Goal: Task Accomplishment & Management: Complete application form

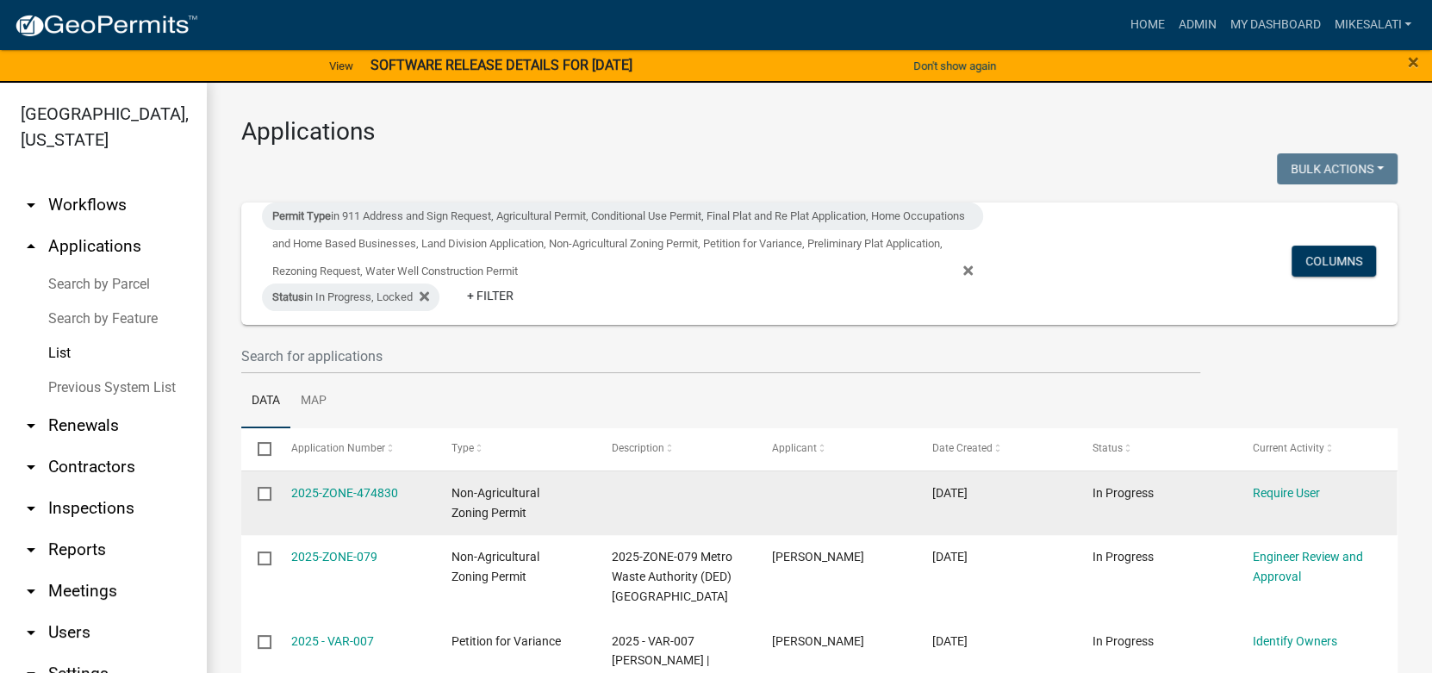
scroll to position [86, 0]
click at [265, 493] on input "checkbox" at bounding box center [263, 492] width 11 height 11
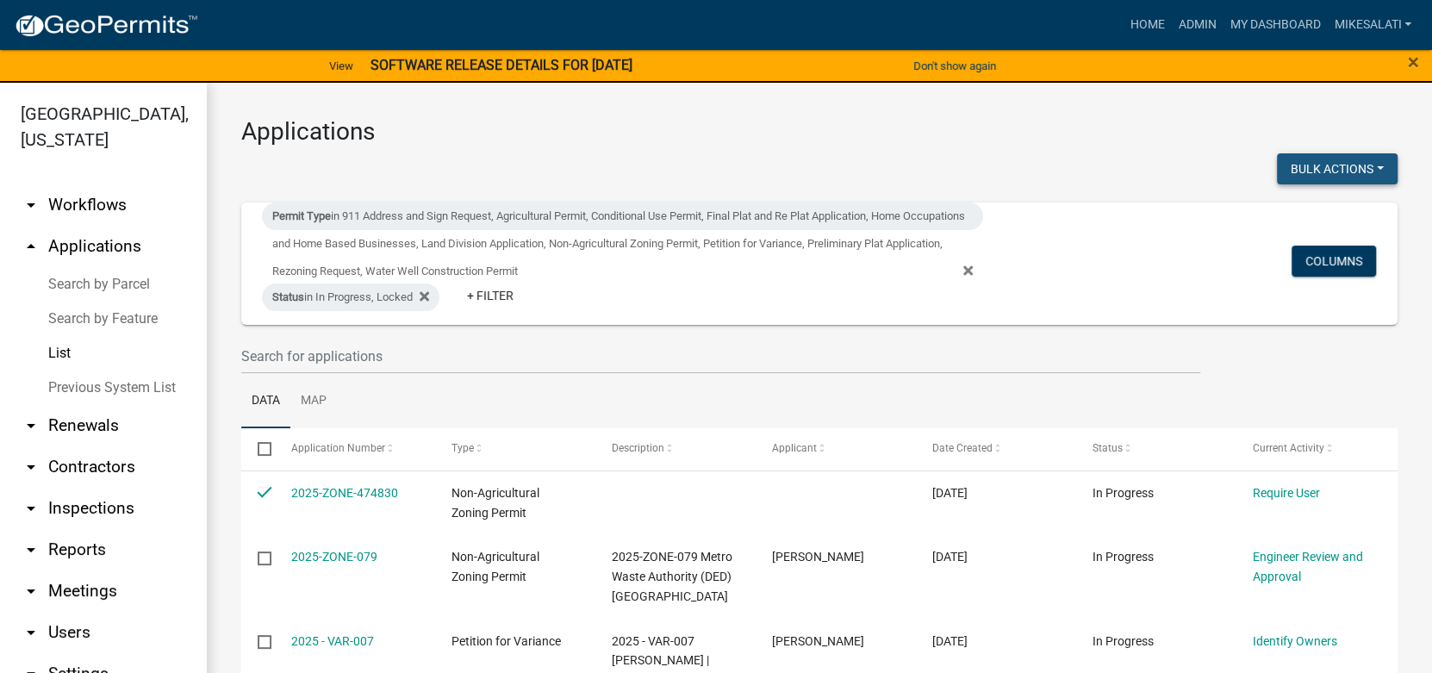
click at [1359, 161] on button "Bulk Actions" at bounding box center [1337, 168] width 121 height 31
click at [1291, 210] on button "Void" at bounding box center [1329, 213] width 138 height 41
checkbox input "false"
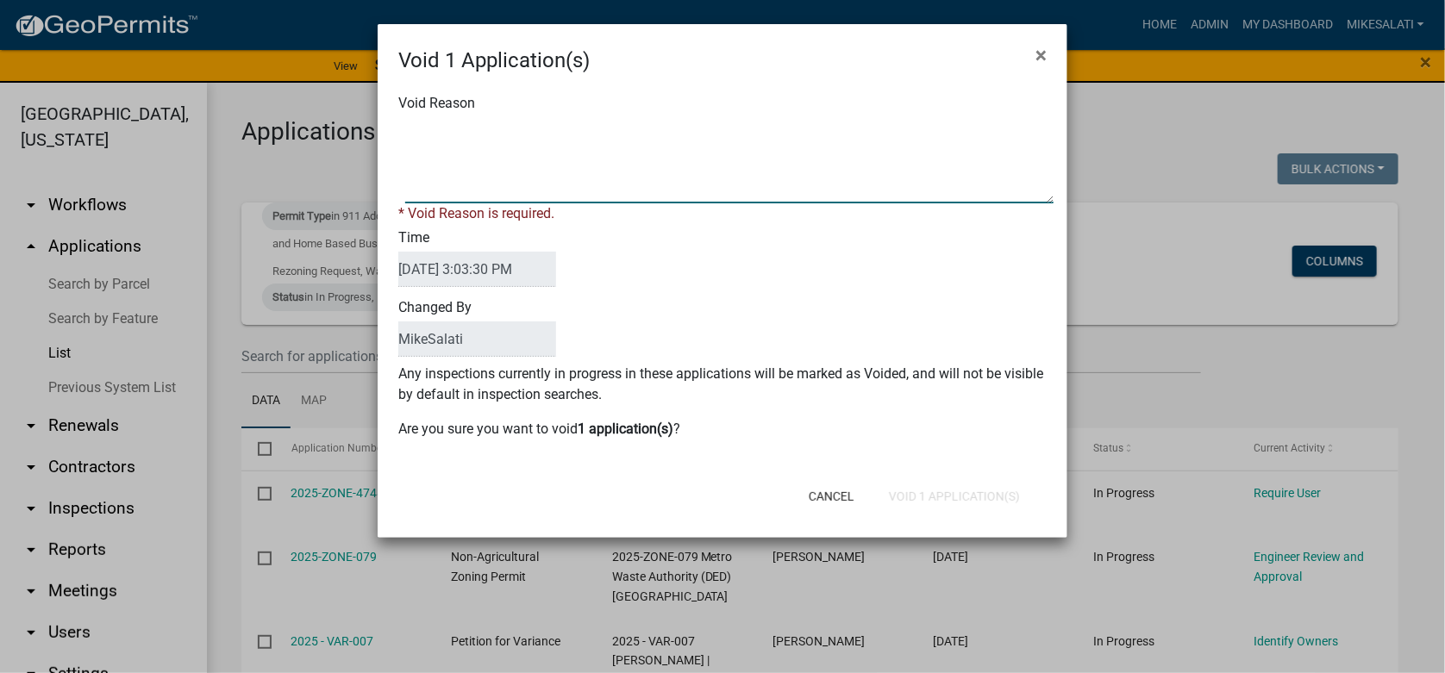
click at [417, 122] on textarea "Void Reason" at bounding box center [729, 160] width 648 height 86
type textarea "."
click at [940, 494] on div "Cancel Void 1 Application(s)" at bounding box center [834, 496] width 425 height 45
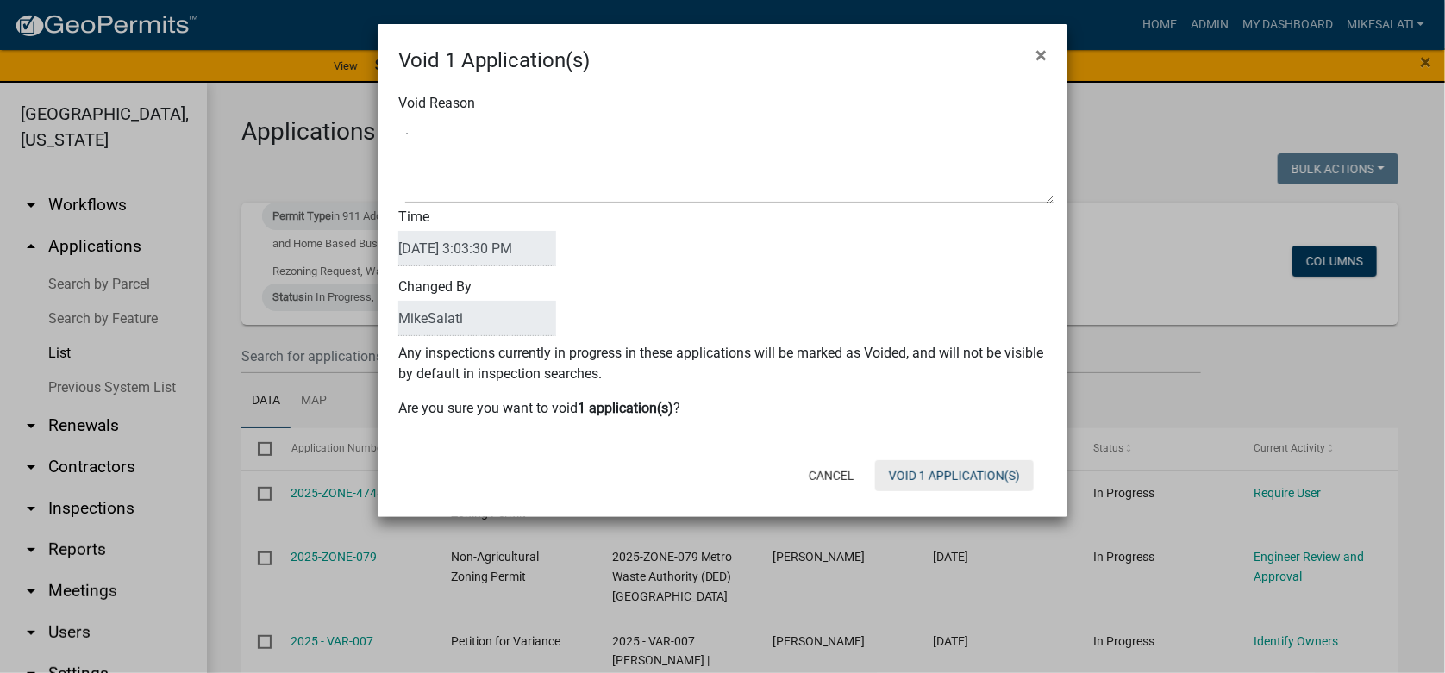
click at [939, 468] on button "Void 1 Application(s)" at bounding box center [954, 475] width 159 height 31
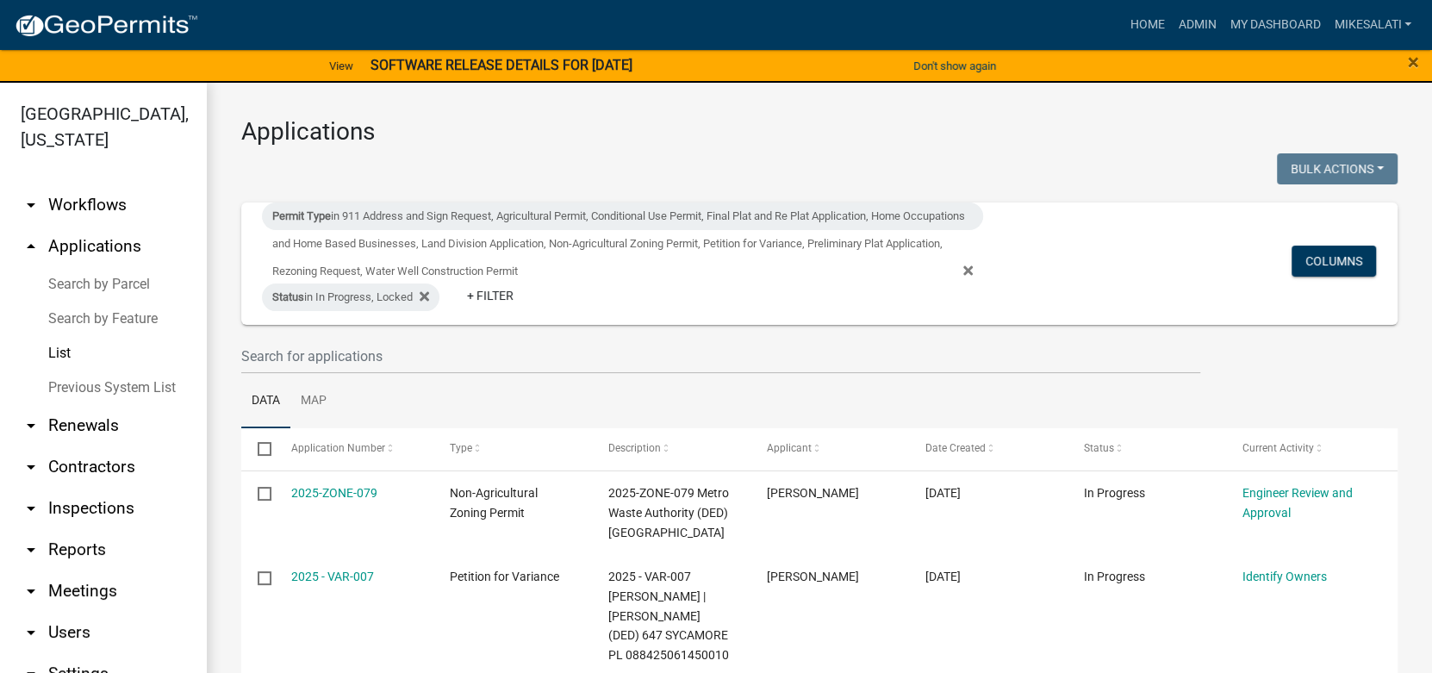
click at [67, 267] on link "Search by Parcel" at bounding box center [103, 284] width 207 height 34
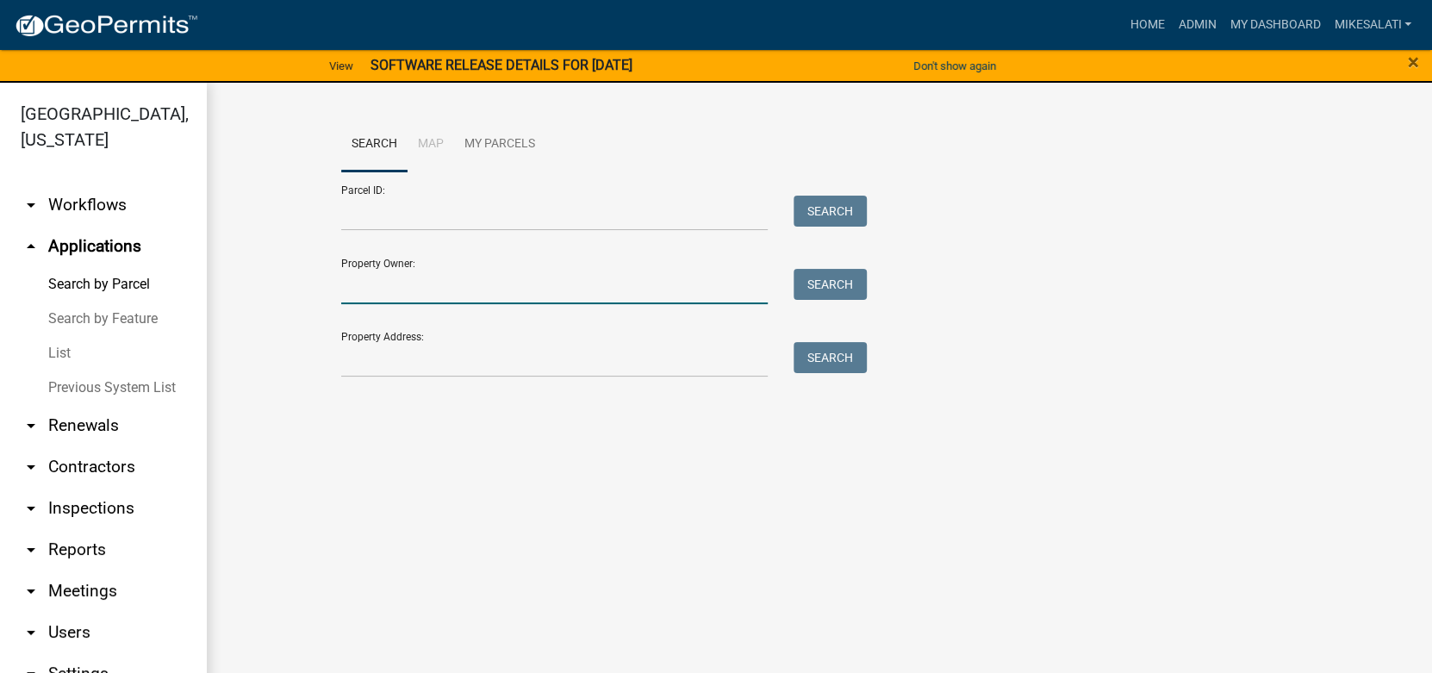
click at [389, 292] on input "Property Owner:" at bounding box center [554, 286] width 427 height 35
type input "J"
click at [396, 357] on input "Property Address:" at bounding box center [554, 359] width 427 height 35
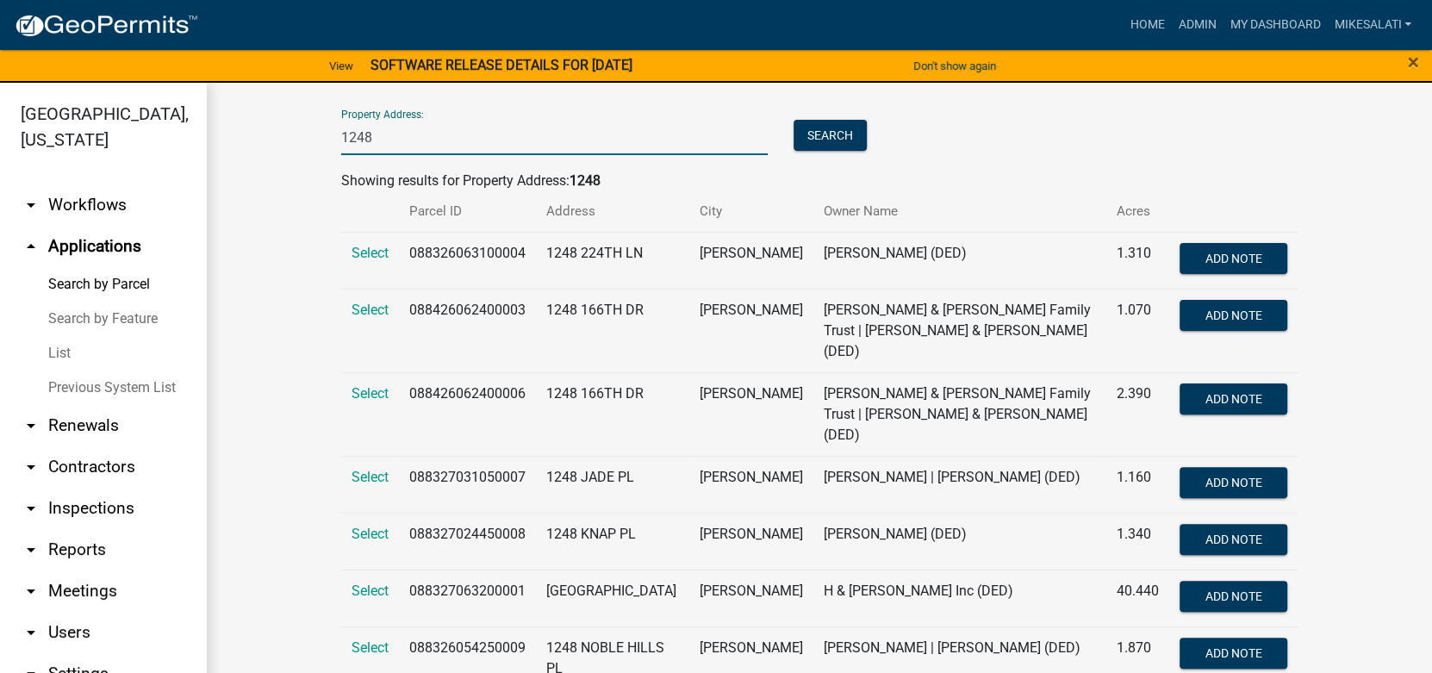
scroll to position [223, 0]
type input "1248"
click at [364, 468] on span "Select" at bounding box center [370, 476] width 37 height 16
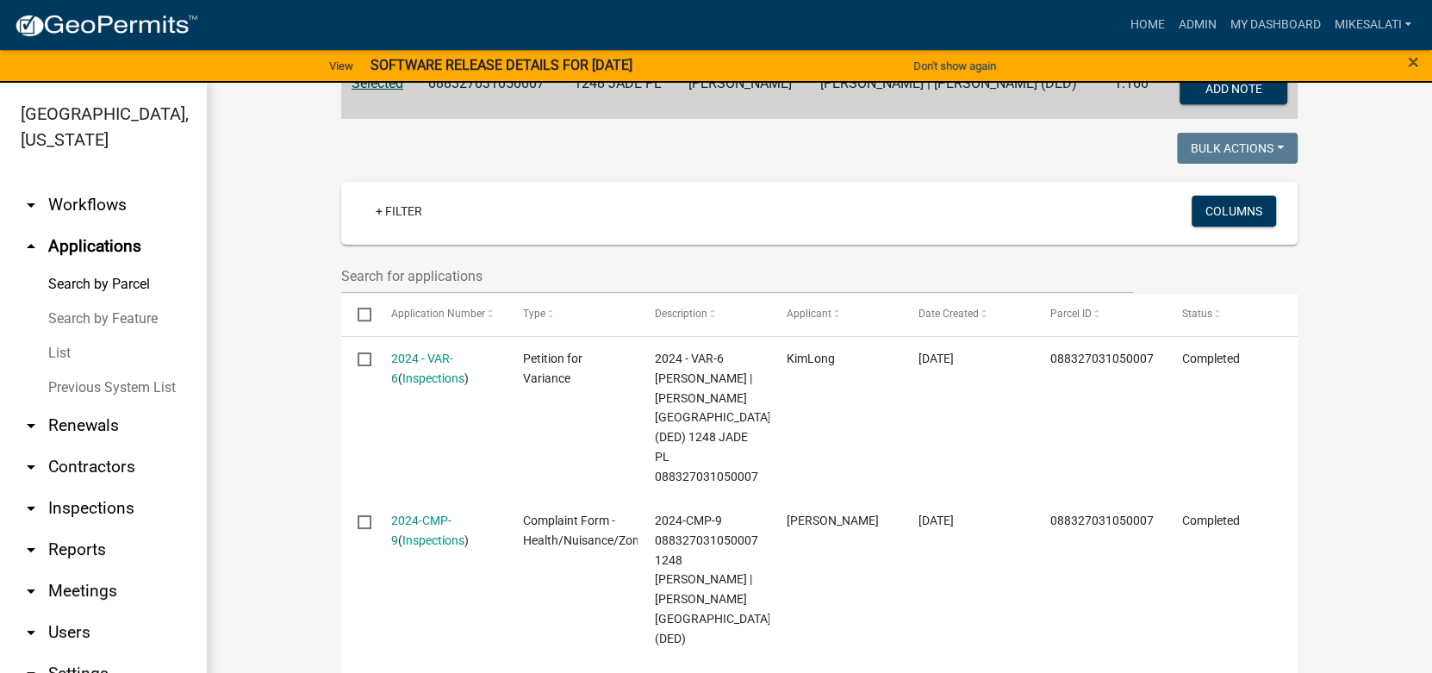
scroll to position [396, 0]
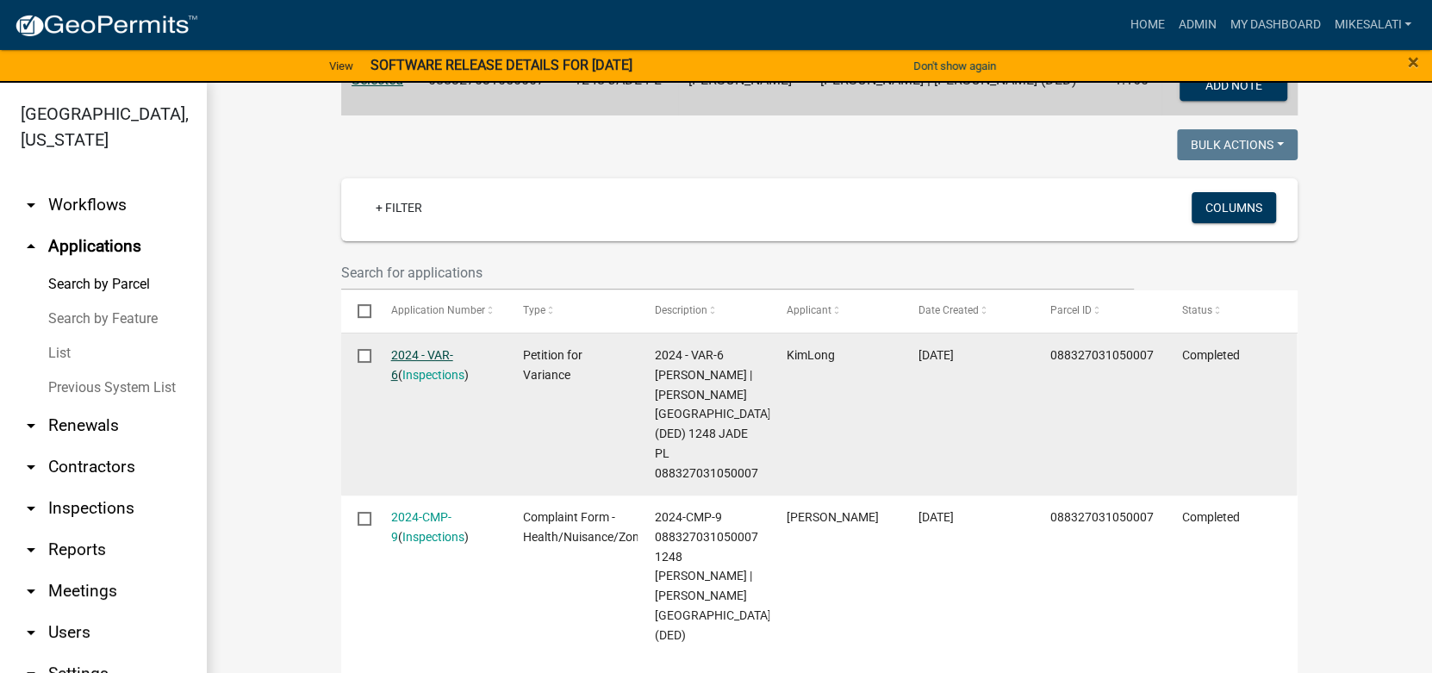
click at [412, 356] on link "2024 - VAR-6" at bounding box center [422, 365] width 62 height 34
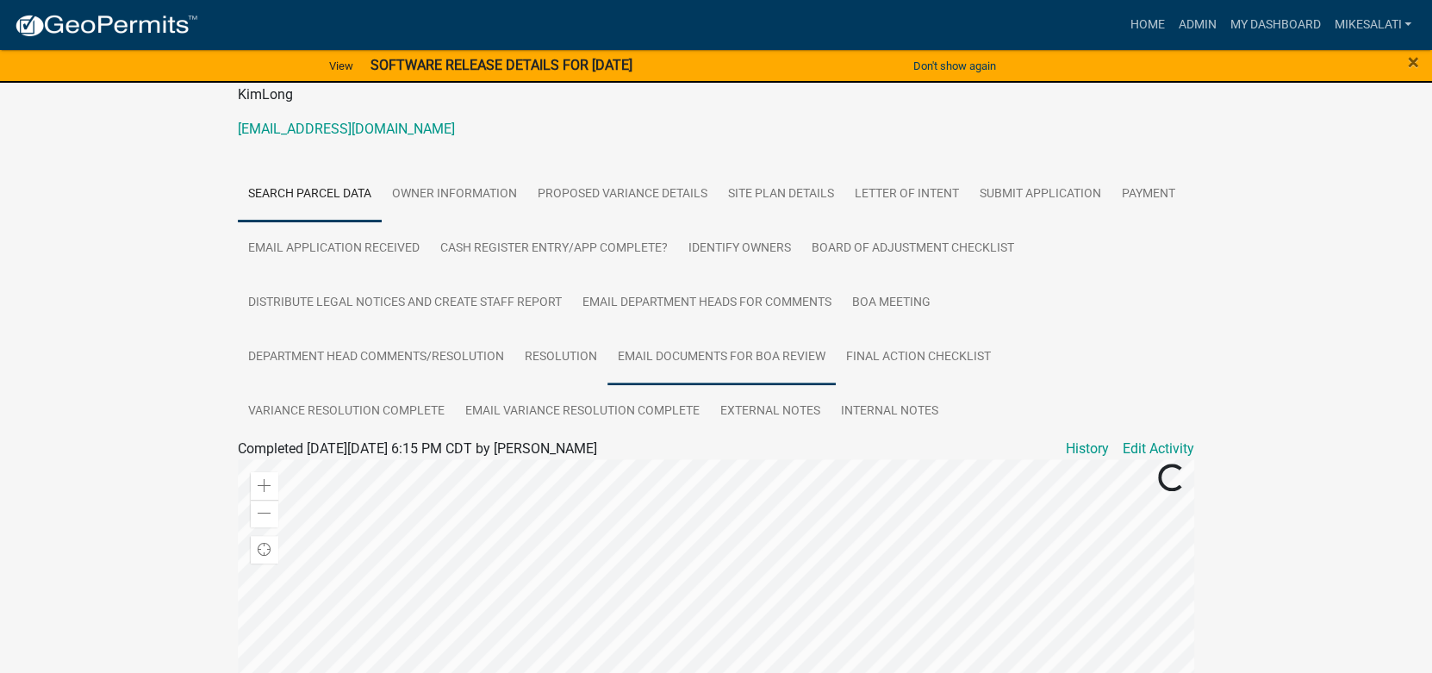
scroll to position [172, 0]
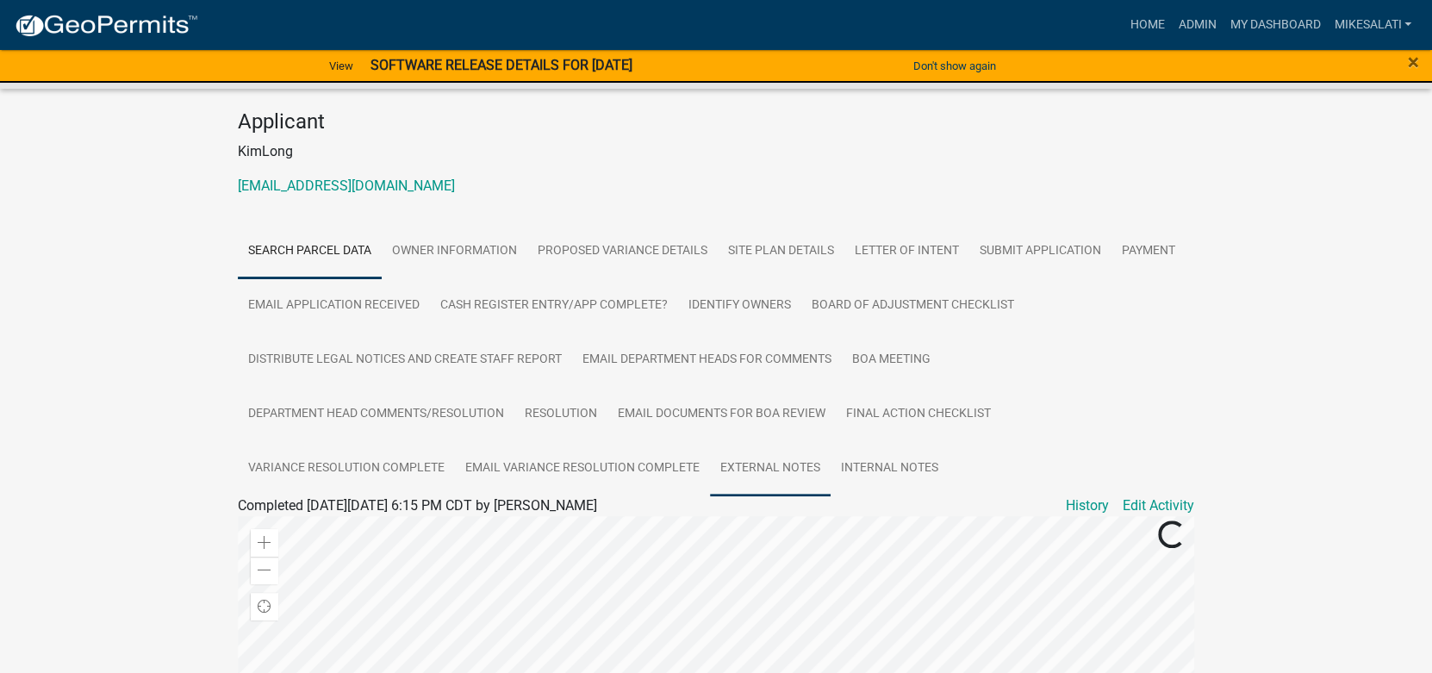
click at [768, 441] on link "External Notes" at bounding box center [770, 468] width 121 height 55
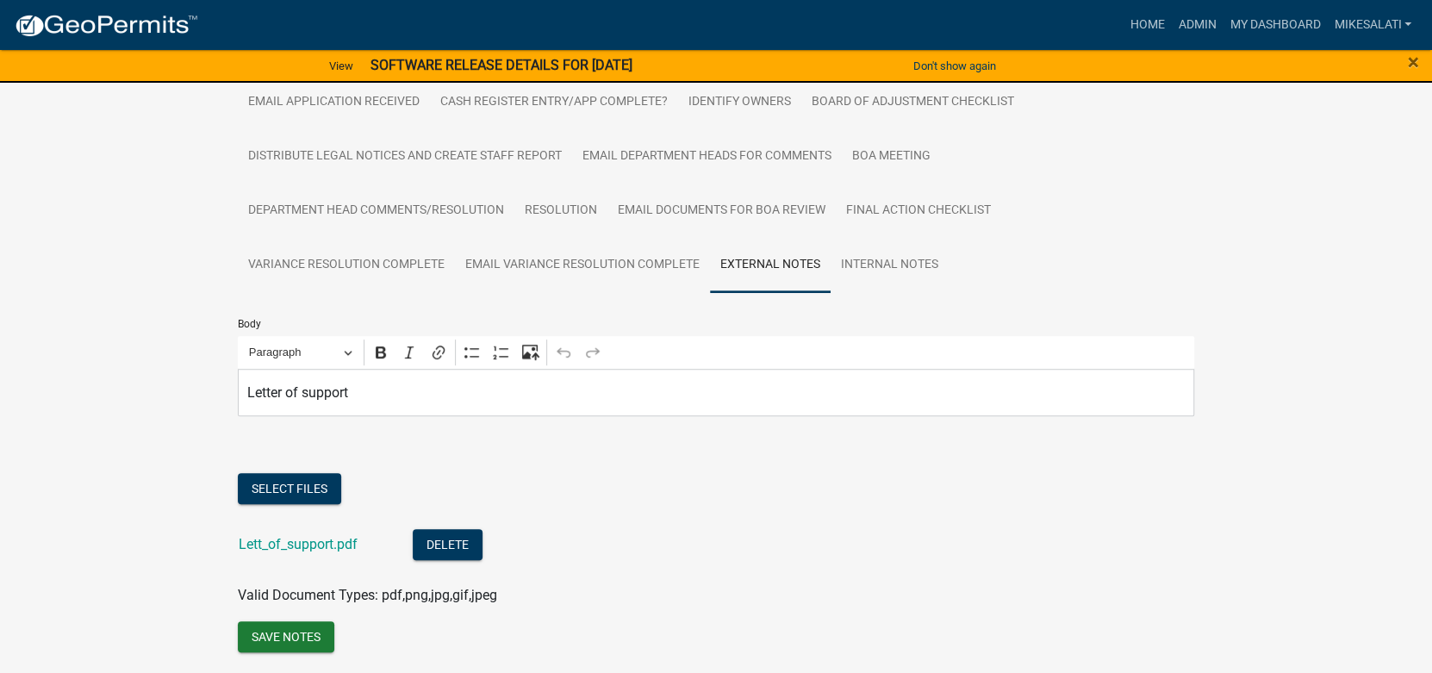
scroll to position [408, 0]
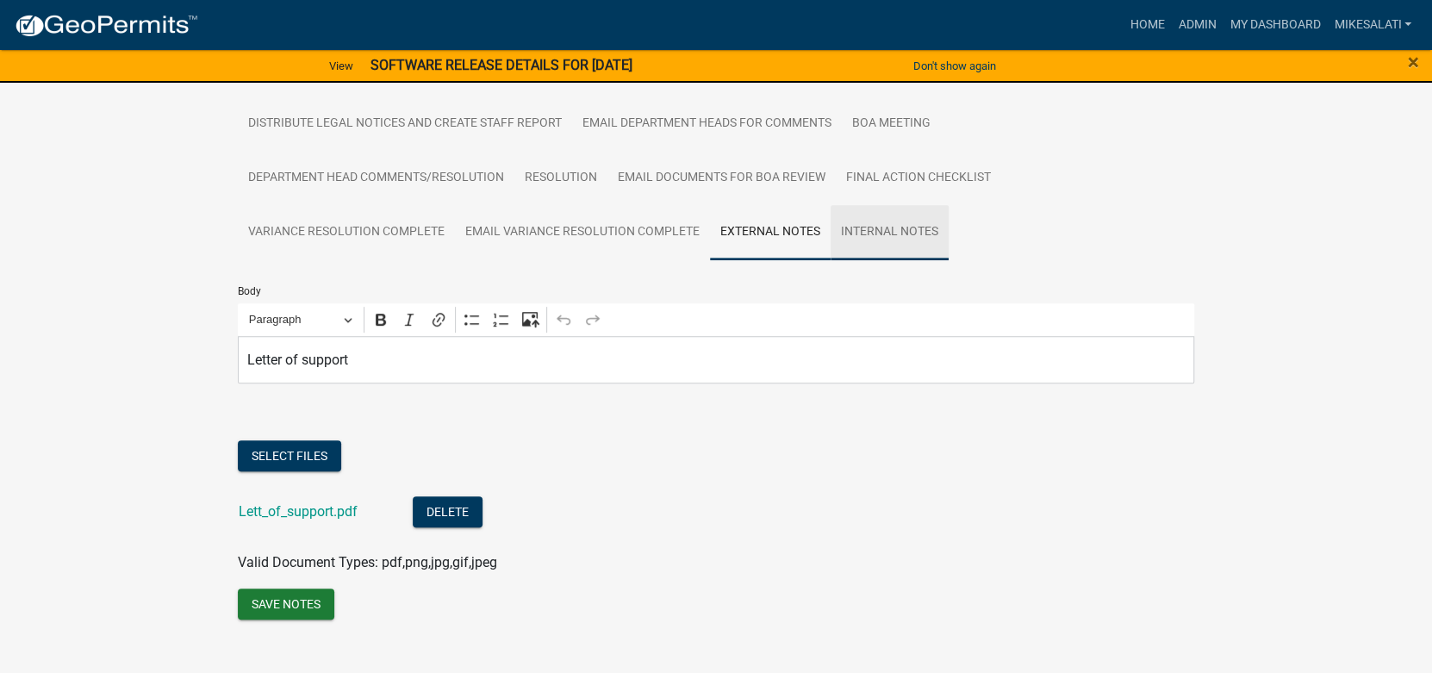
click at [899, 205] on link "Internal Notes" at bounding box center [890, 232] width 118 height 55
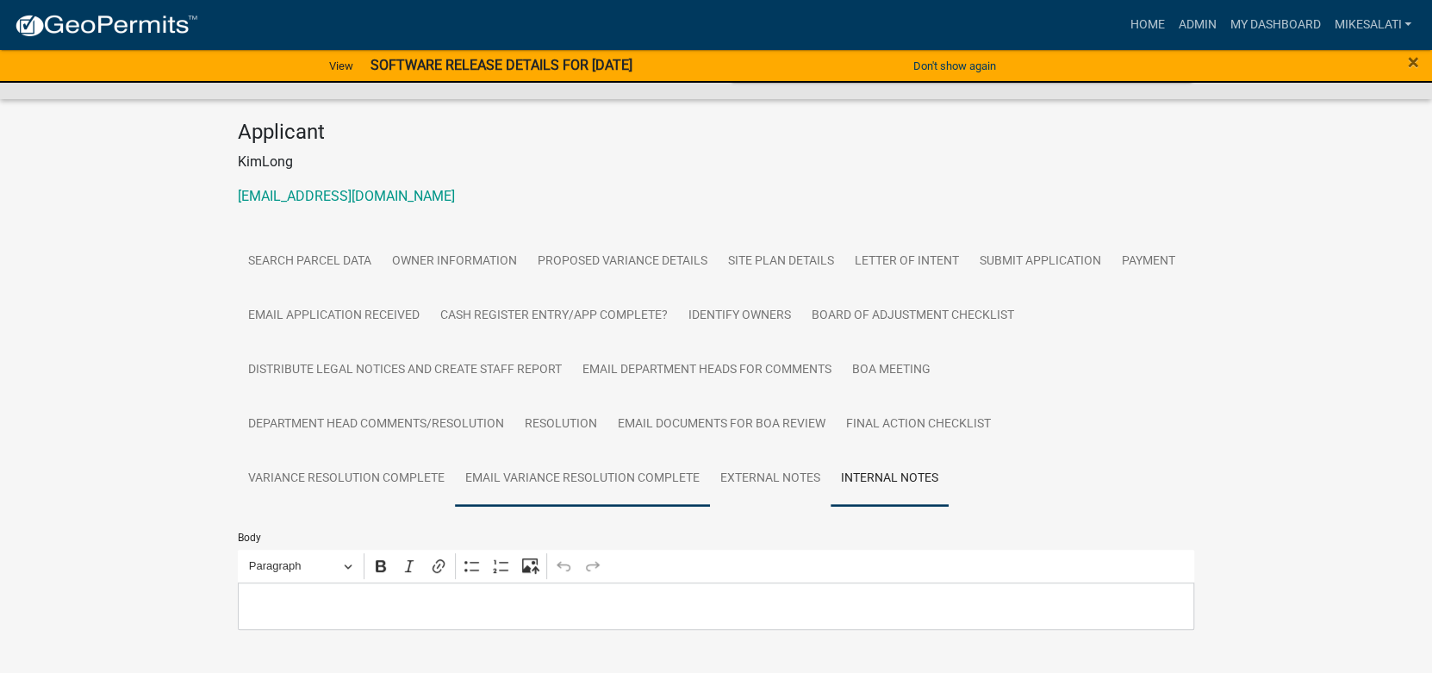
scroll to position [172, 0]
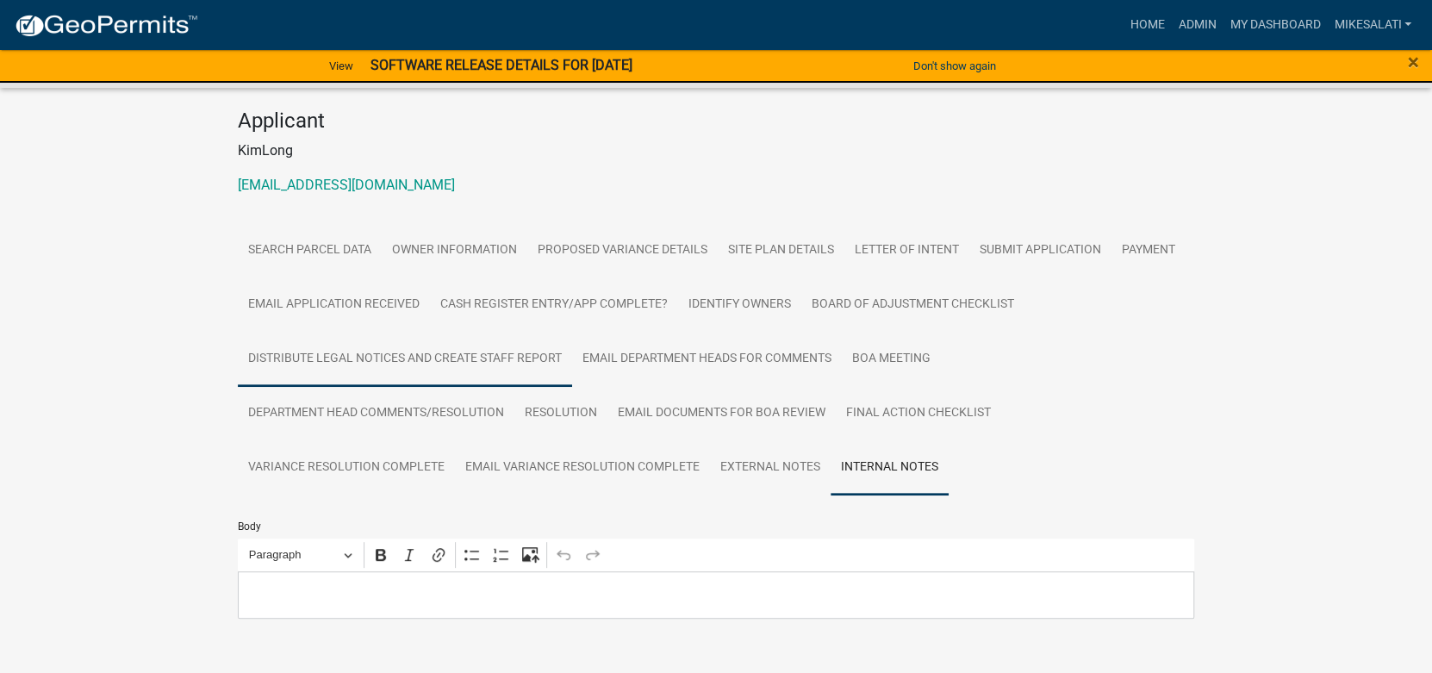
click at [452, 332] on link "Distribute Legal Notices and Create Staff Report" at bounding box center [405, 359] width 334 height 55
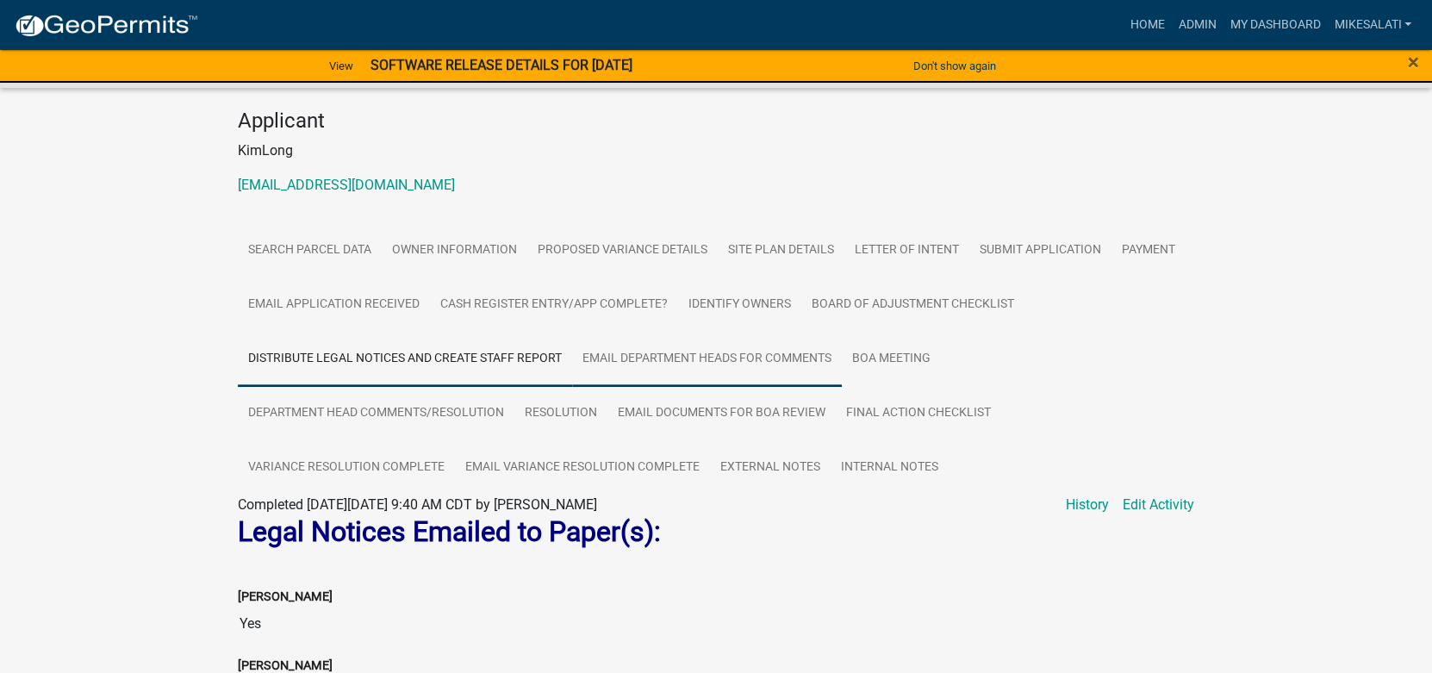
click at [700, 332] on link "Email Department heads for comments" at bounding box center [707, 359] width 270 height 55
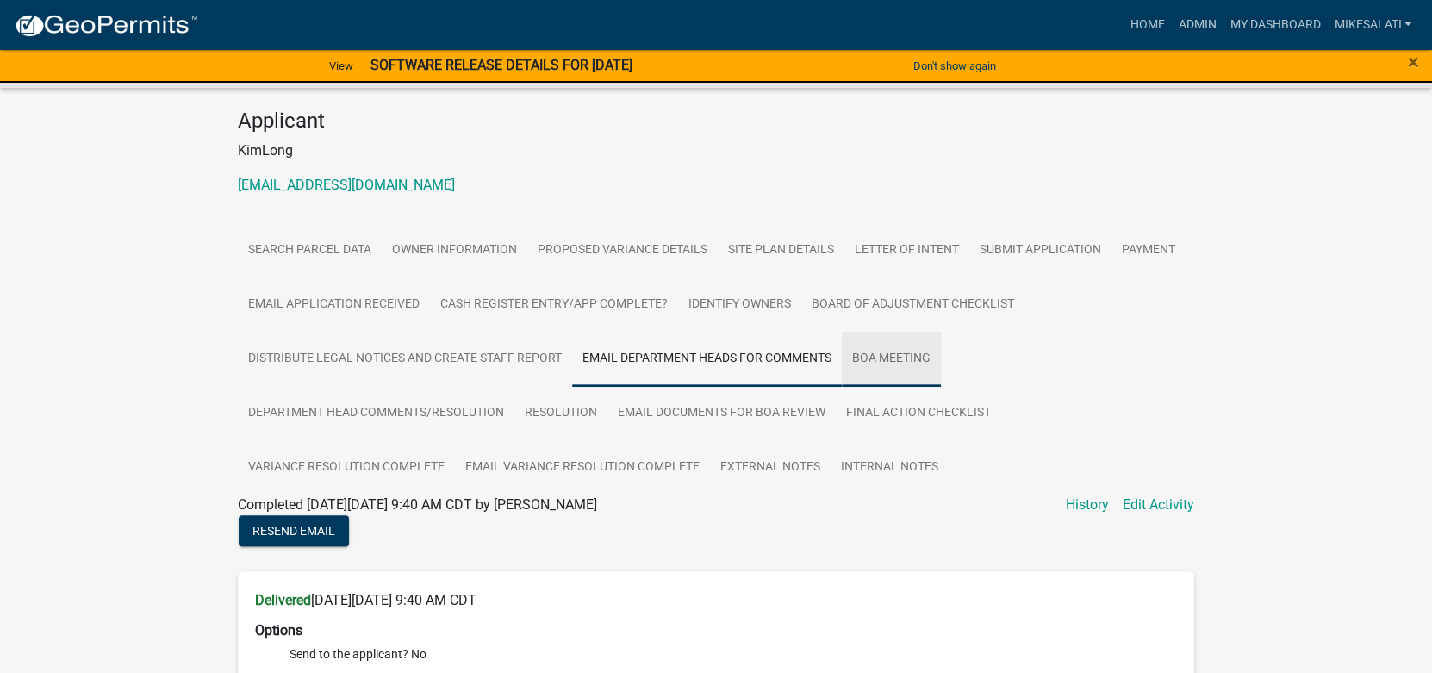
click at [905, 334] on link "BOA Meeting" at bounding box center [891, 359] width 99 height 55
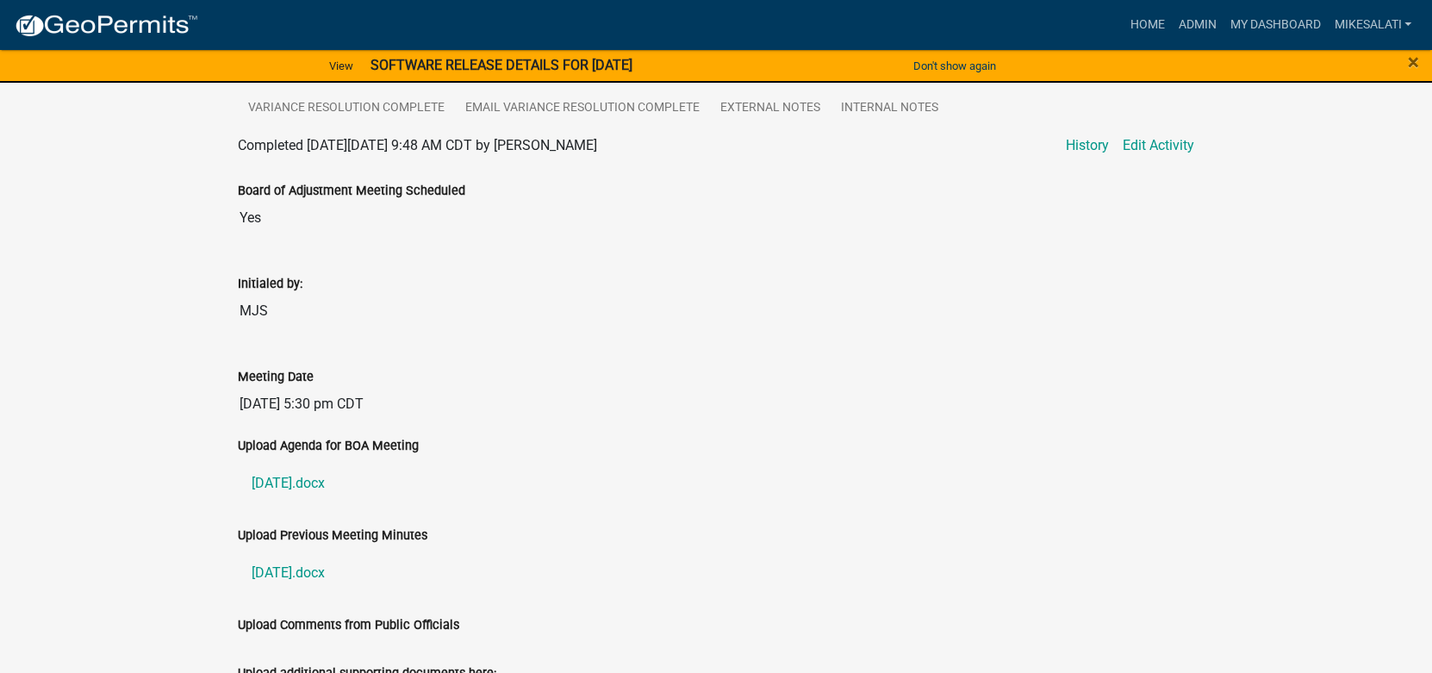
scroll to position [187, 0]
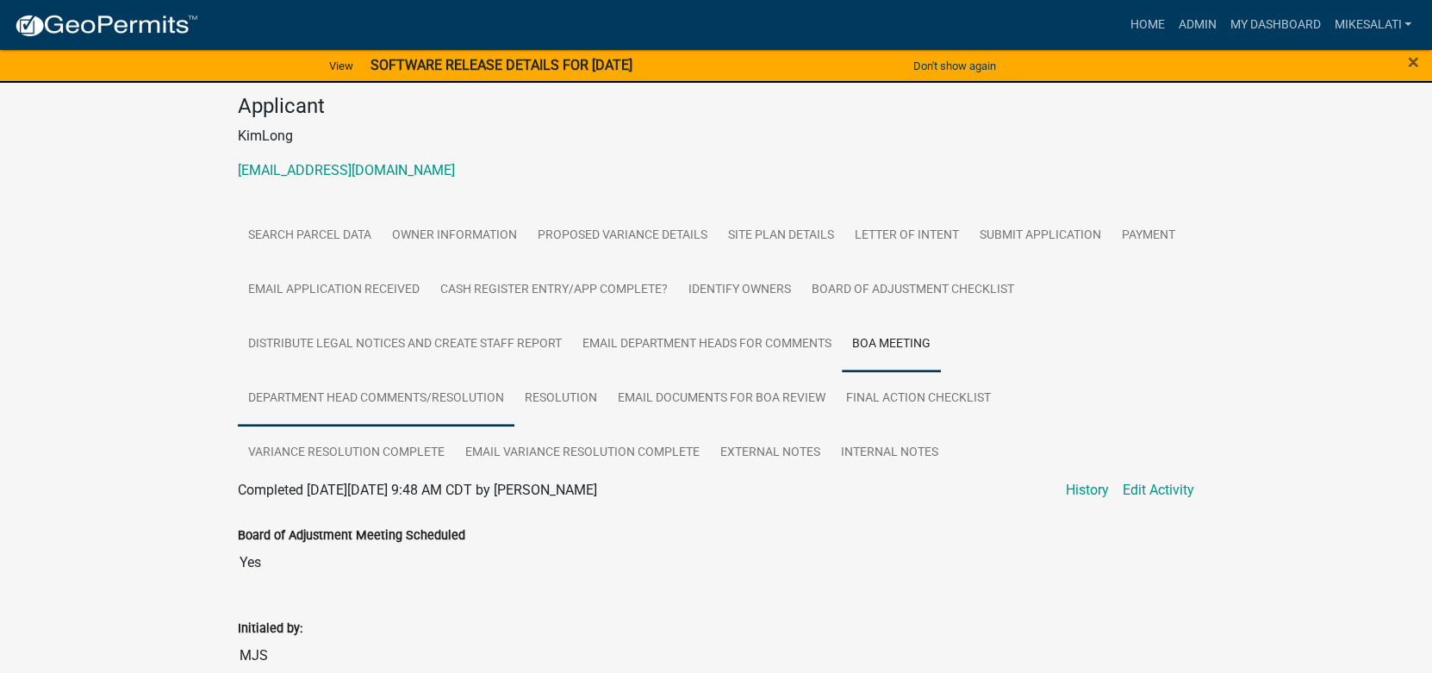
click at [352, 381] on link "Department Head Comments/resolution" at bounding box center [376, 398] width 277 height 55
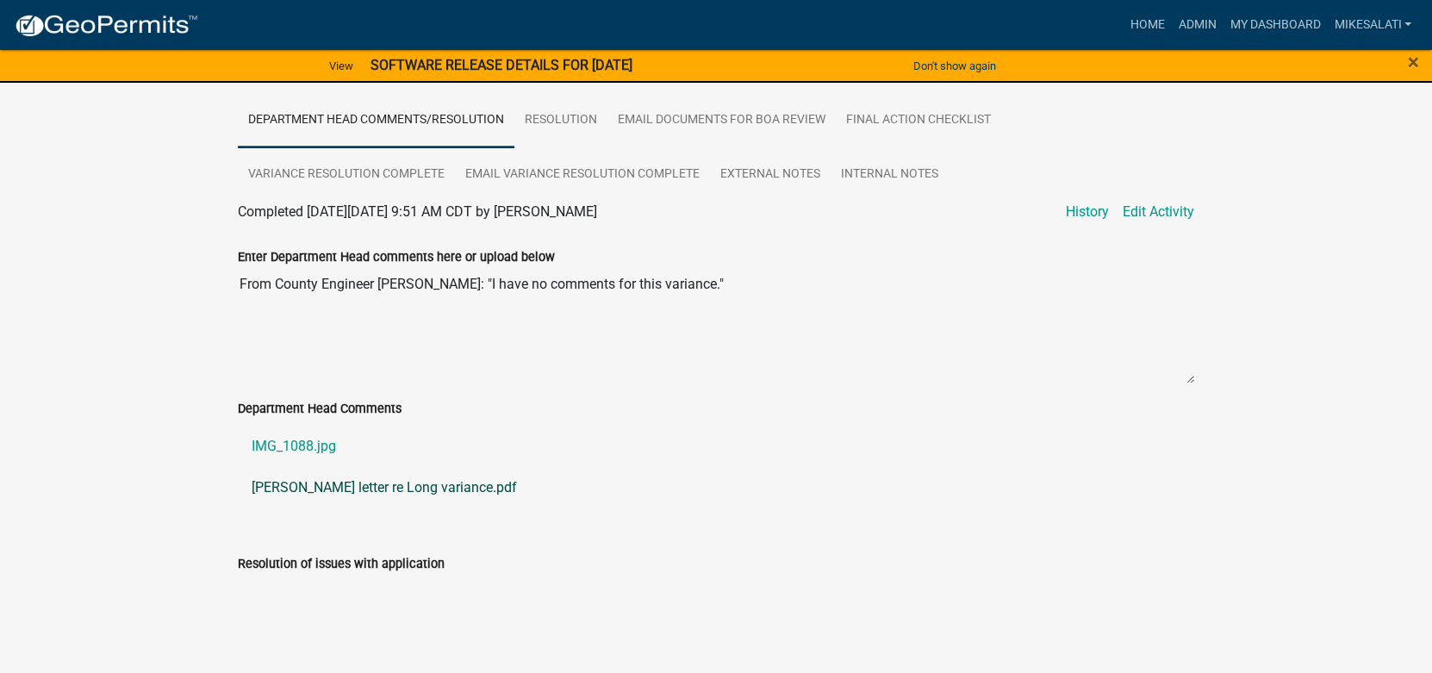
scroll to position [201, 0]
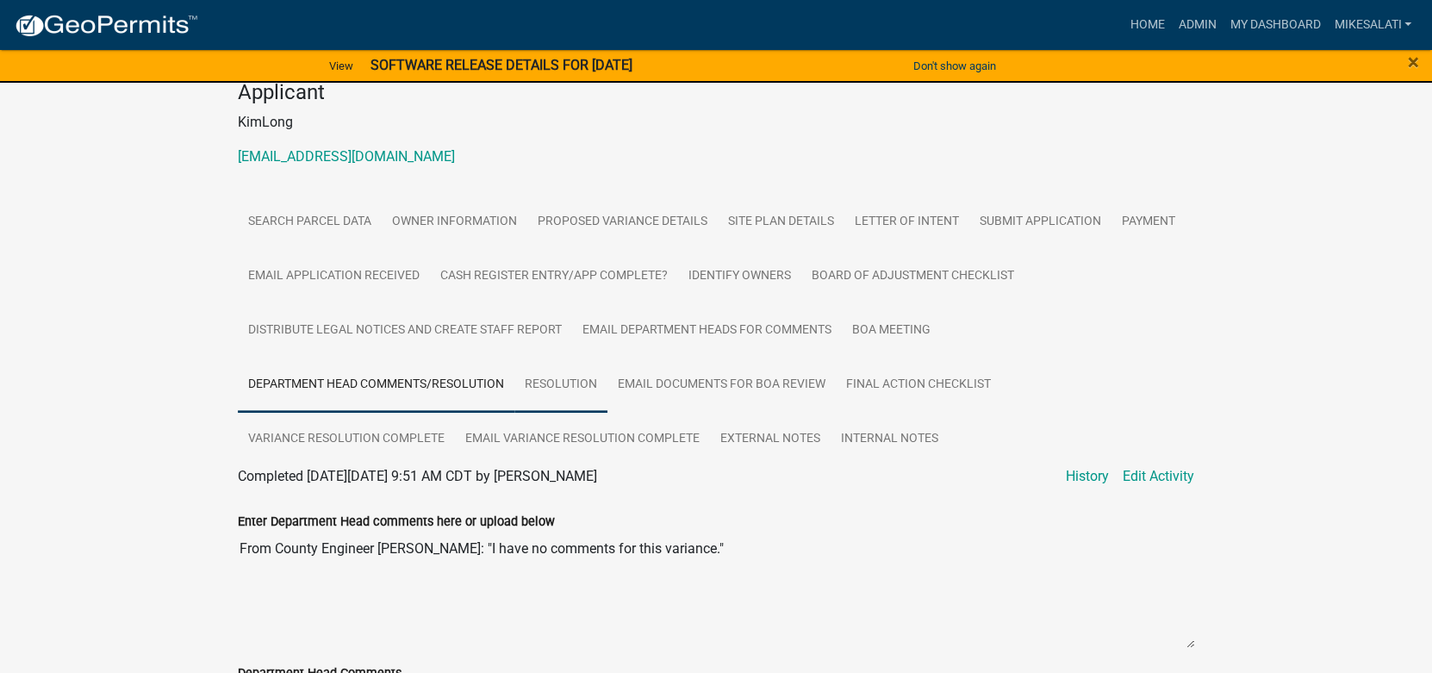
click at [562, 359] on link "Resolution" at bounding box center [561, 385] width 93 height 55
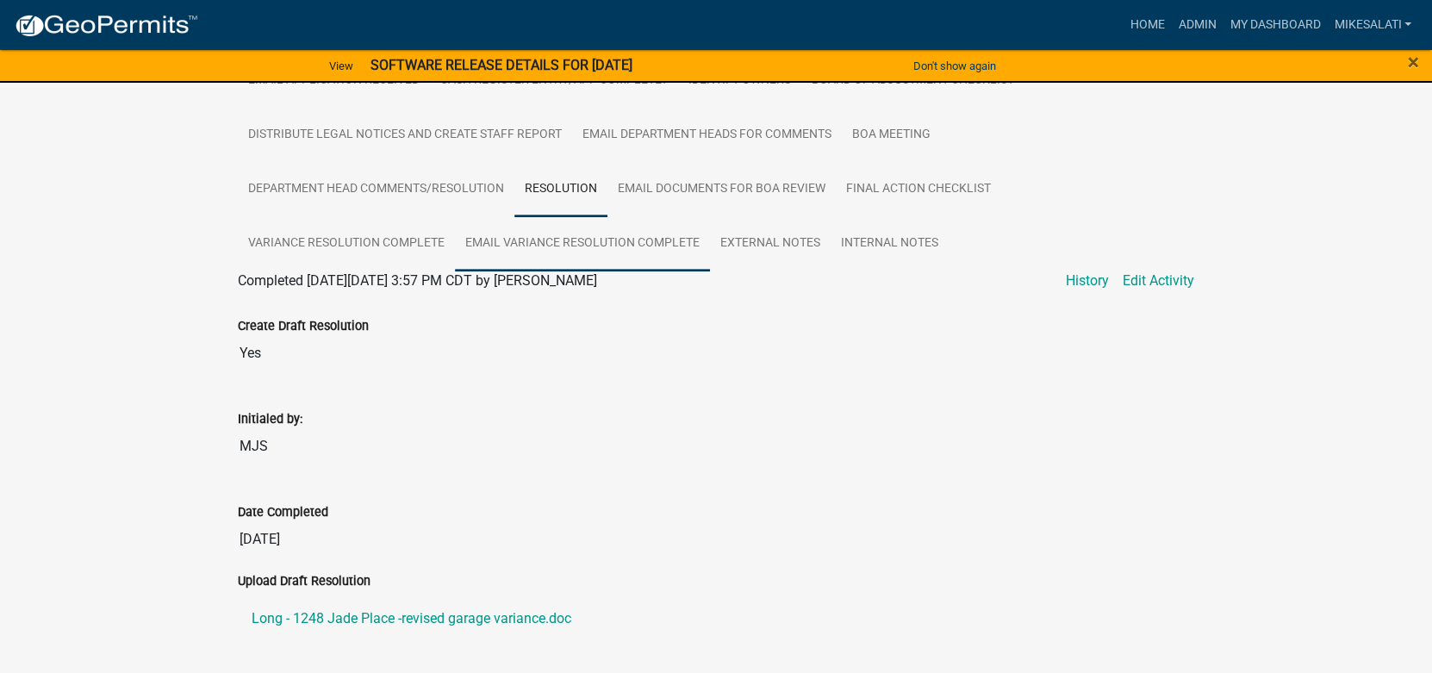
scroll to position [431, 0]
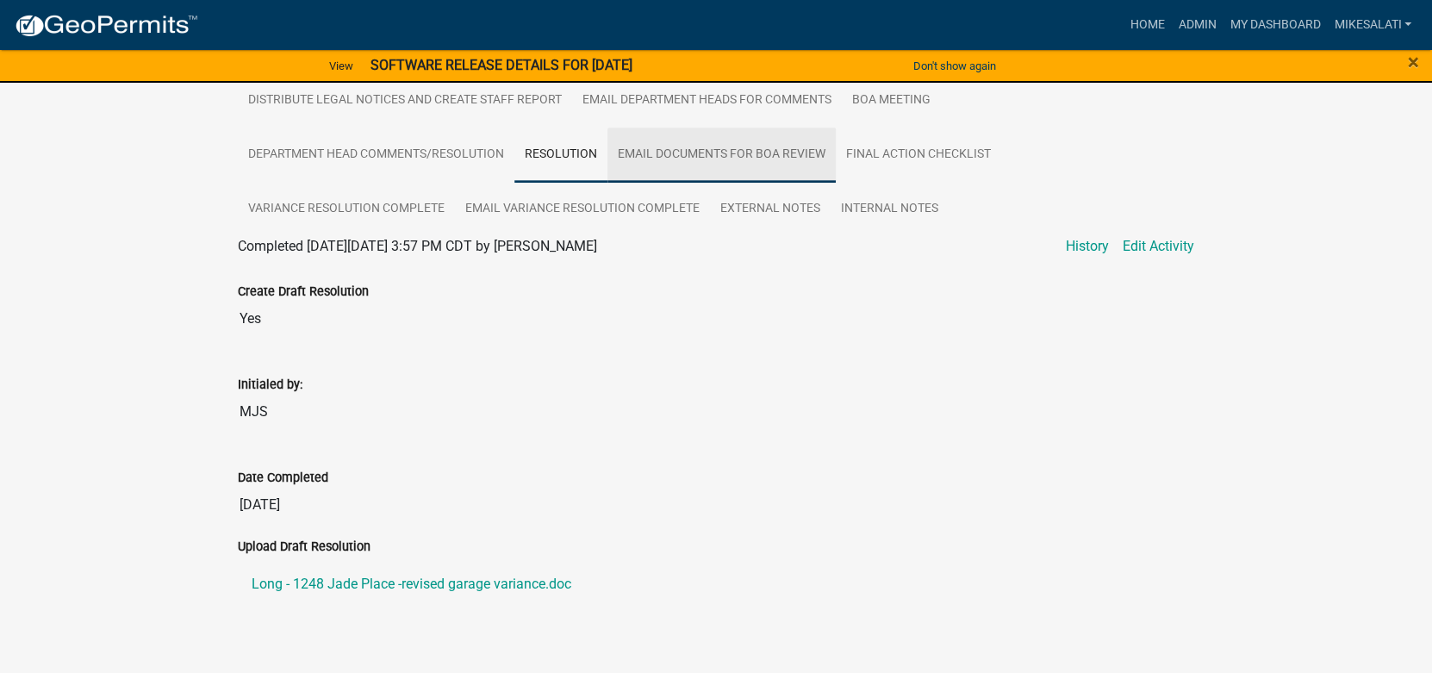
click at [697, 137] on link "Email Documents for BOA Review" at bounding box center [722, 155] width 228 height 55
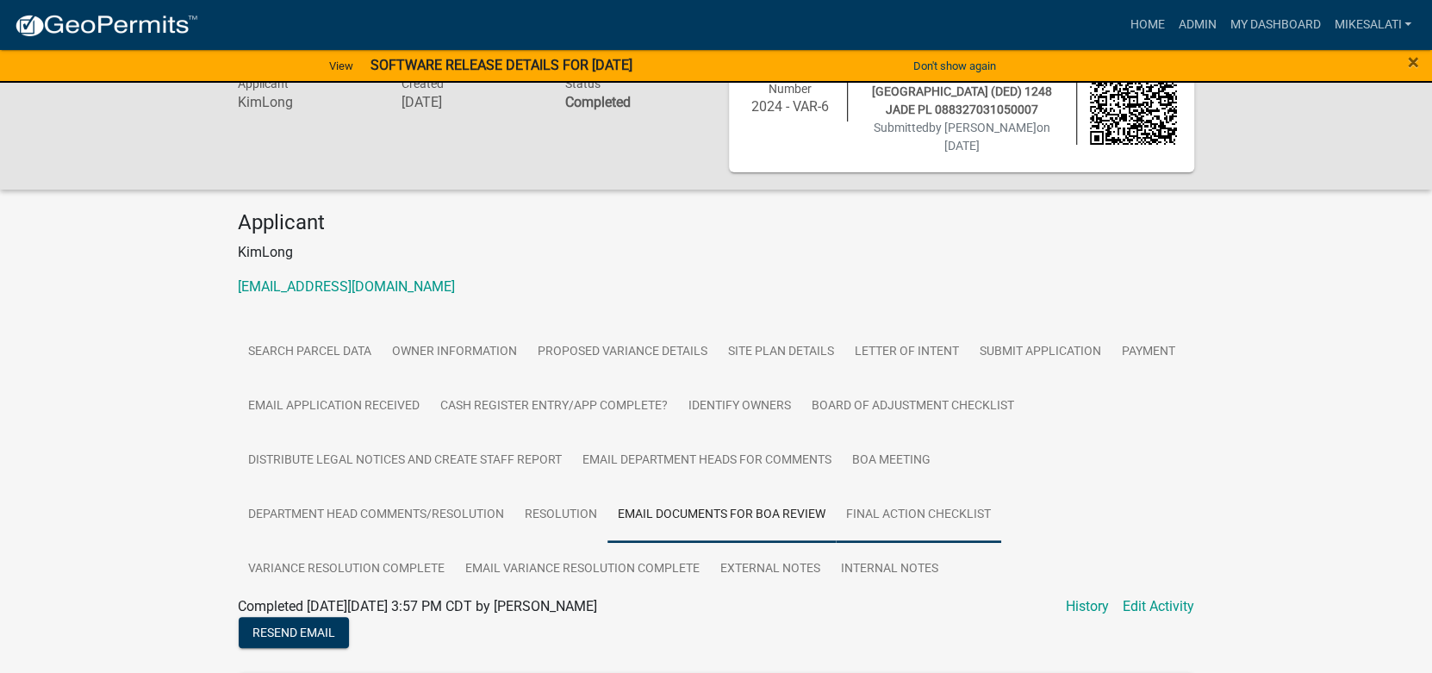
scroll to position [259, 0]
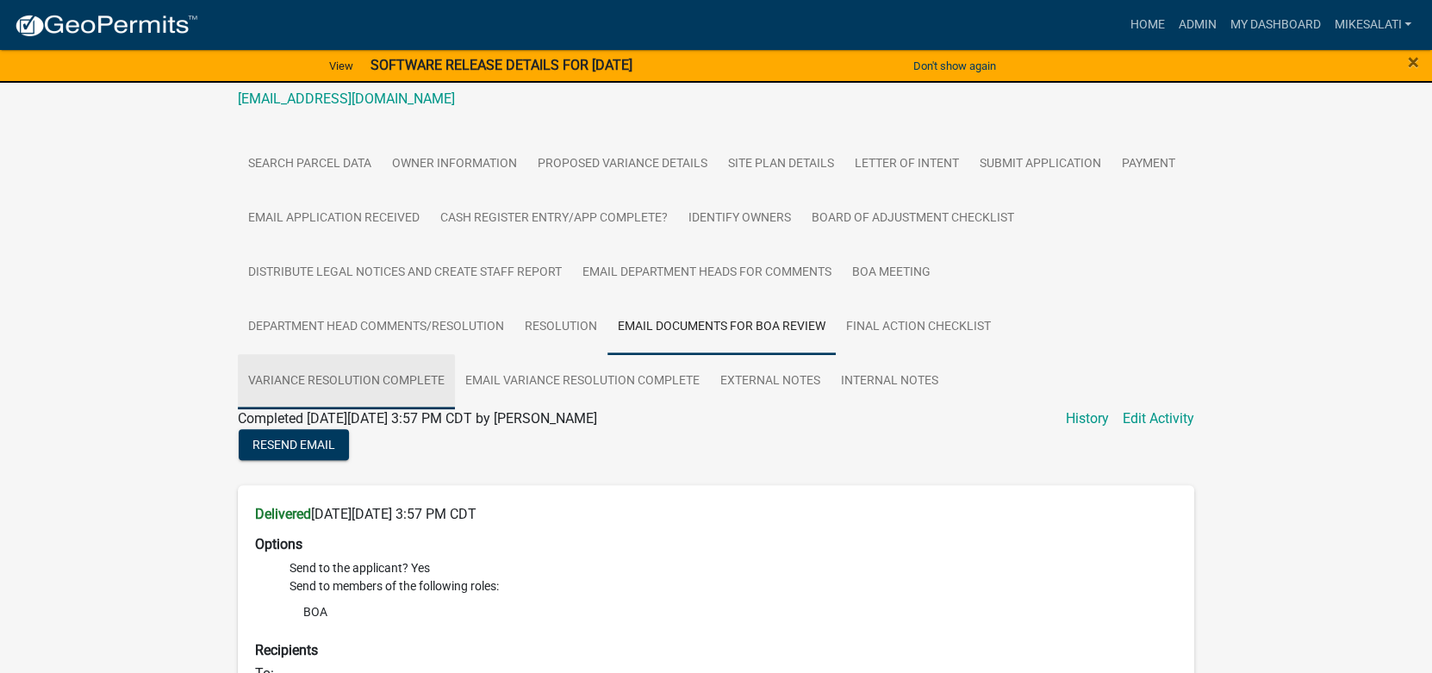
click at [385, 354] on link "Variance Resolution Complete" at bounding box center [346, 381] width 217 height 55
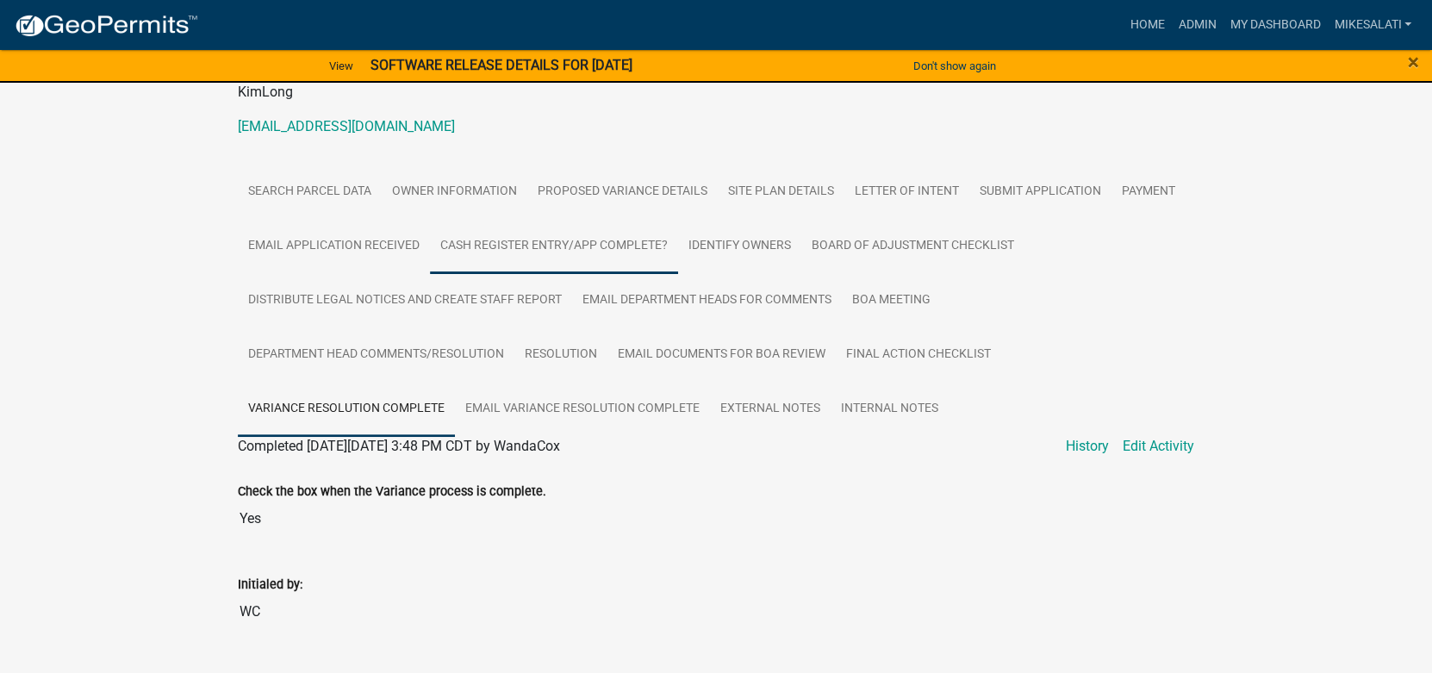
scroll to position [249, 0]
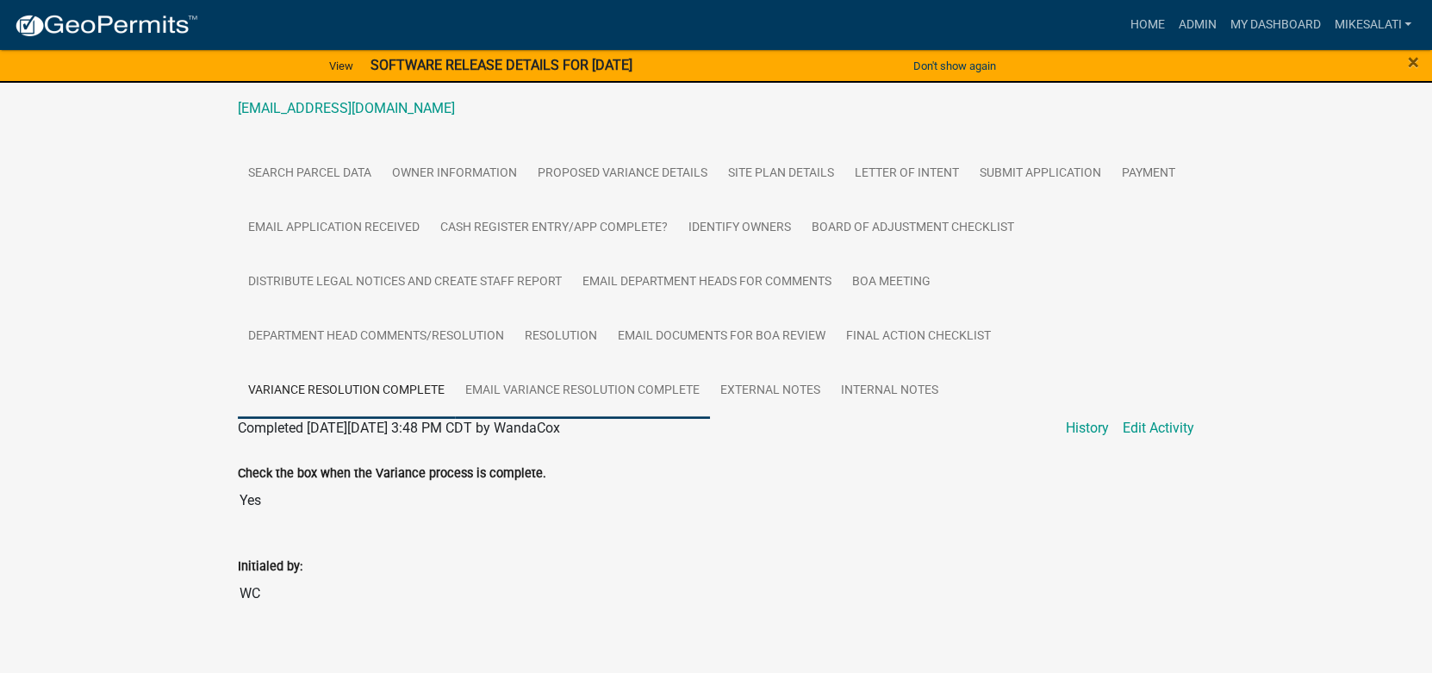
click at [578, 364] on link "Email Variance Resolution Complete" at bounding box center [582, 391] width 255 height 55
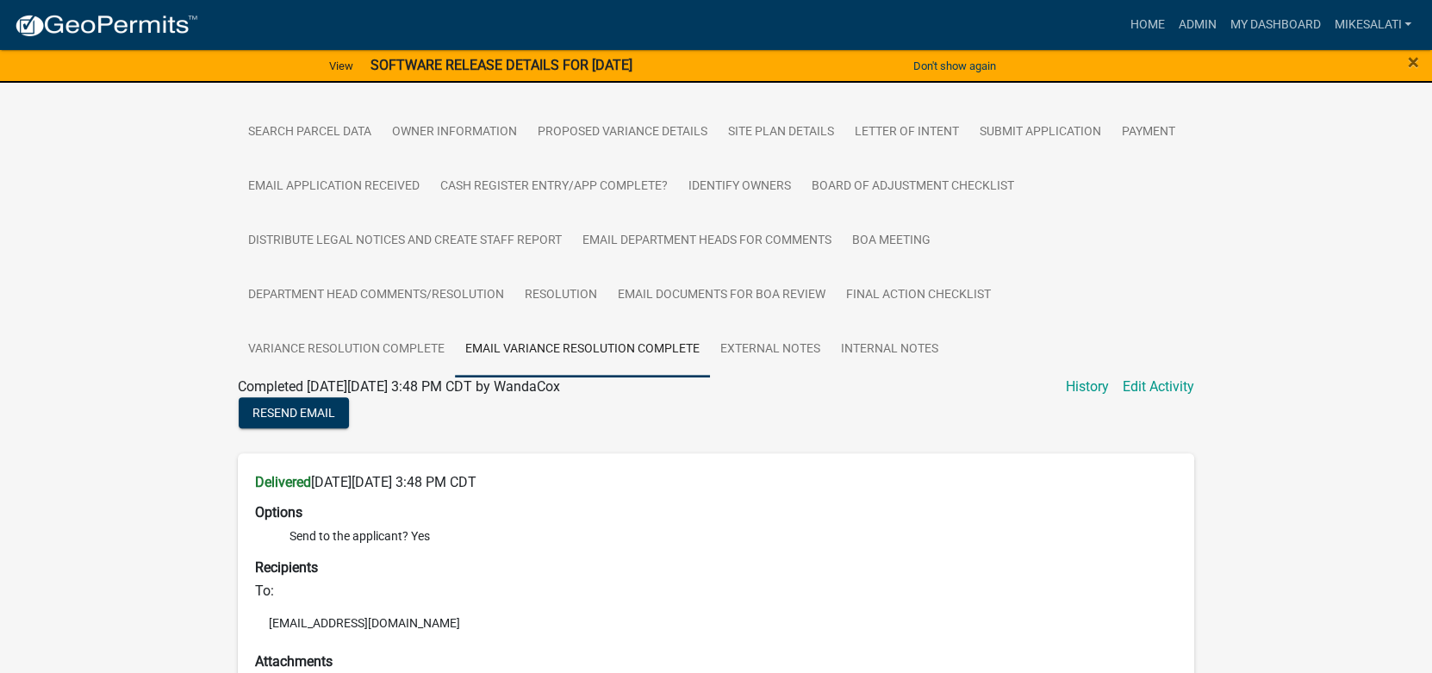
scroll to position [130, 0]
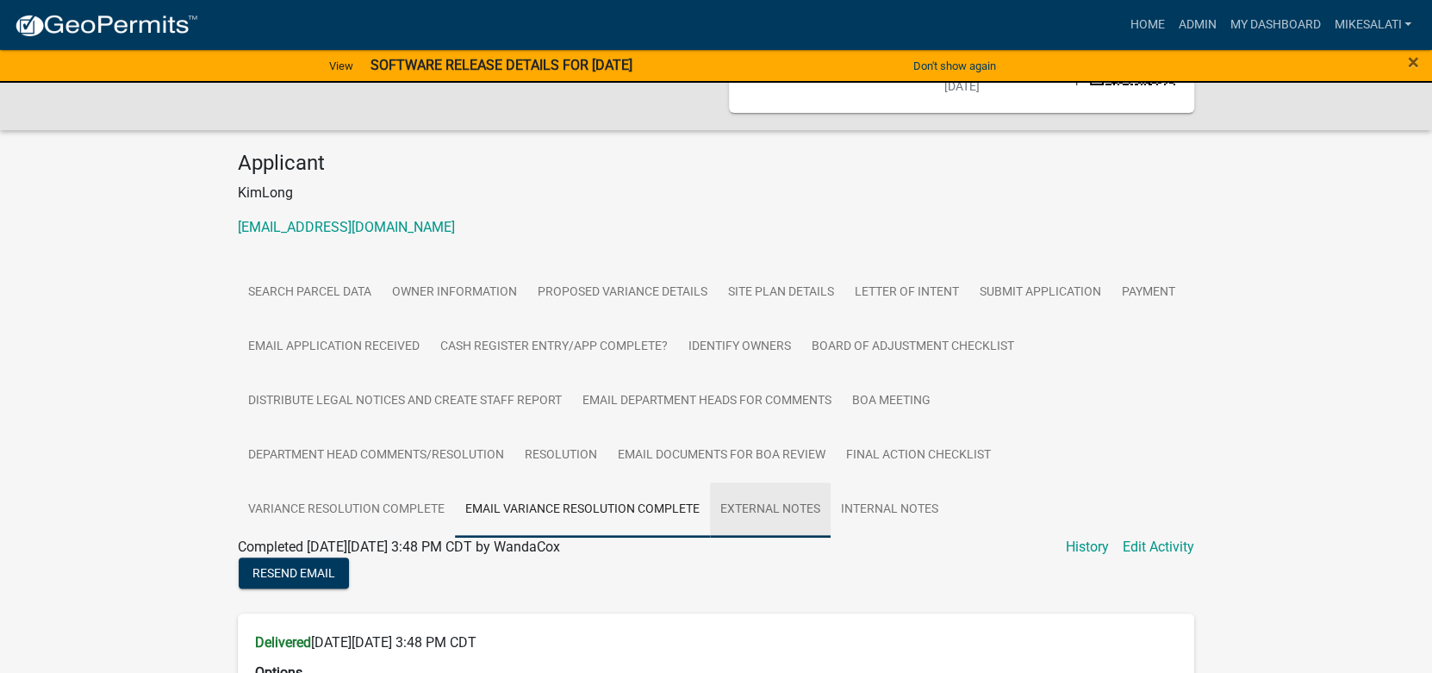
click at [774, 491] on link "External Notes" at bounding box center [770, 510] width 121 height 55
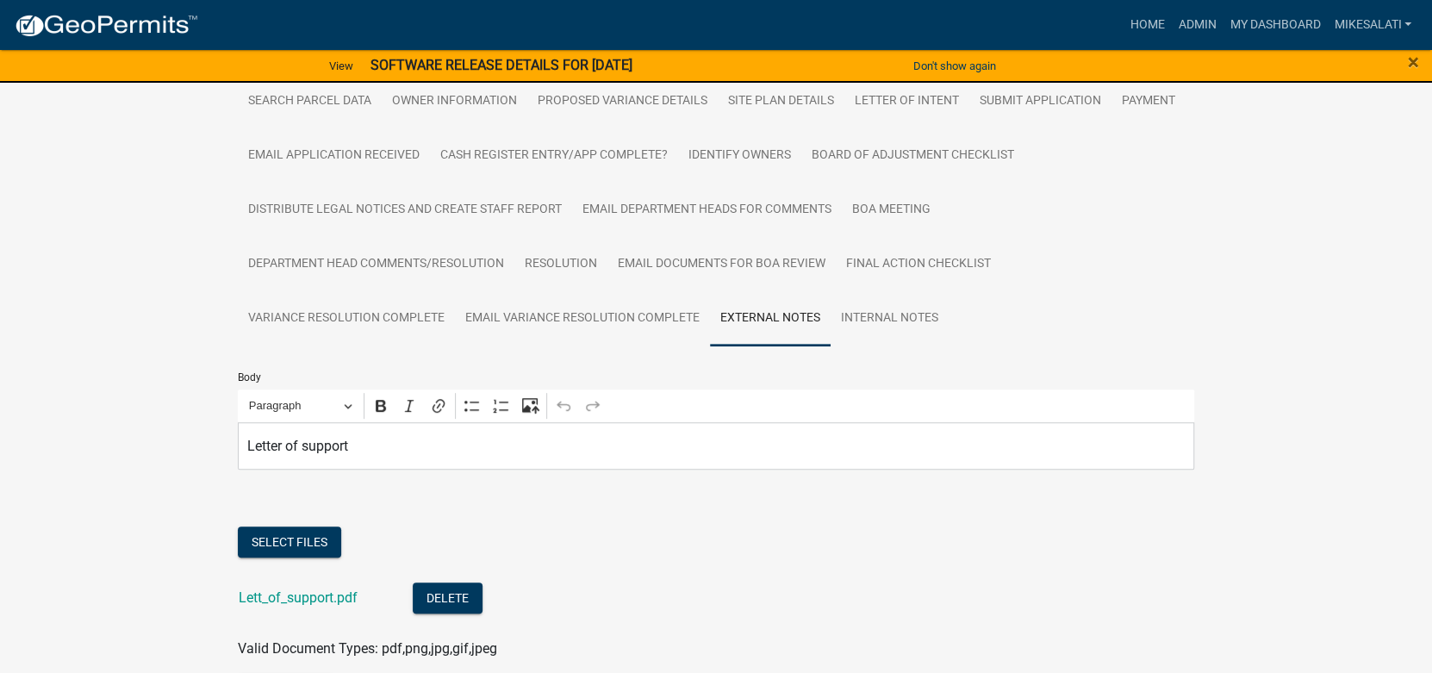
scroll to position [0, 0]
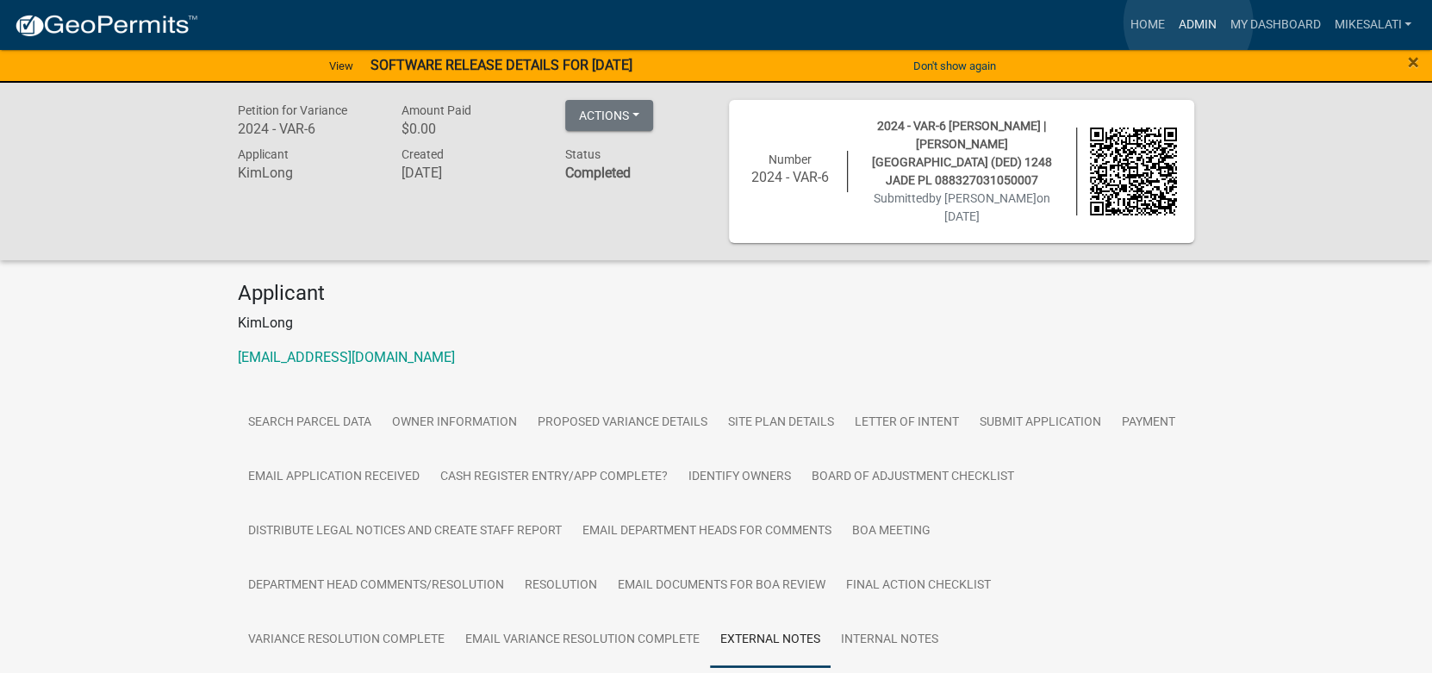
click at [1189, 22] on link "Admin" at bounding box center [1197, 25] width 52 height 33
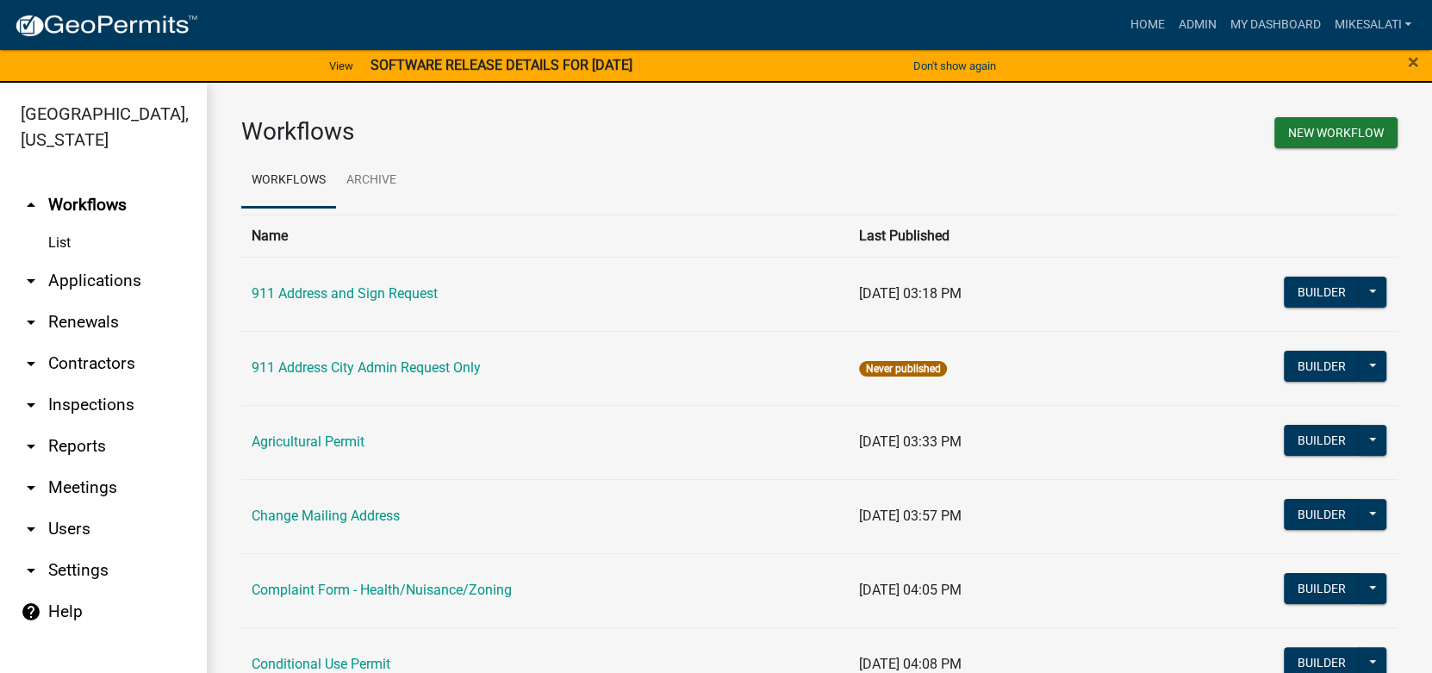
click at [106, 260] on link "arrow_drop_down Applications" at bounding box center [103, 280] width 207 height 41
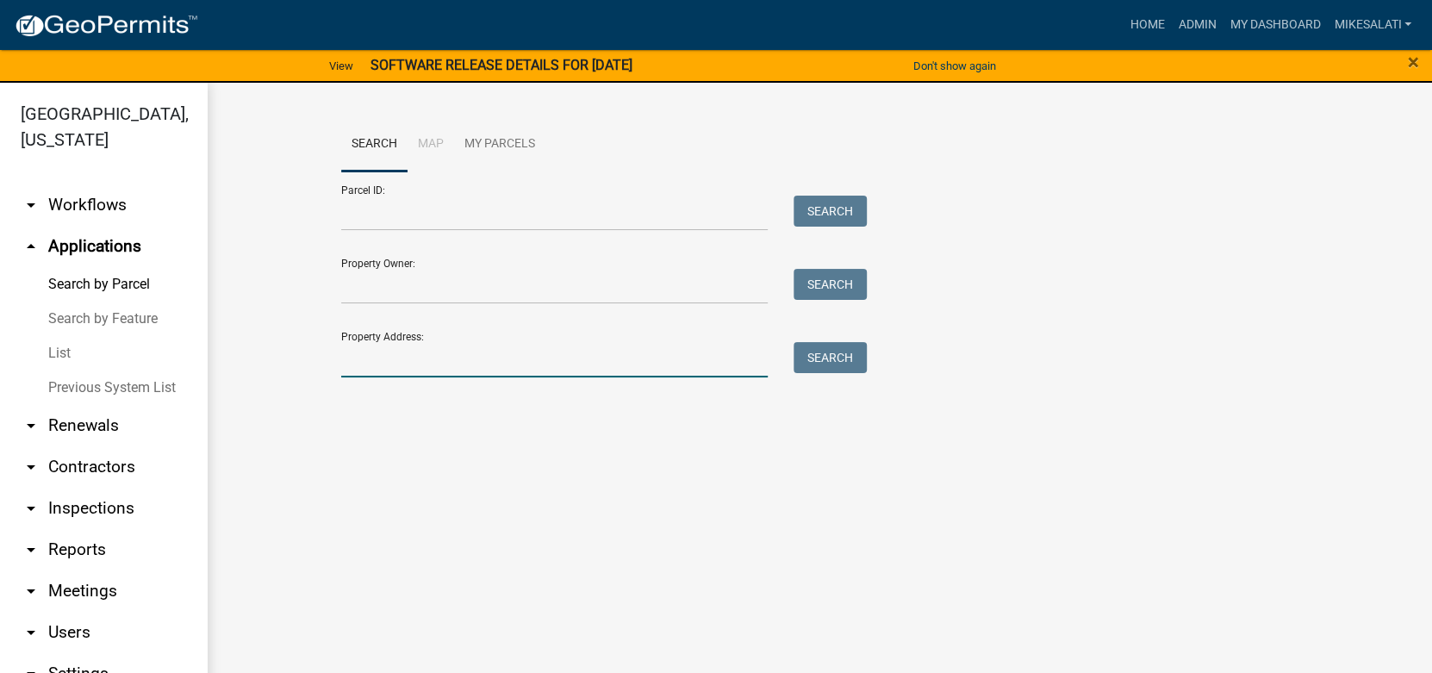
click at [366, 362] on input "Property Address:" at bounding box center [554, 359] width 427 height 35
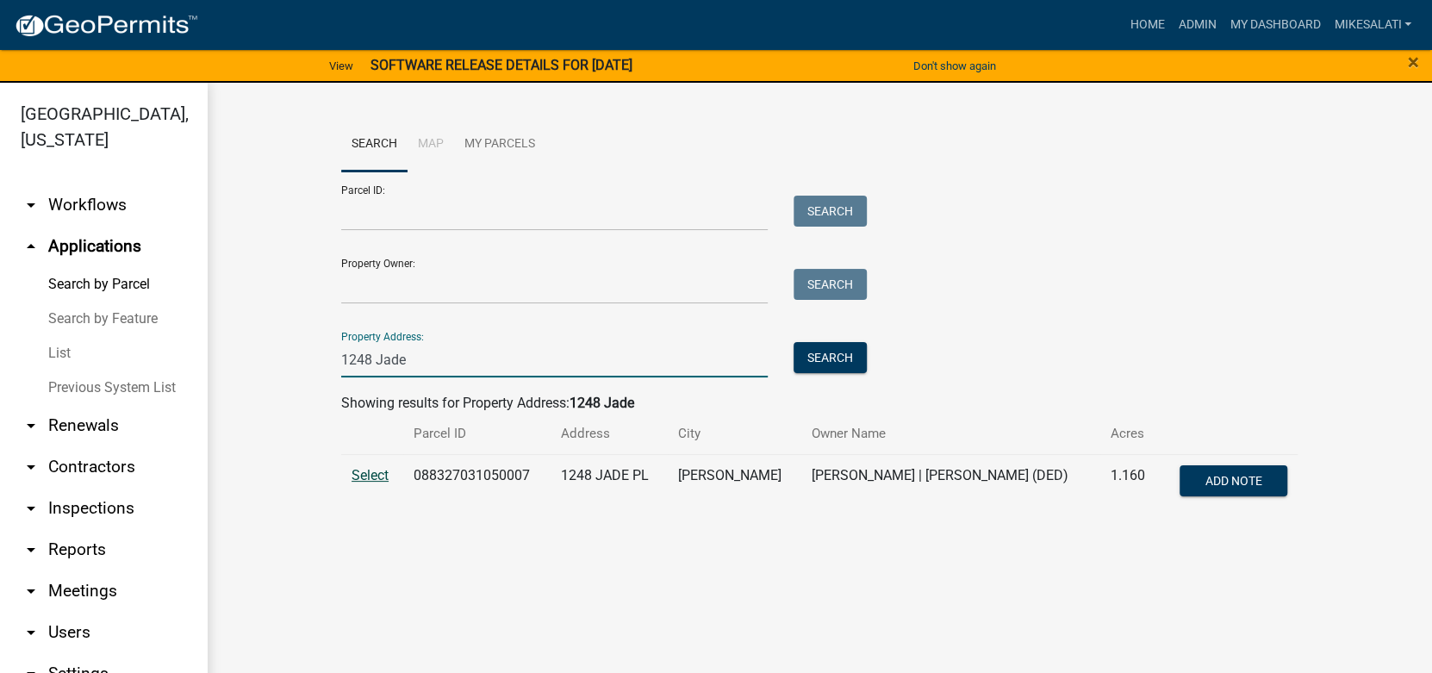
type input "1248 Jade"
click at [367, 470] on span "Select" at bounding box center [370, 475] width 37 height 16
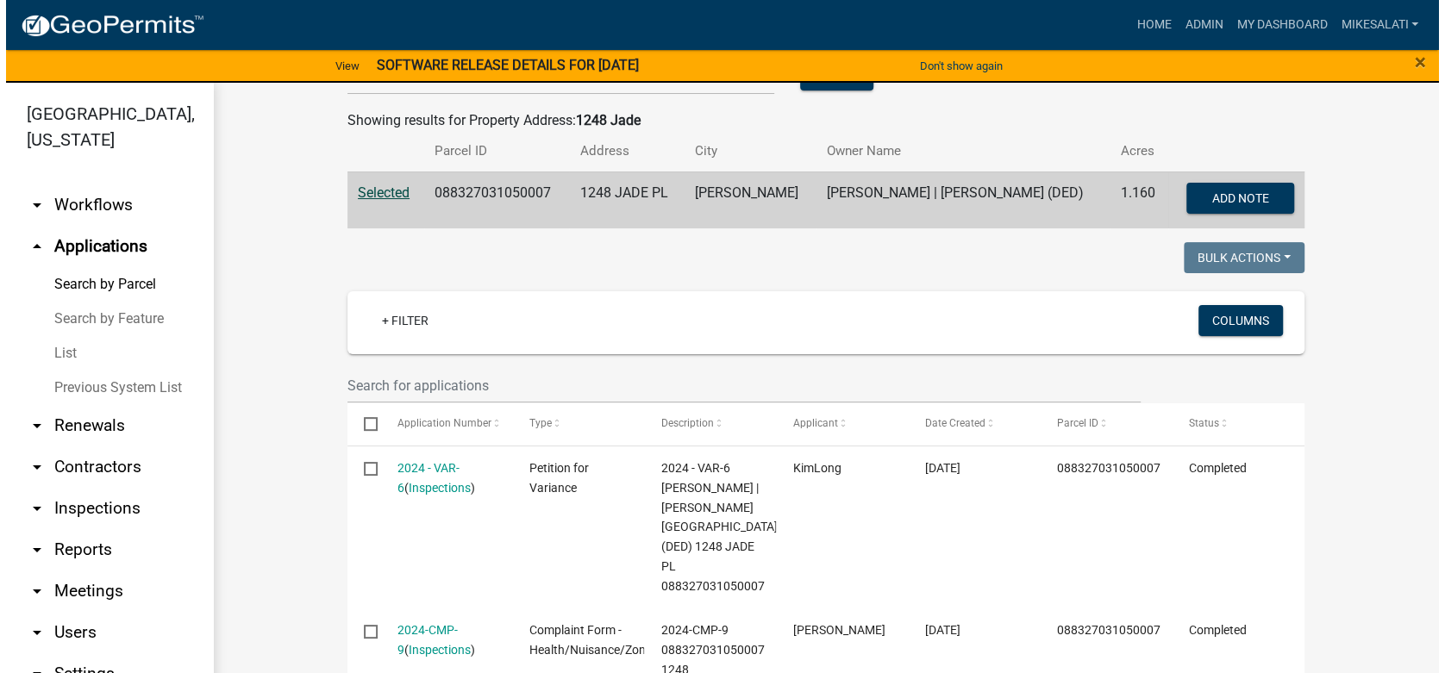
scroll to position [255, 0]
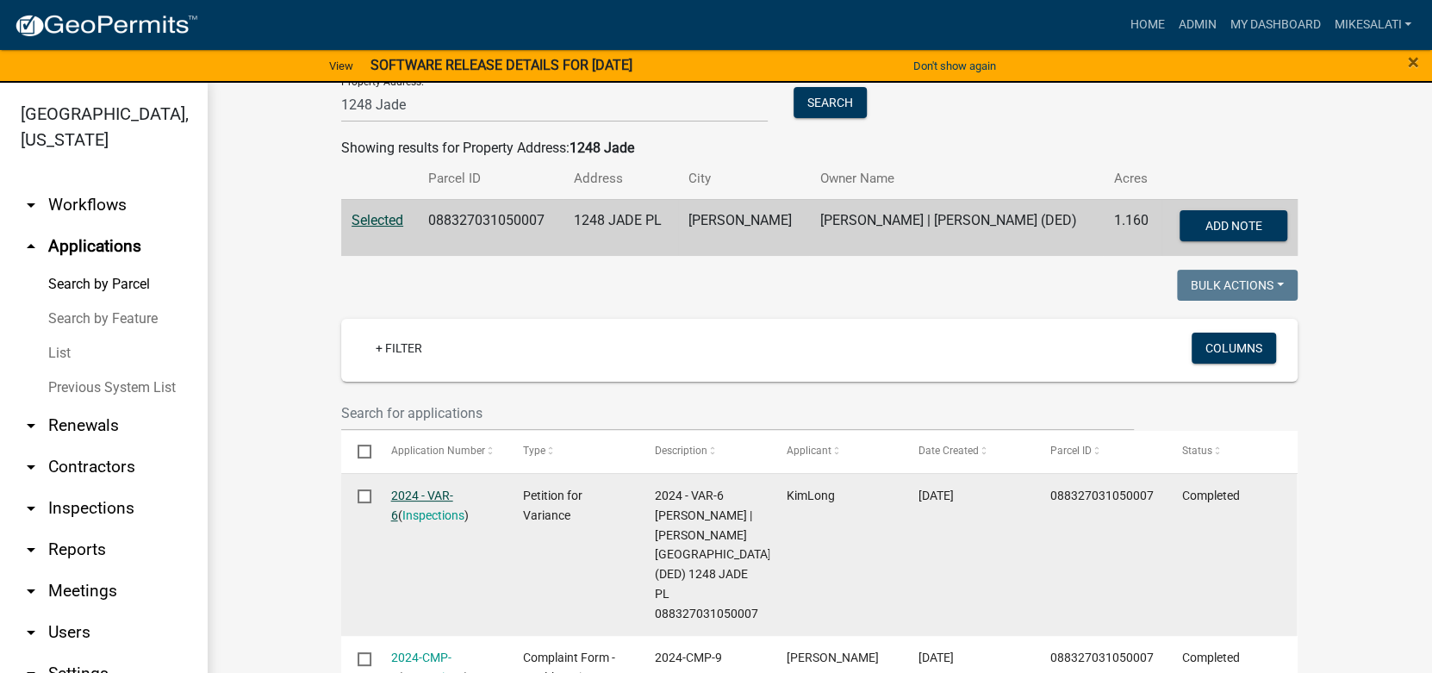
click at [416, 490] on link "2024 - VAR-6" at bounding box center [422, 506] width 62 height 34
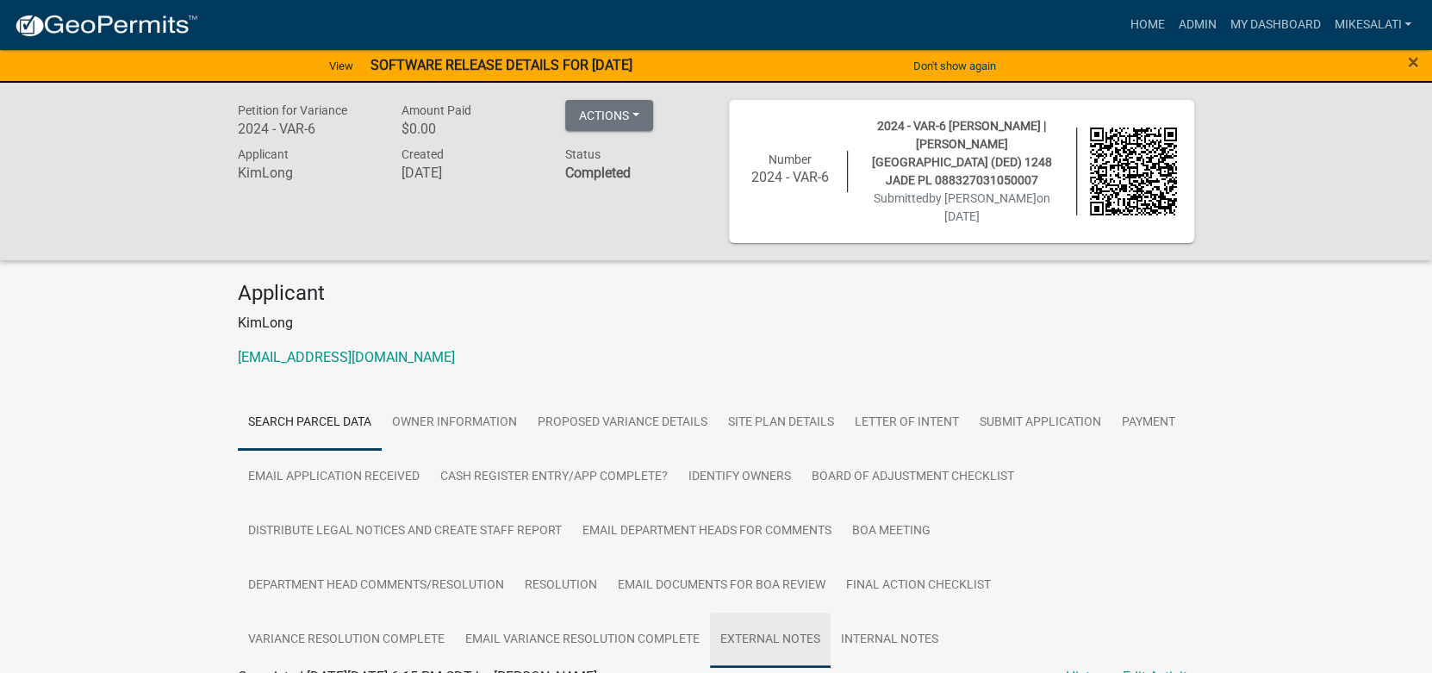
click at [783, 613] on link "External Notes" at bounding box center [770, 640] width 121 height 55
click at [627, 109] on button "Actions" at bounding box center [609, 115] width 88 height 31
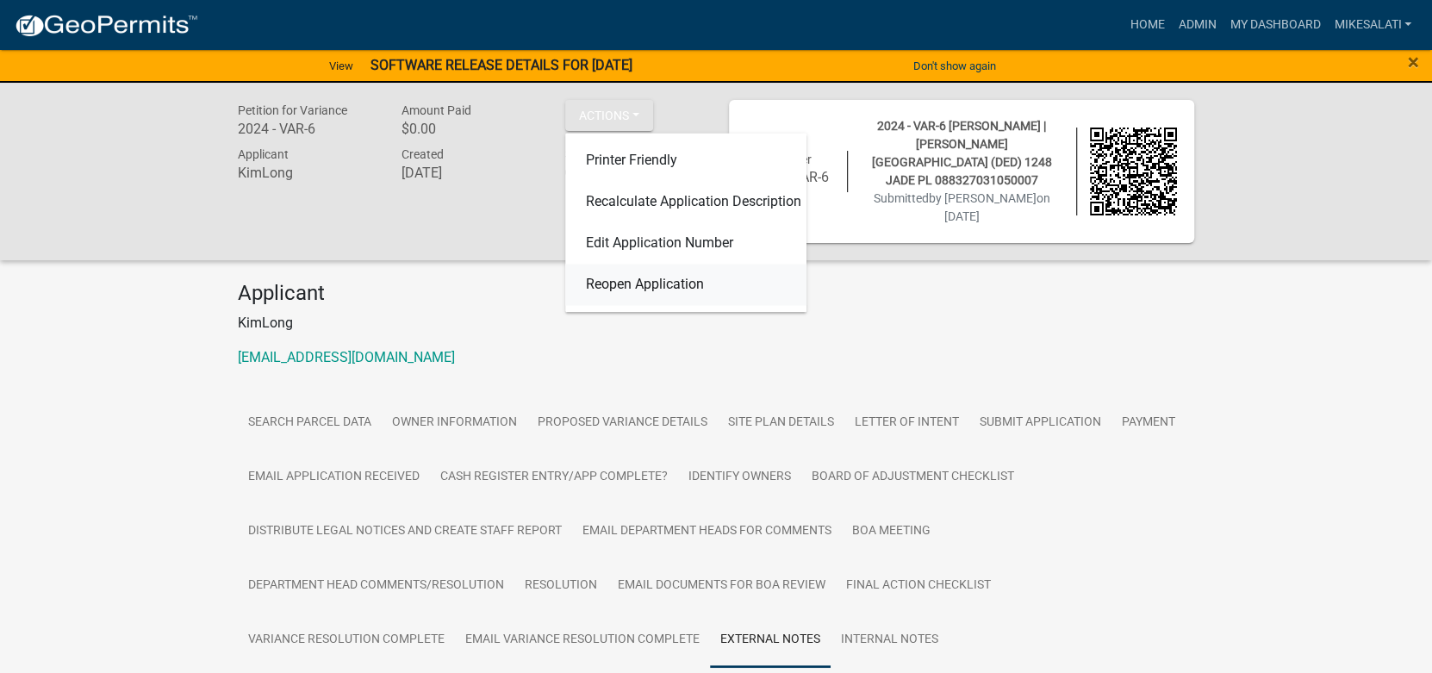
click at [644, 295] on link "Reopen Application" at bounding box center [685, 284] width 241 height 41
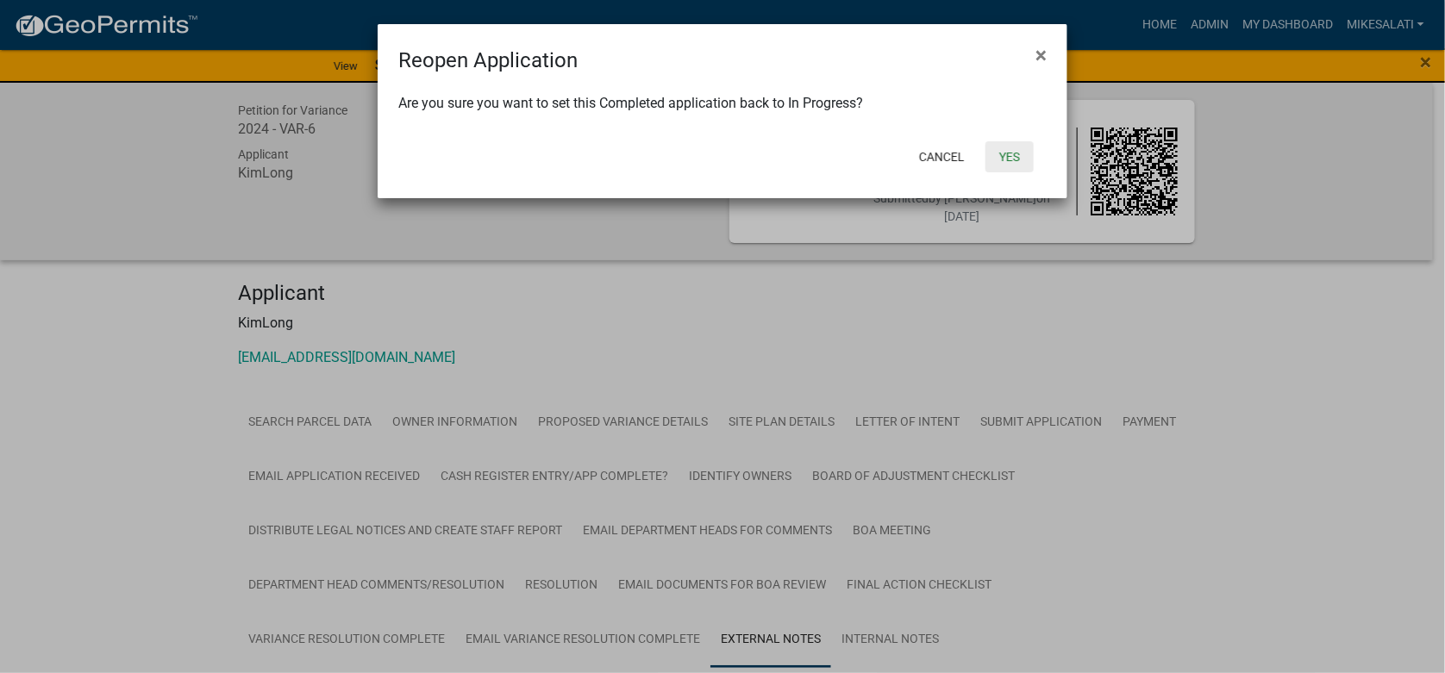
click at [1004, 157] on button "Yes" at bounding box center [1009, 156] width 48 height 31
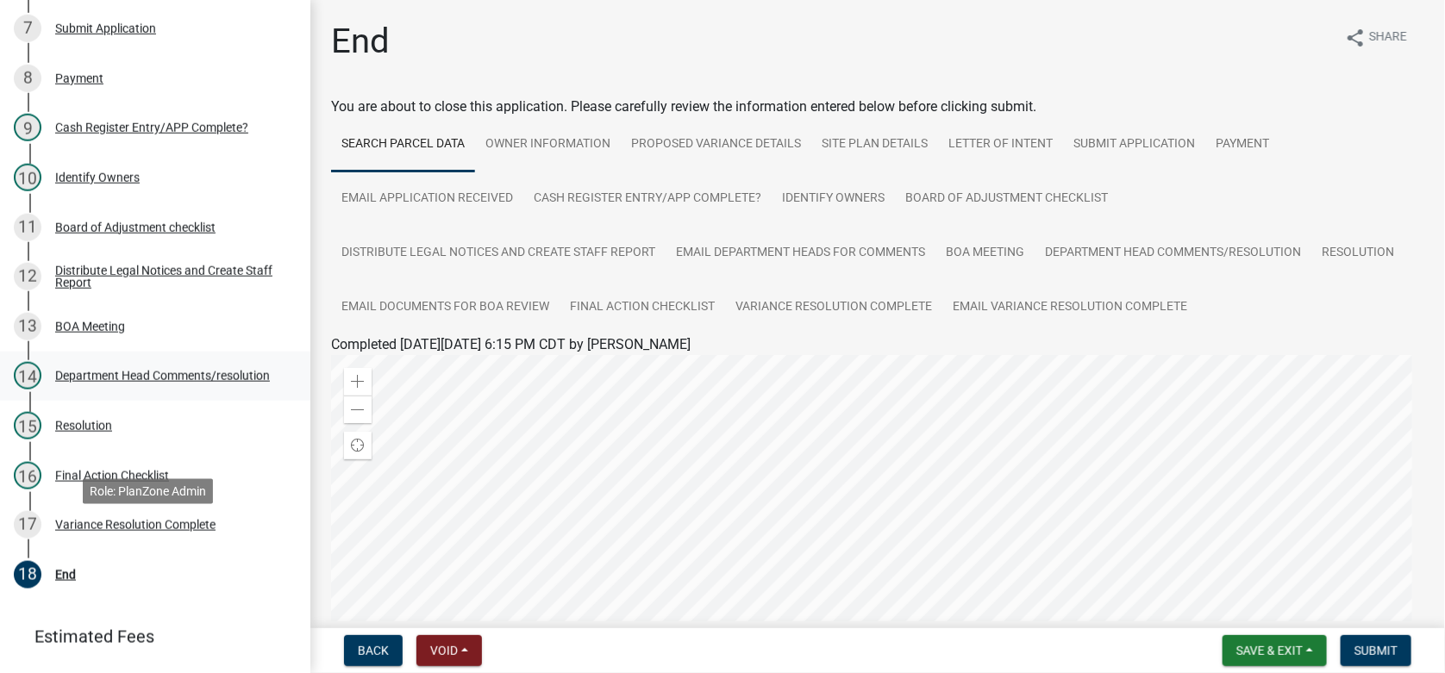
scroll to position [172, 0]
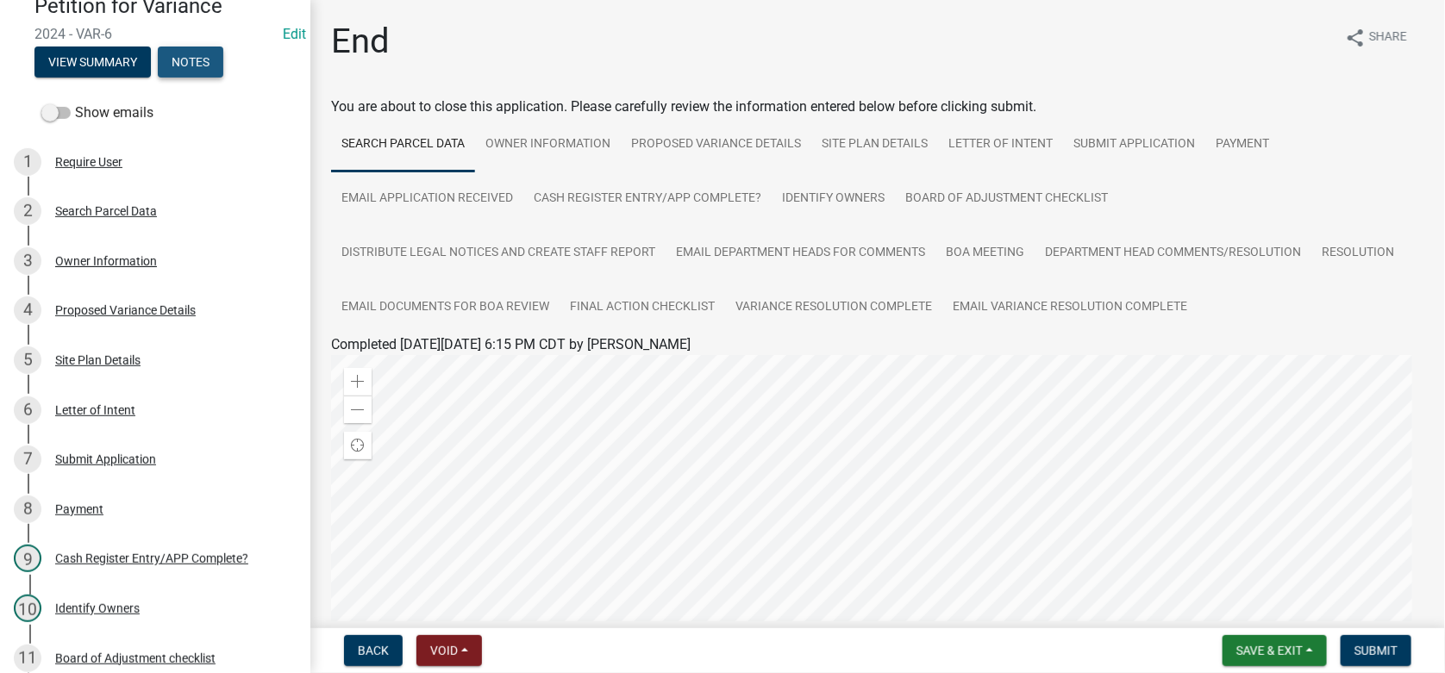
click at [196, 65] on button "Notes" at bounding box center [191, 62] width 66 height 31
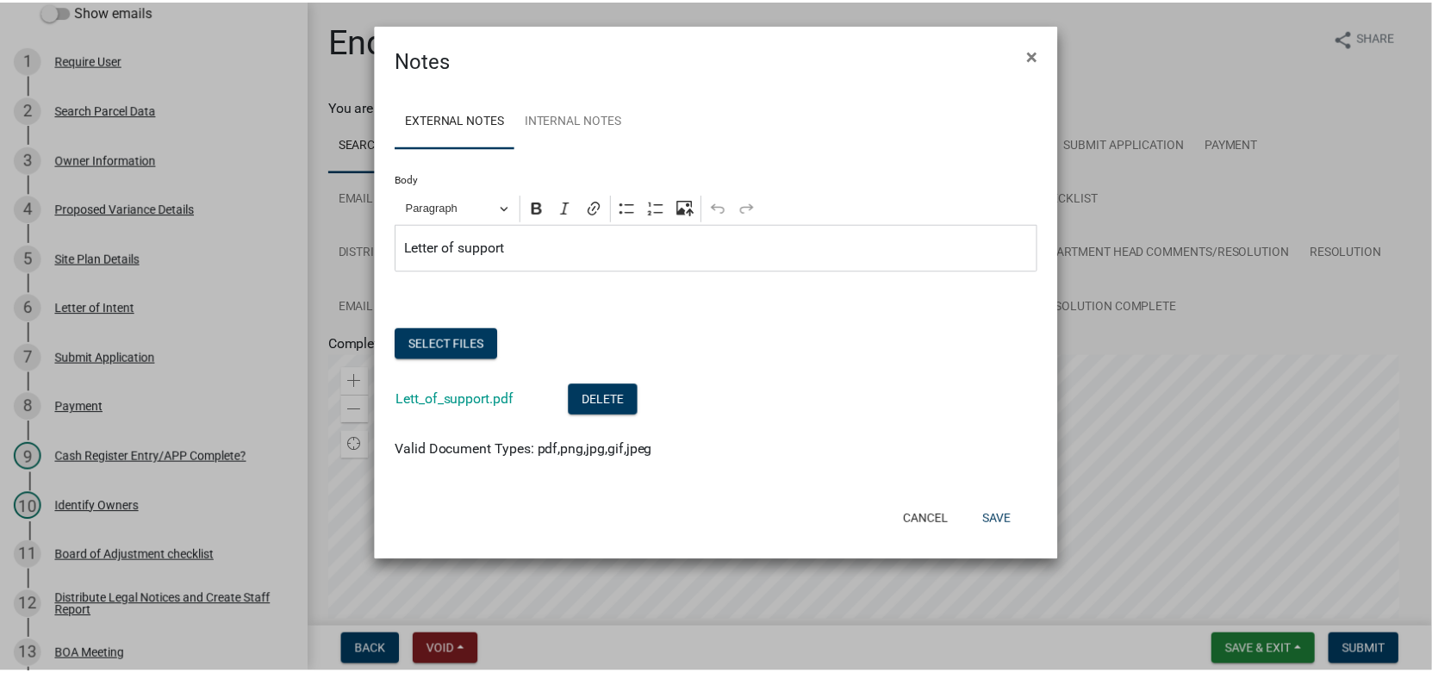
scroll to position [70, 0]
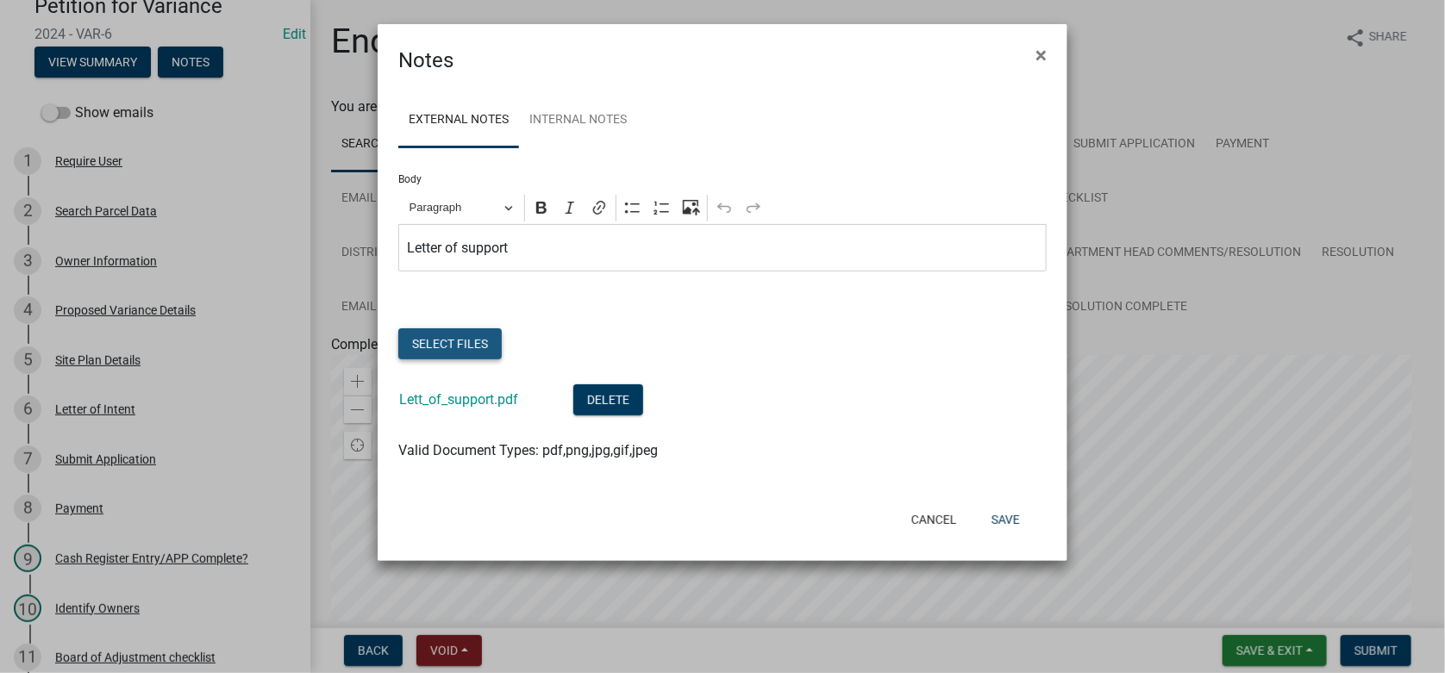
click at [449, 346] on button "Select files" at bounding box center [449, 343] width 103 height 31
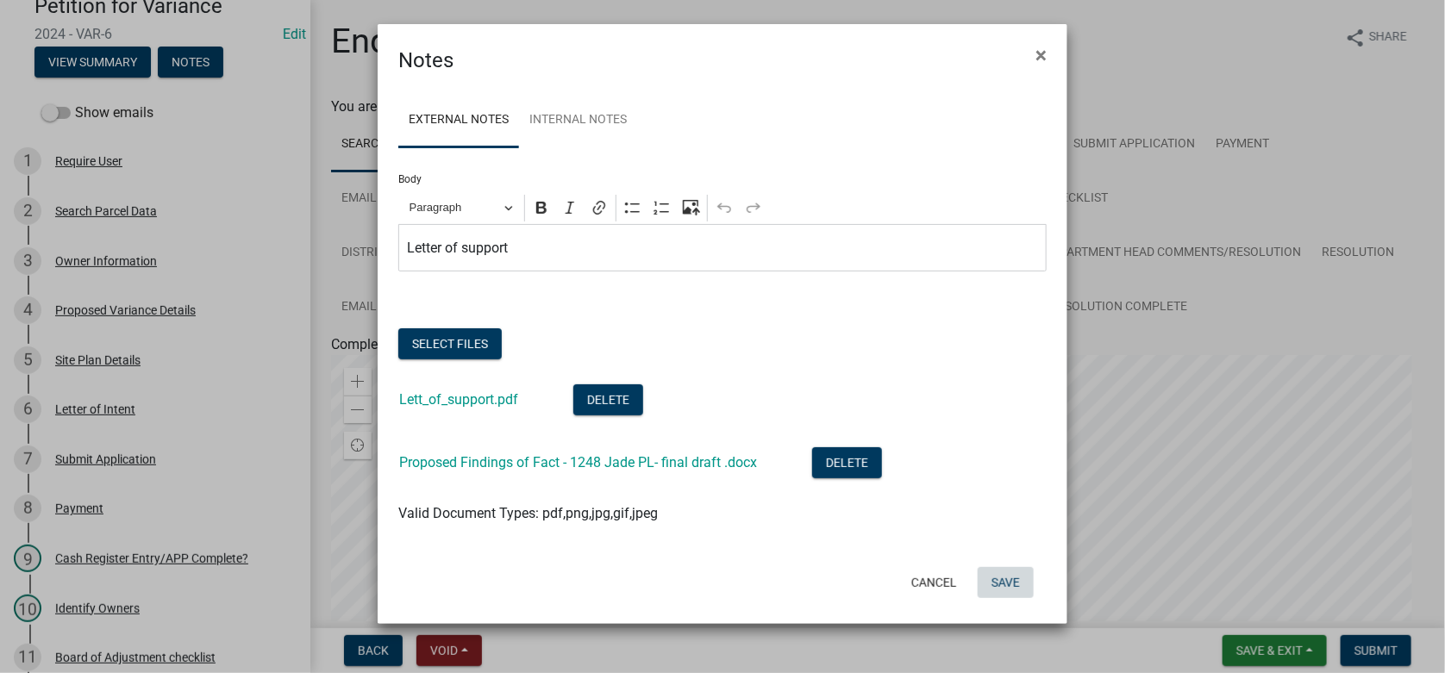
click at [993, 579] on button "Save" at bounding box center [1005, 582] width 56 height 31
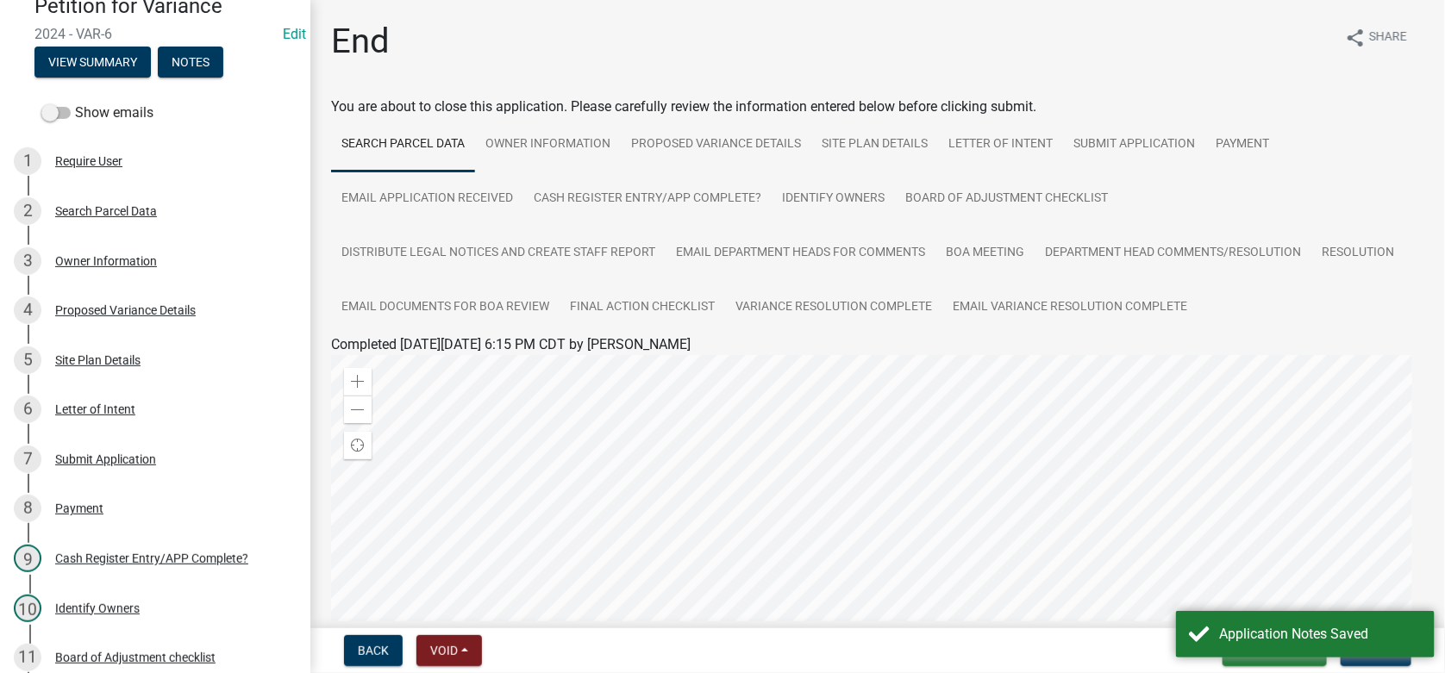
click at [1139, 650] on div "Back Void Withdraw Lock Expire Void Save & Exit Save Save & Exit Submit" at bounding box center [877, 650] width 1107 height 31
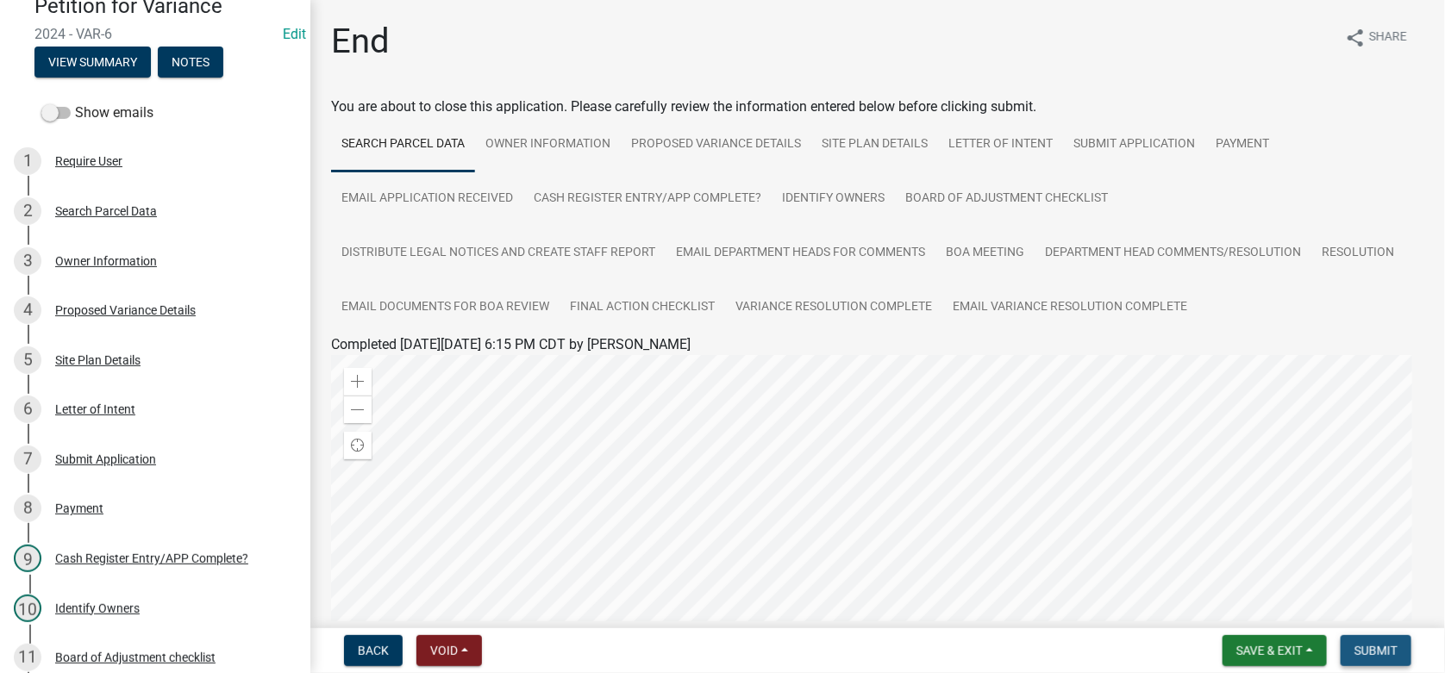
click at [1364, 645] on span "Submit" at bounding box center [1375, 651] width 43 height 14
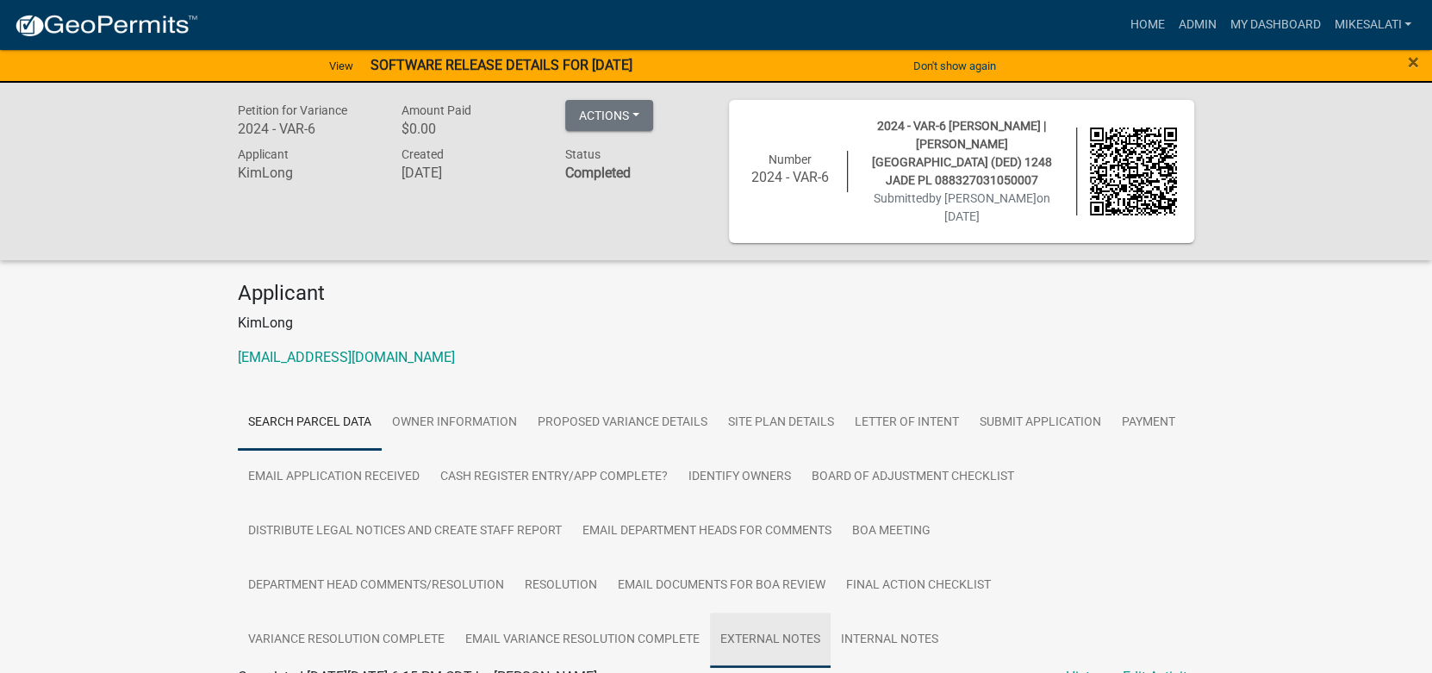
click at [778, 613] on link "External Notes" at bounding box center [770, 640] width 121 height 55
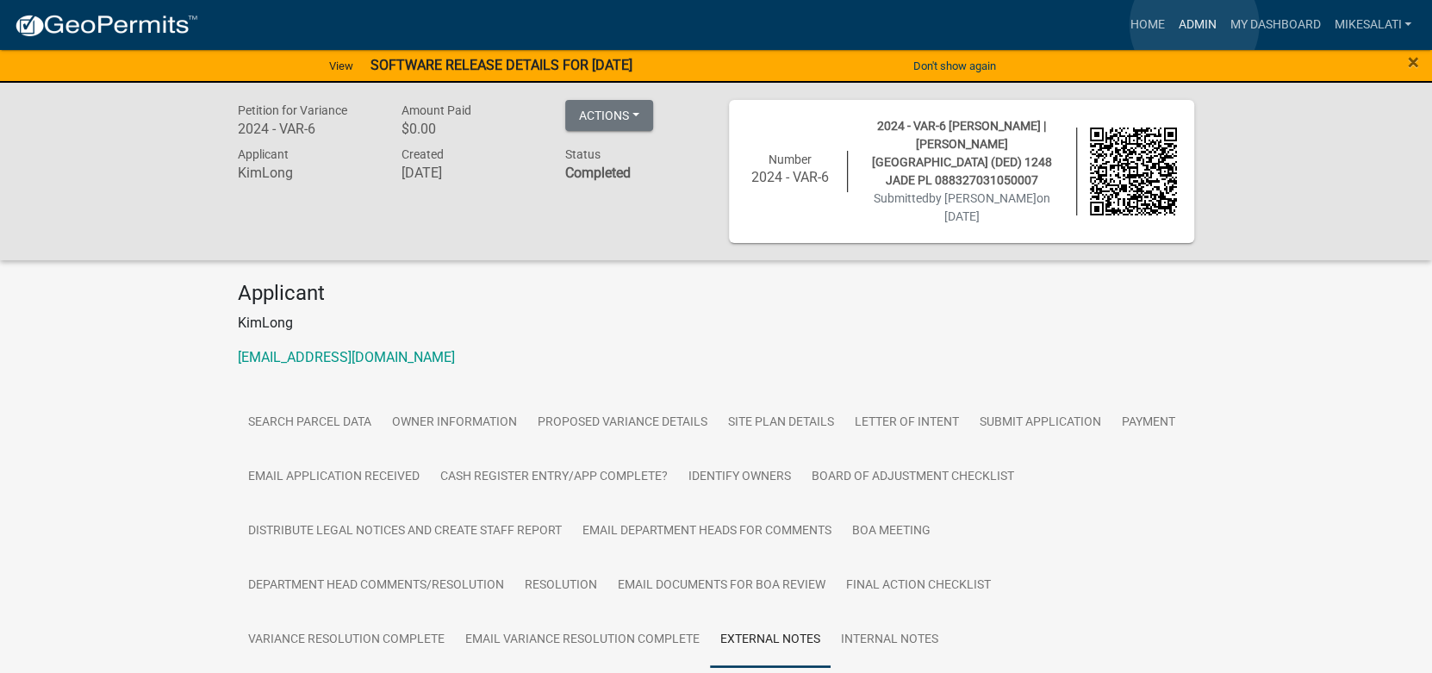
click at [1193, 24] on link "Admin" at bounding box center [1197, 25] width 52 height 33
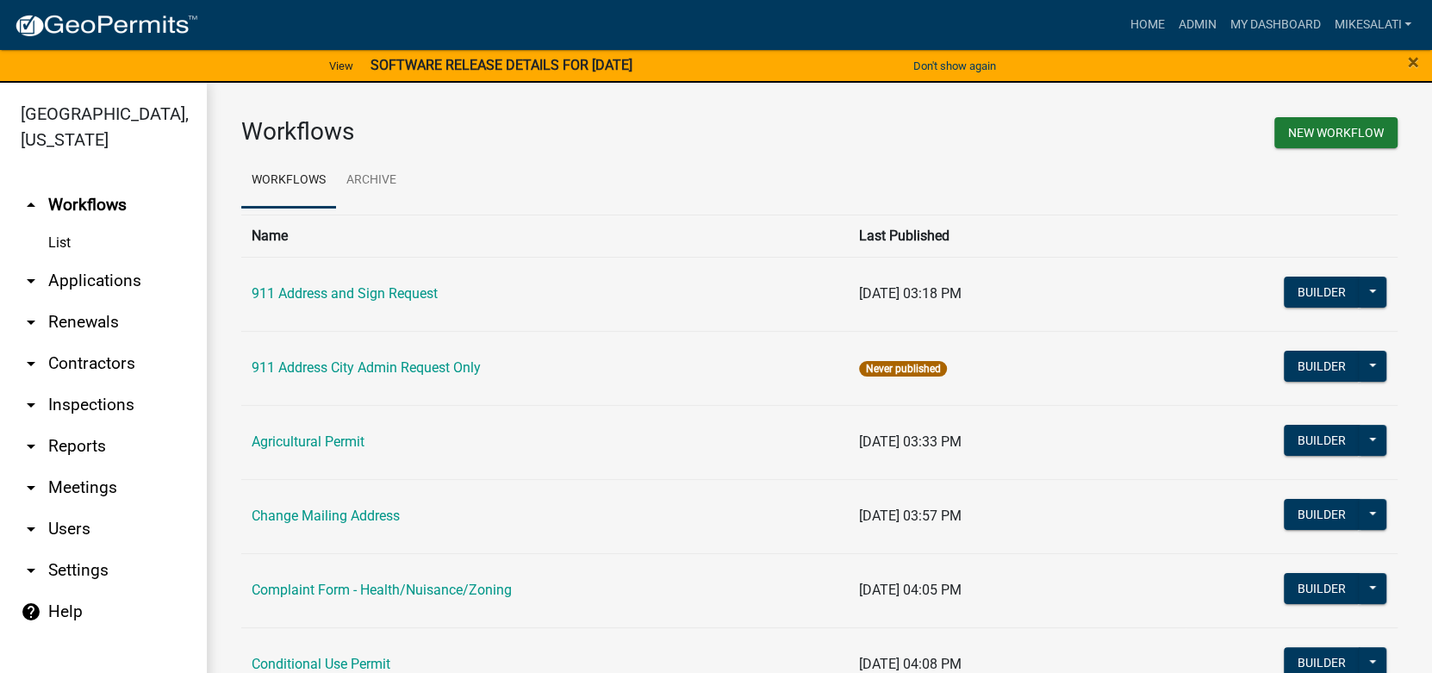
click at [73, 260] on link "arrow_drop_down Applications" at bounding box center [103, 280] width 207 height 41
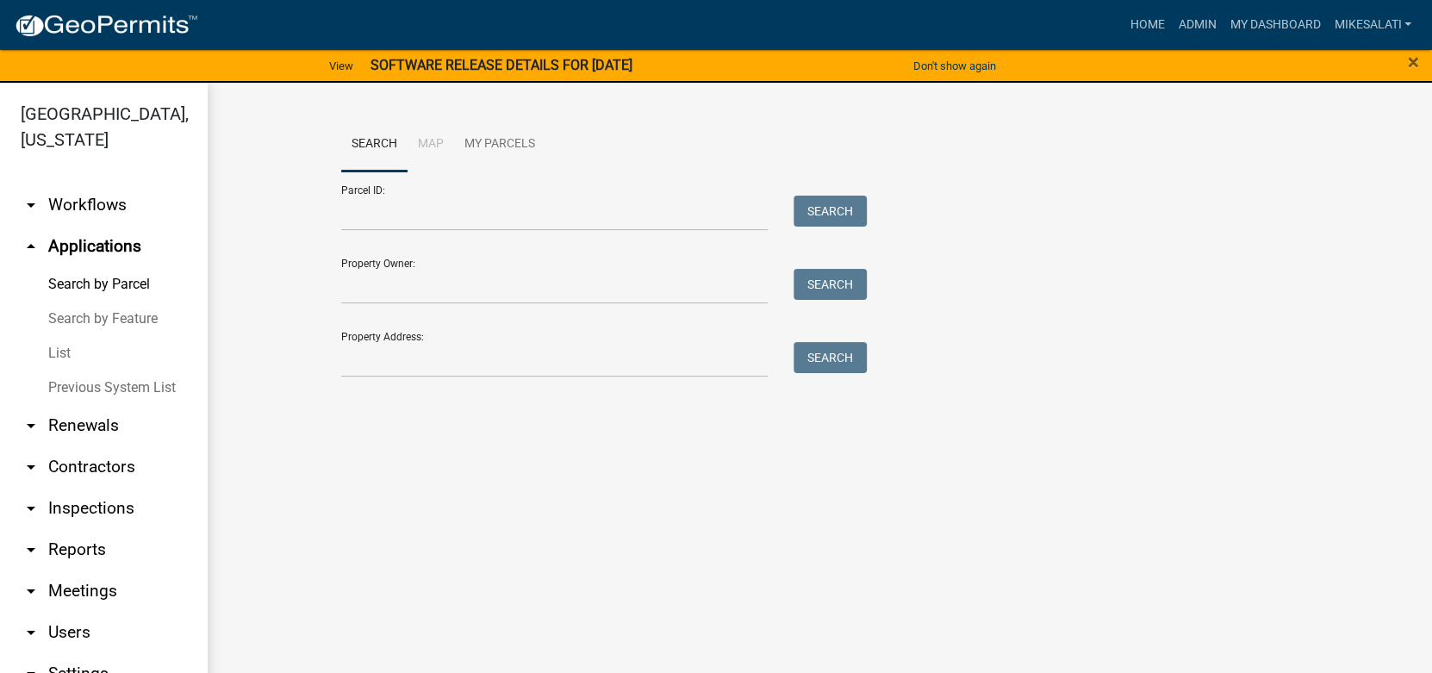
click at [127, 267] on link "Search by Parcel" at bounding box center [103, 284] width 207 height 34
click at [408, 366] on input "Property Address:" at bounding box center [554, 359] width 427 height 35
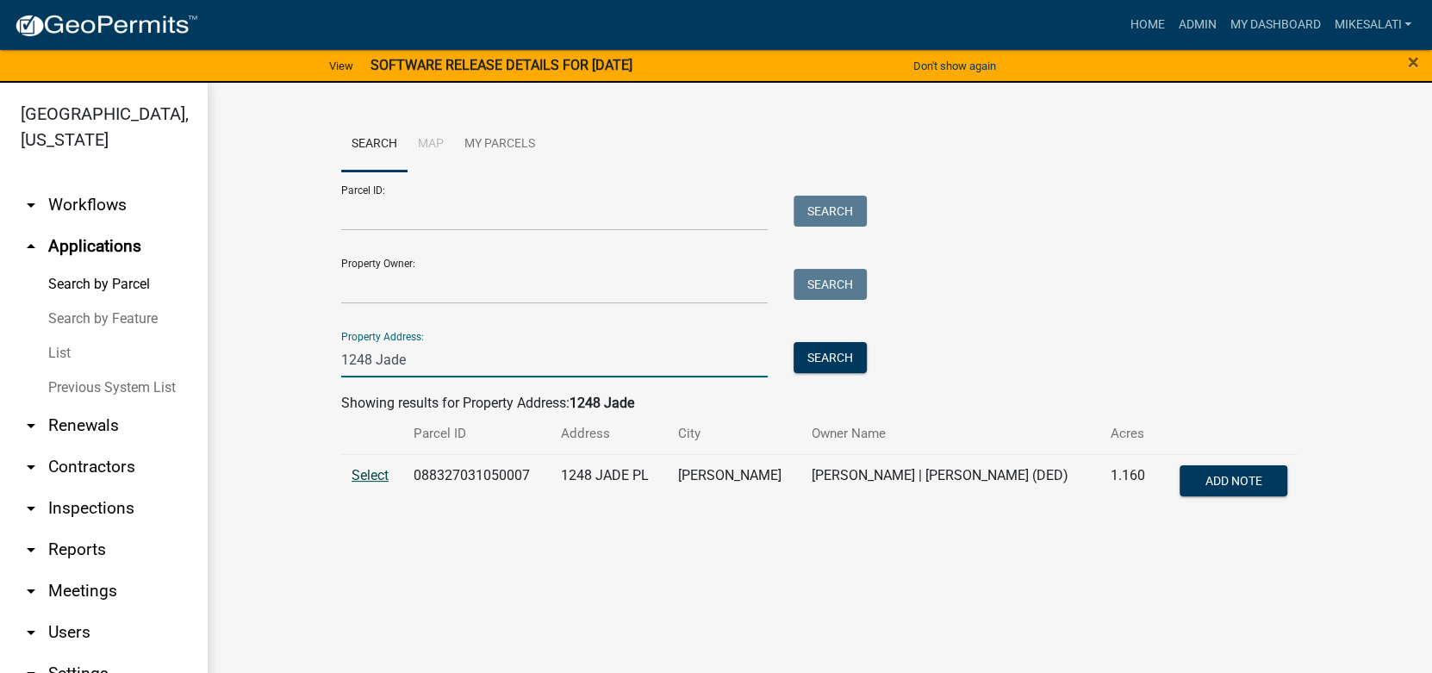
type input "1248 Jade"
click at [376, 473] on span "Select" at bounding box center [370, 475] width 37 height 16
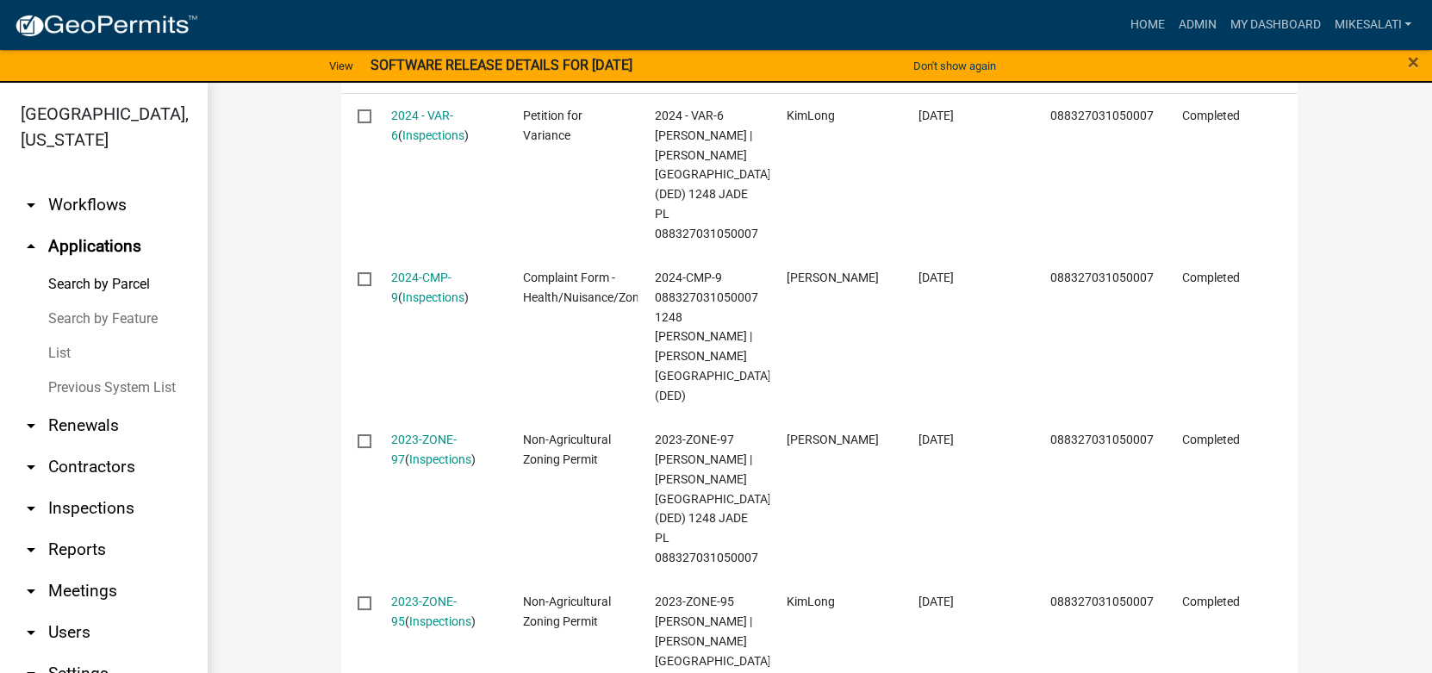
scroll to position [384, 0]
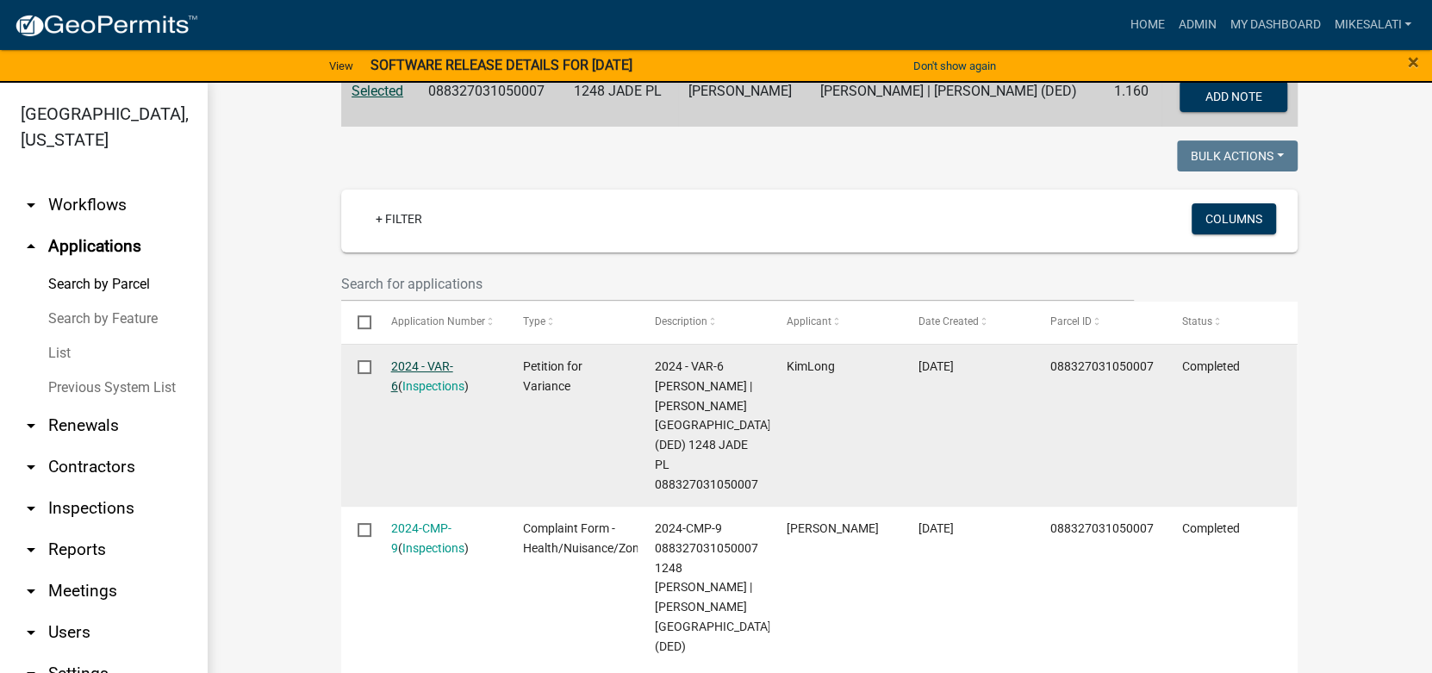
click at [420, 357] on div "2024 - VAR-6 ( Inspections )" at bounding box center [440, 377] width 99 height 40
click at [422, 363] on link "2024 - VAR-6" at bounding box center [422, 376] width 62 height 34
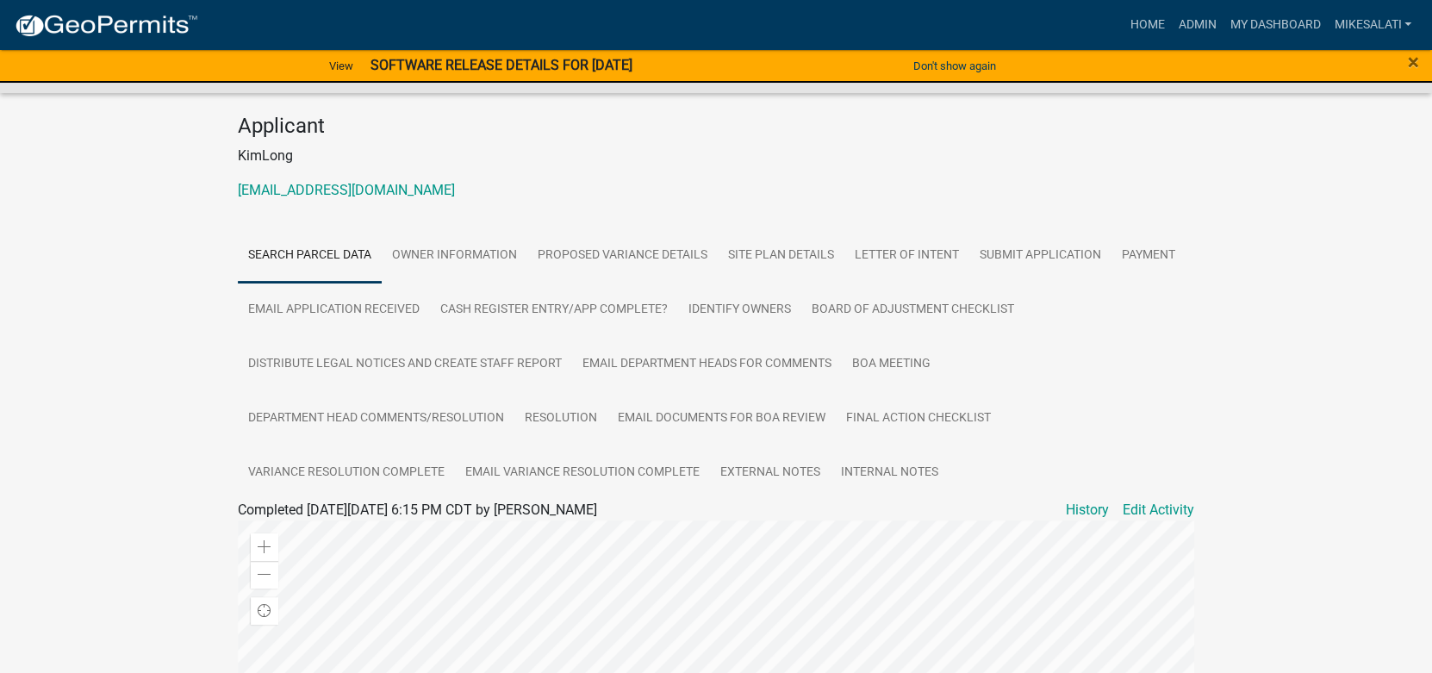
scroll to position [172, 0]
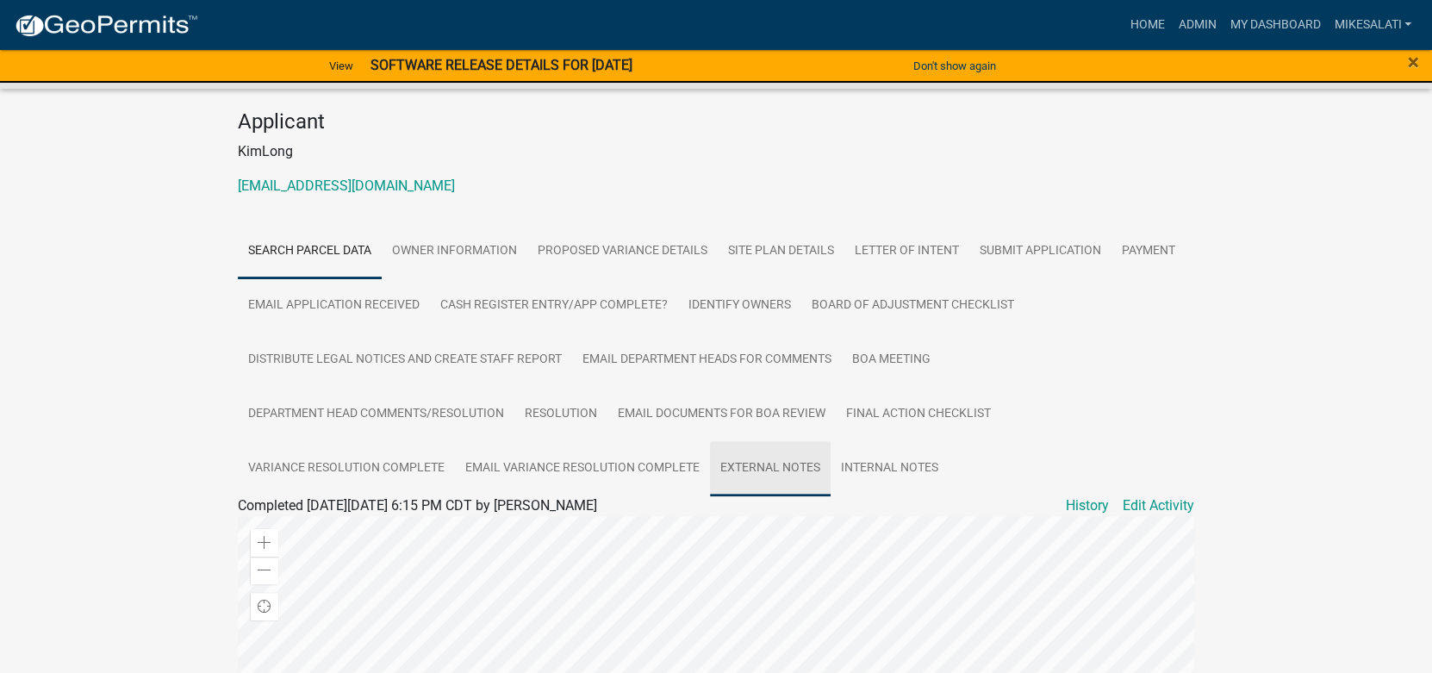
click at [733, 445] on link "External Notes" at bounding box center [770, 468] width 121 height 55
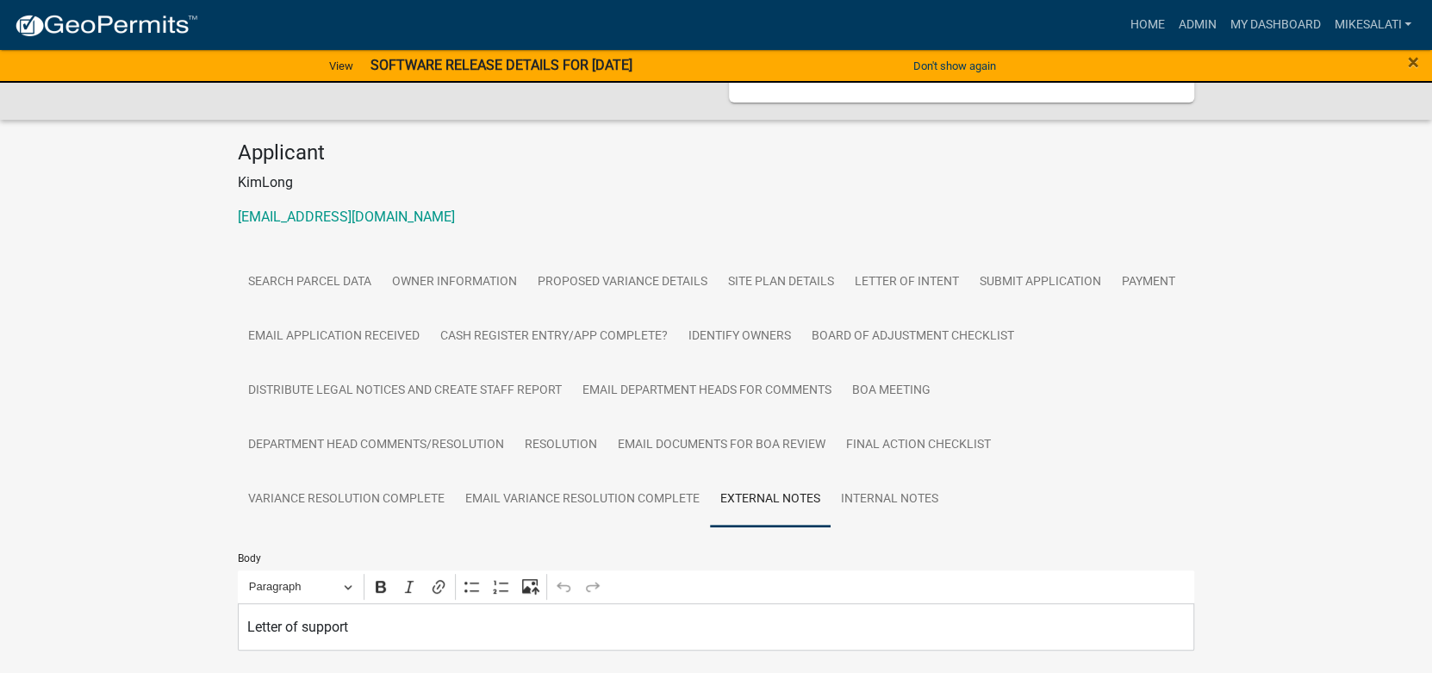
scroll to position [0, 0]
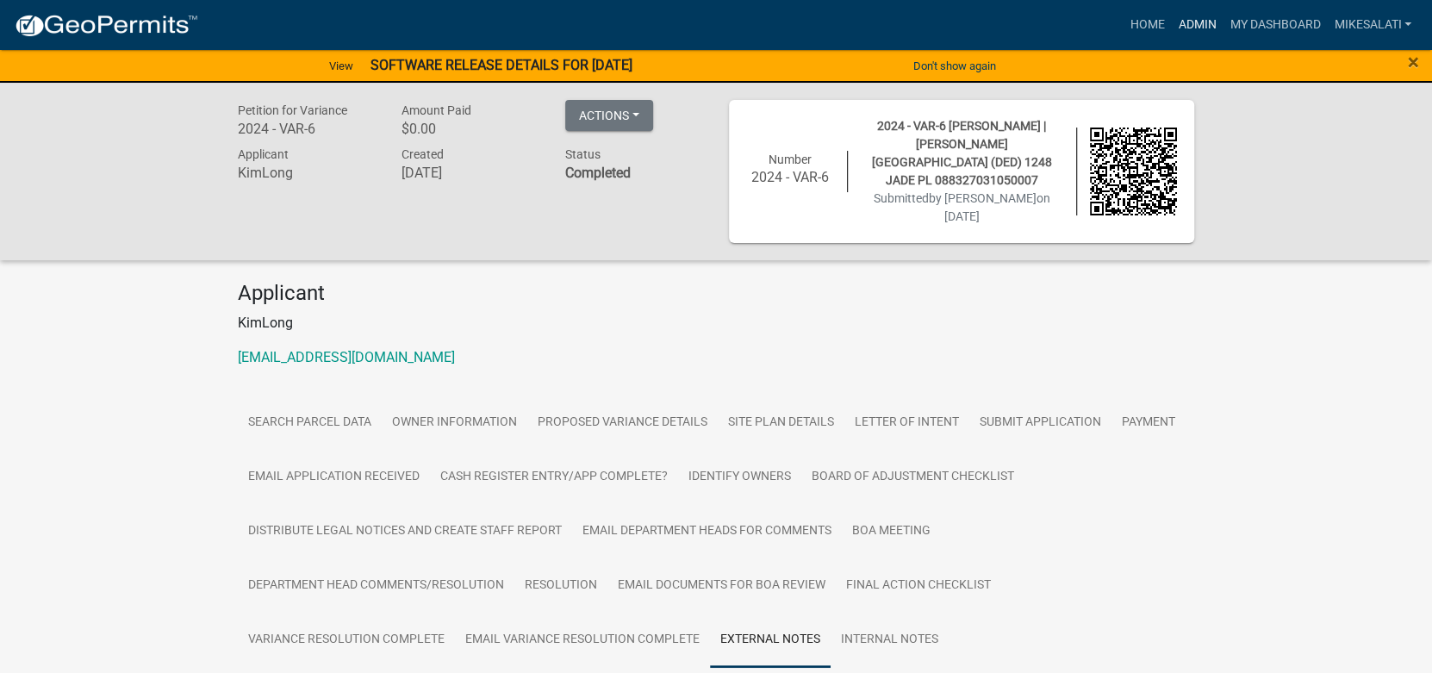
click at [1202, 16] on link "Admin" at bounding box center [1197, 25] width 52 height 33
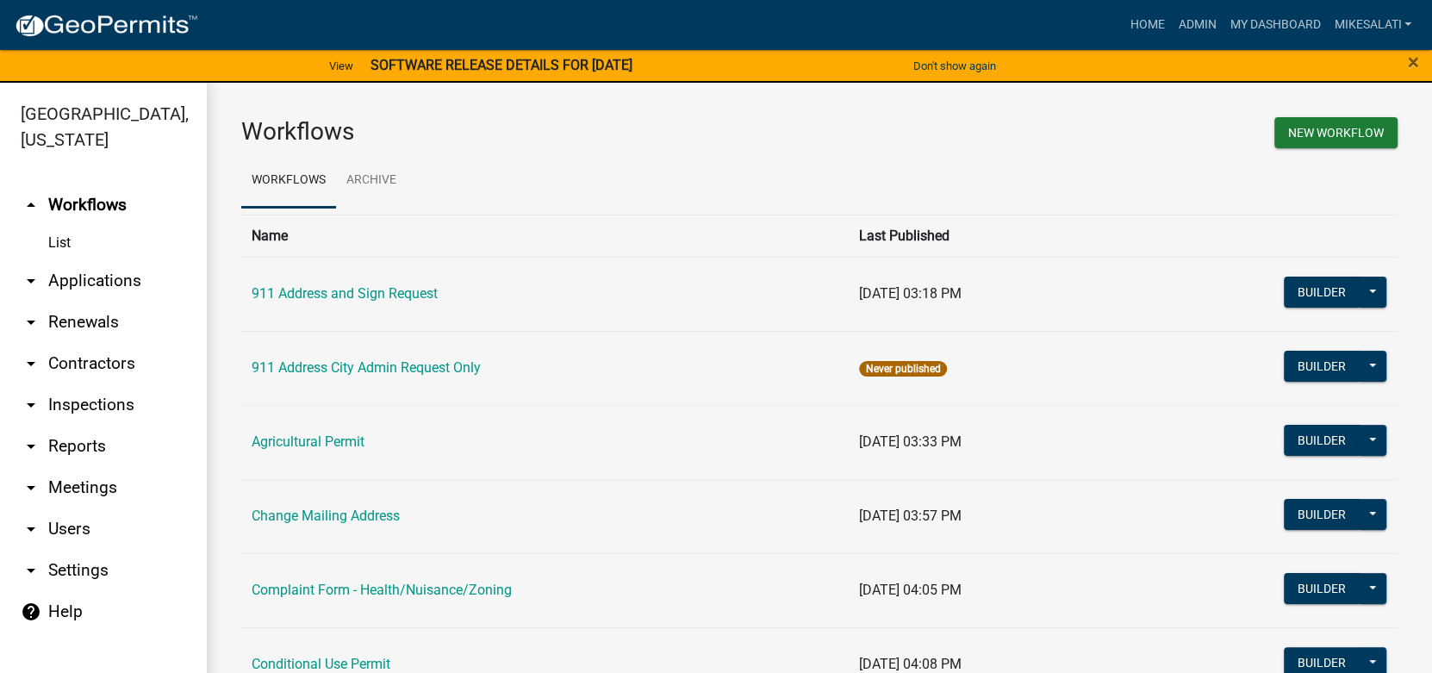
click at [99, 260] on link "arrow_drop_down Applications" at bounding box center [103, 280] width 207 height 41
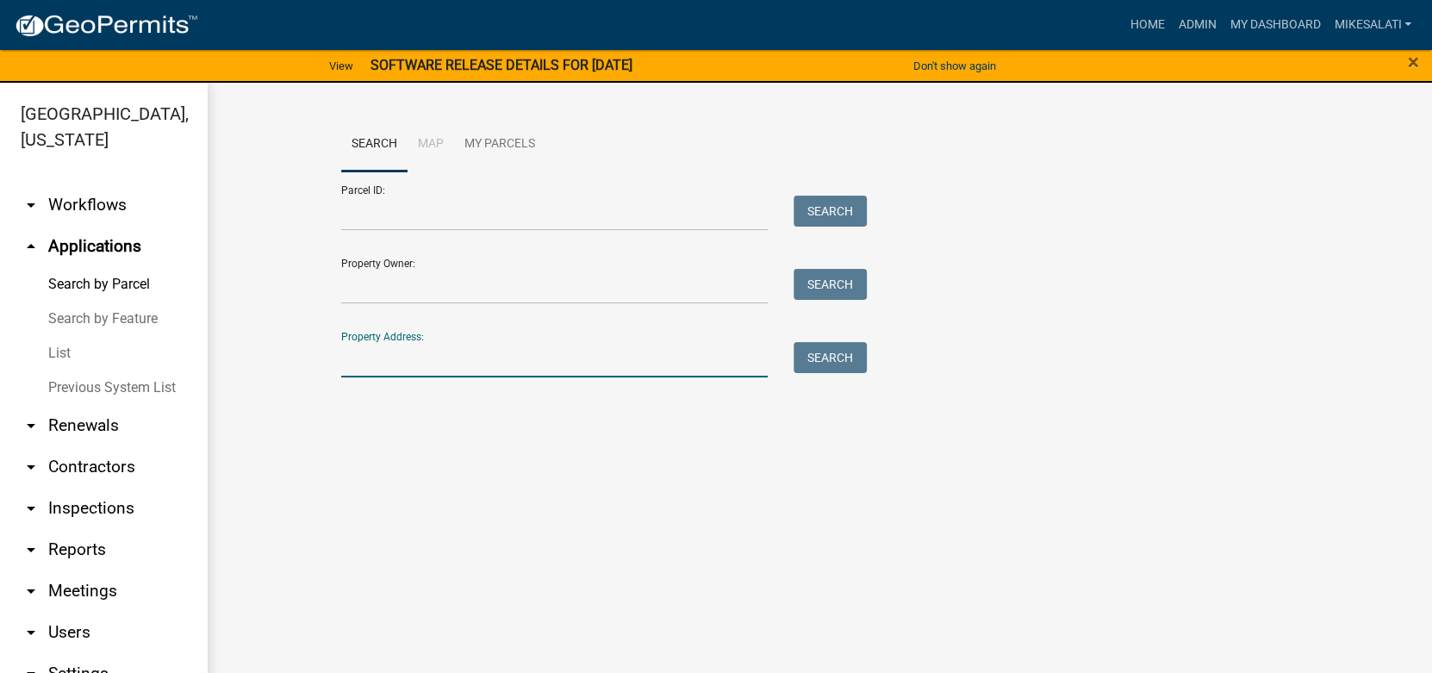
click at [378, 362] on input "Property Address:" at bounding box center [554, 359] width 427 height 35
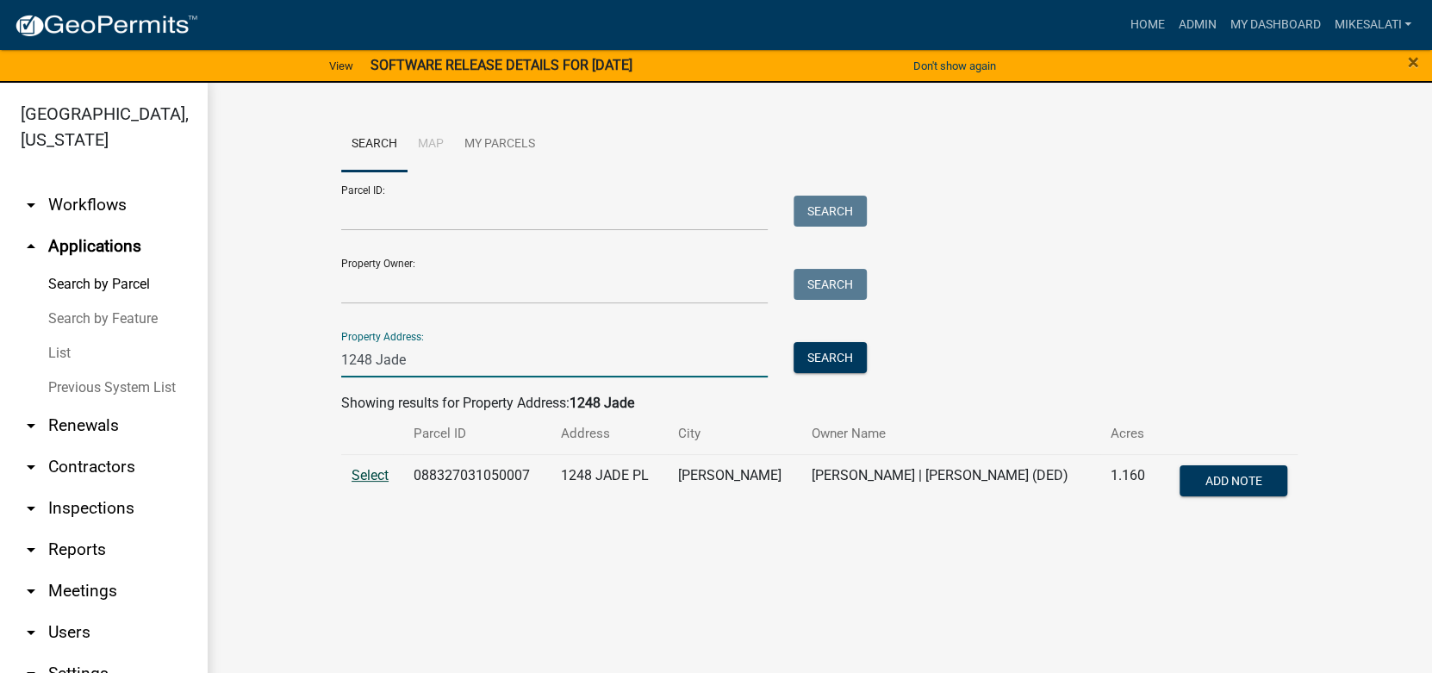
type input "1248 Jade"
click at [364, 468] on span "Select" at bounding box center [370, 475] width 37 height 16
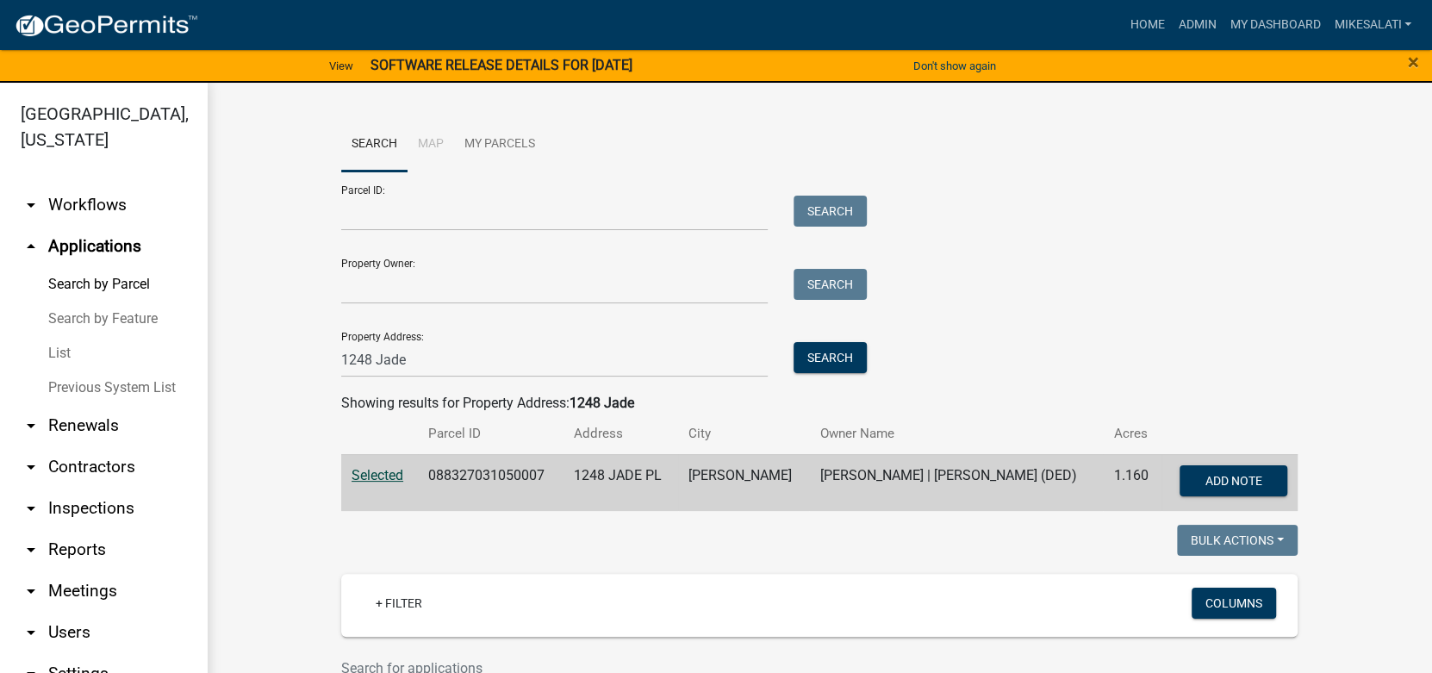
click at [358, 467] on span "Selected" at bounding box center [378, 475] width 52 height 16
click at [383, 477] on span "Selected" at bounding box center [378, 475] width 52 height 16
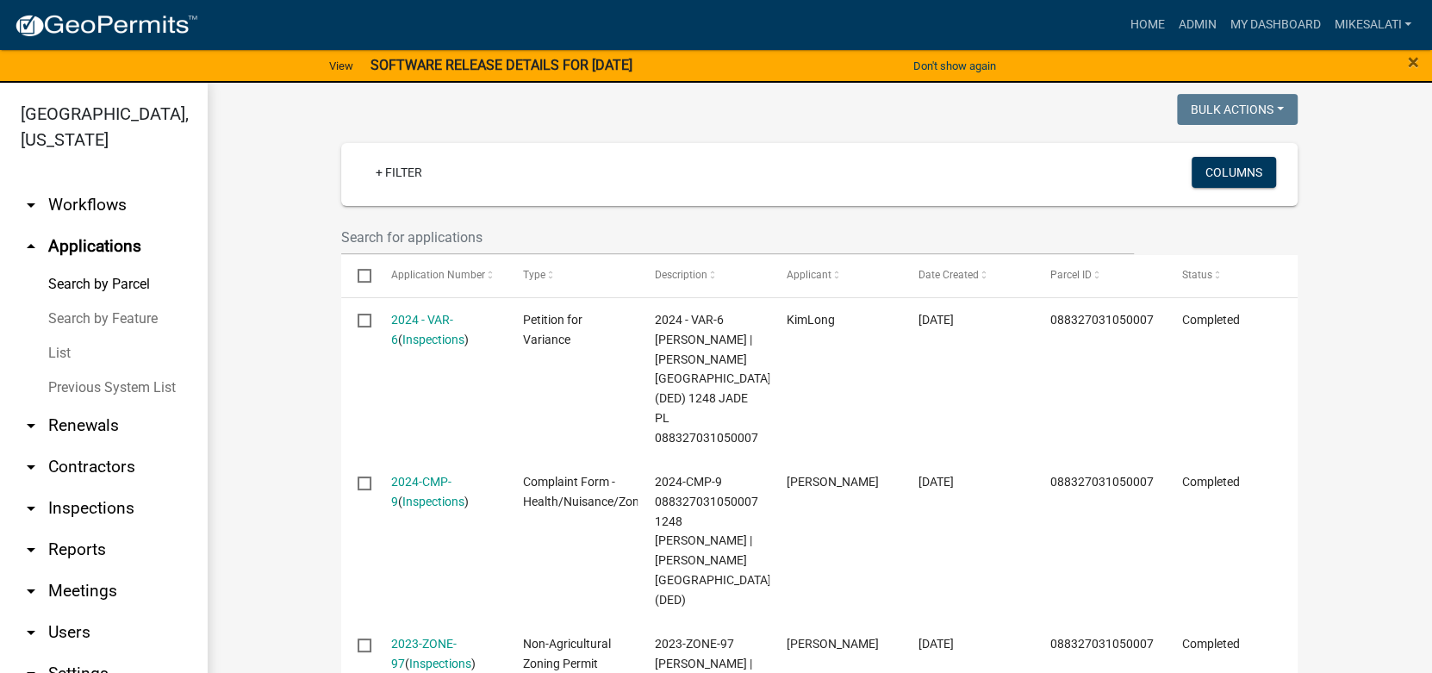
scroll to position [344, 0]
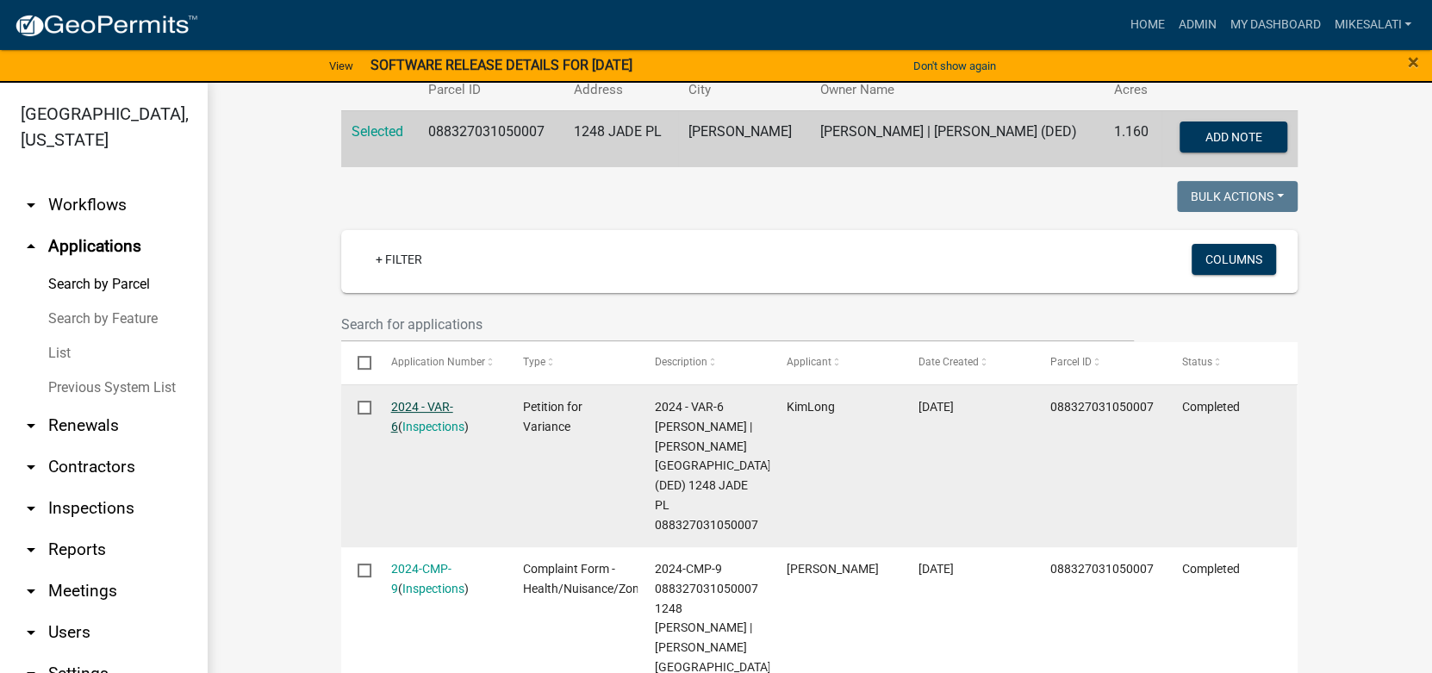
click at [420, 405] on link "2024 - VAR-6" at bounding box center [422, 417] width 62 height 34
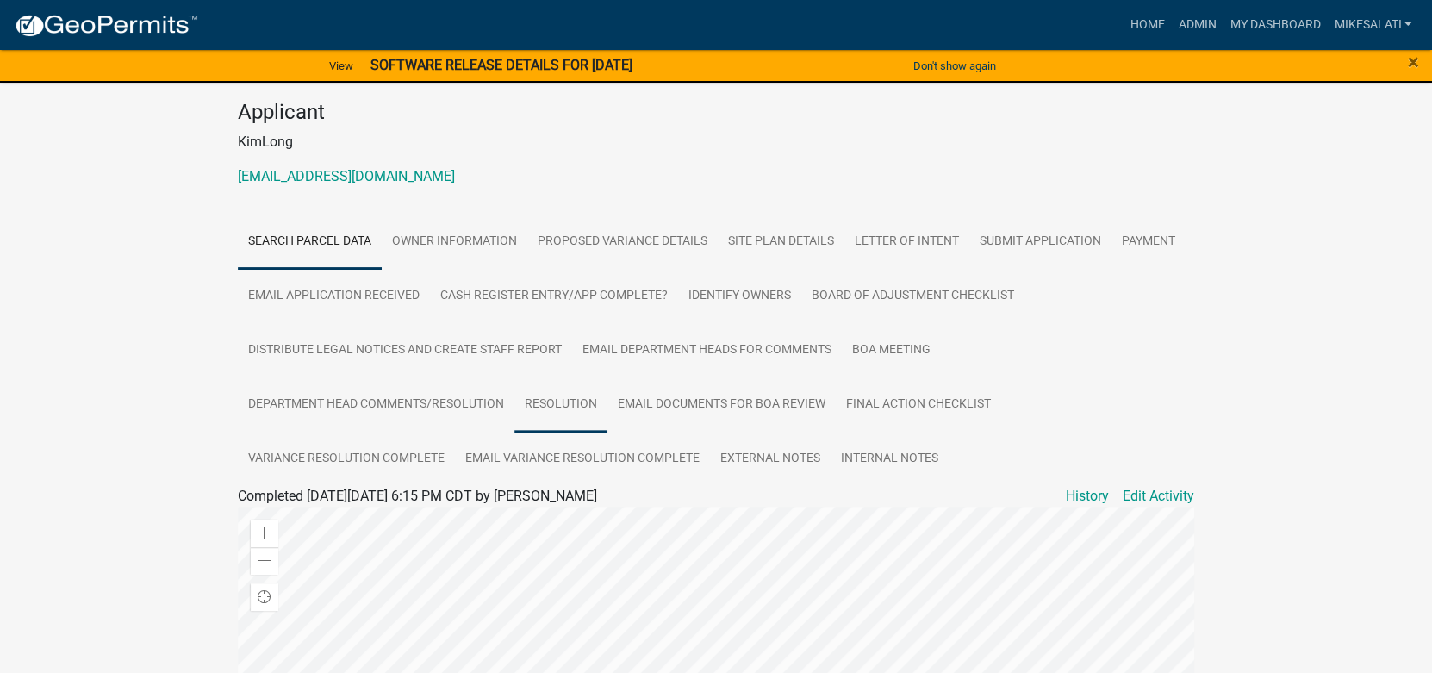
scroll to position [172, 0]
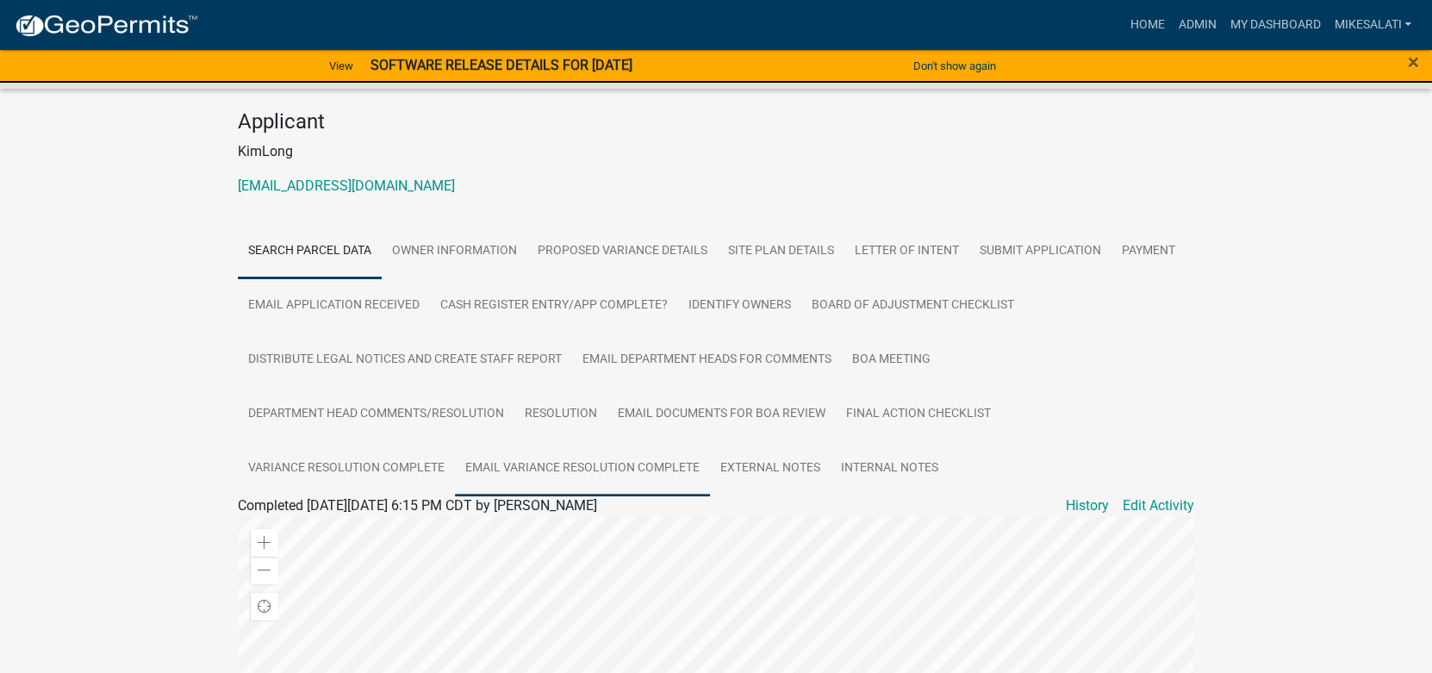
click at [588, 443] on link "Email Variance Resolution Complete" at bounding box center [582, 468] width 255 height 55
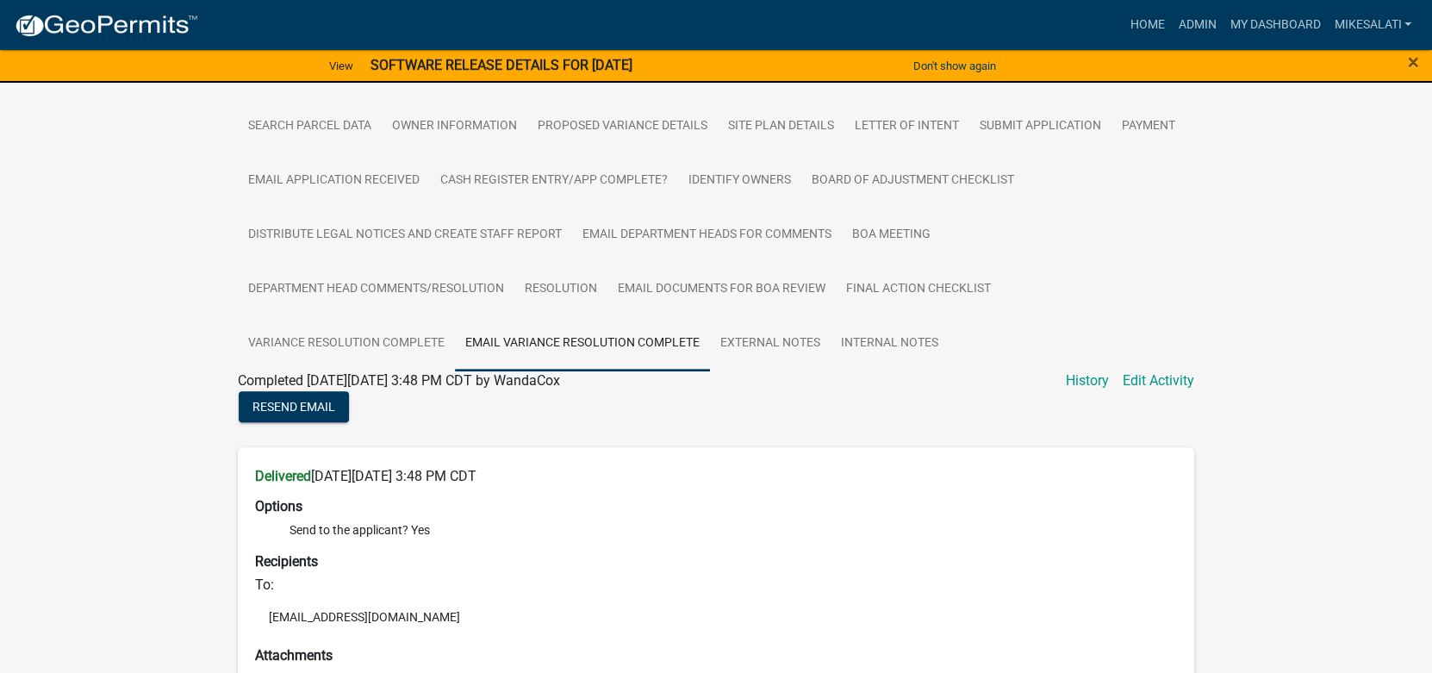
scroll to position [259, 0]
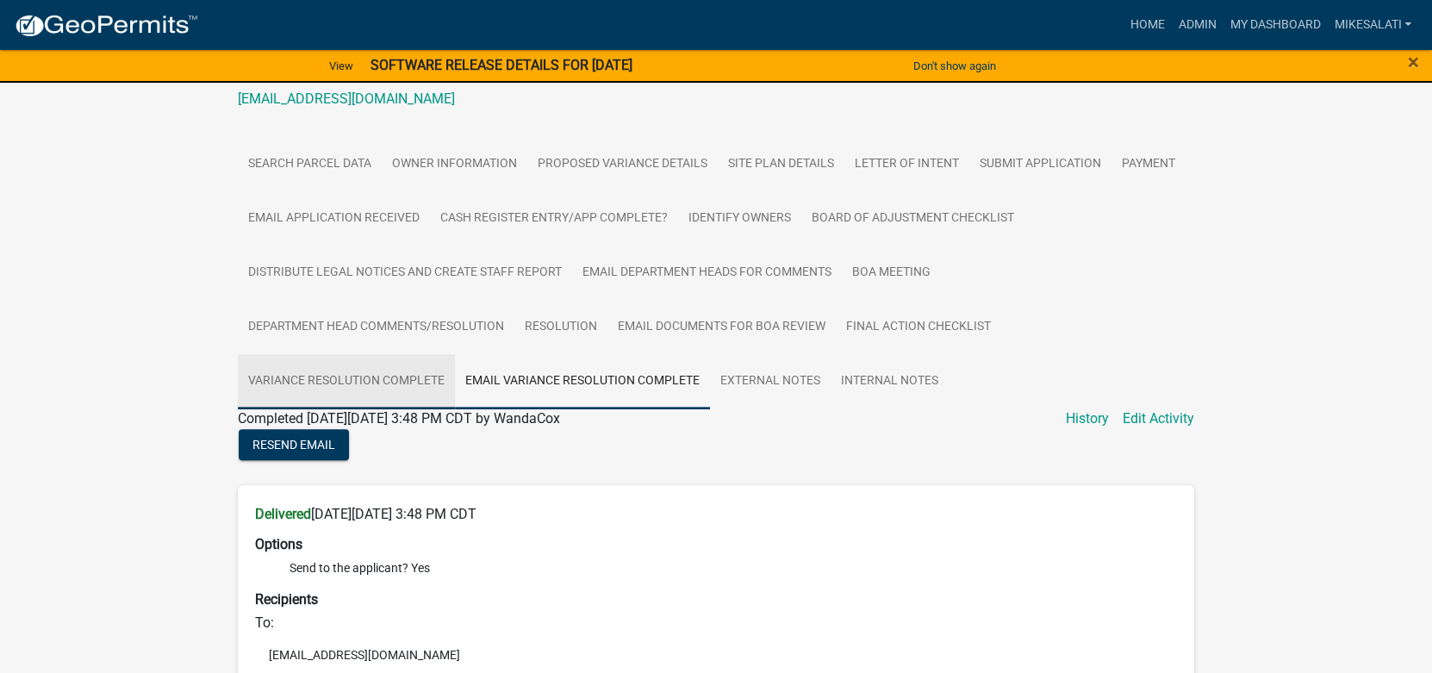
click at [415, 354] on link "Variance Resolution Complete" at bounding box center [346, 381] width 217 height 55
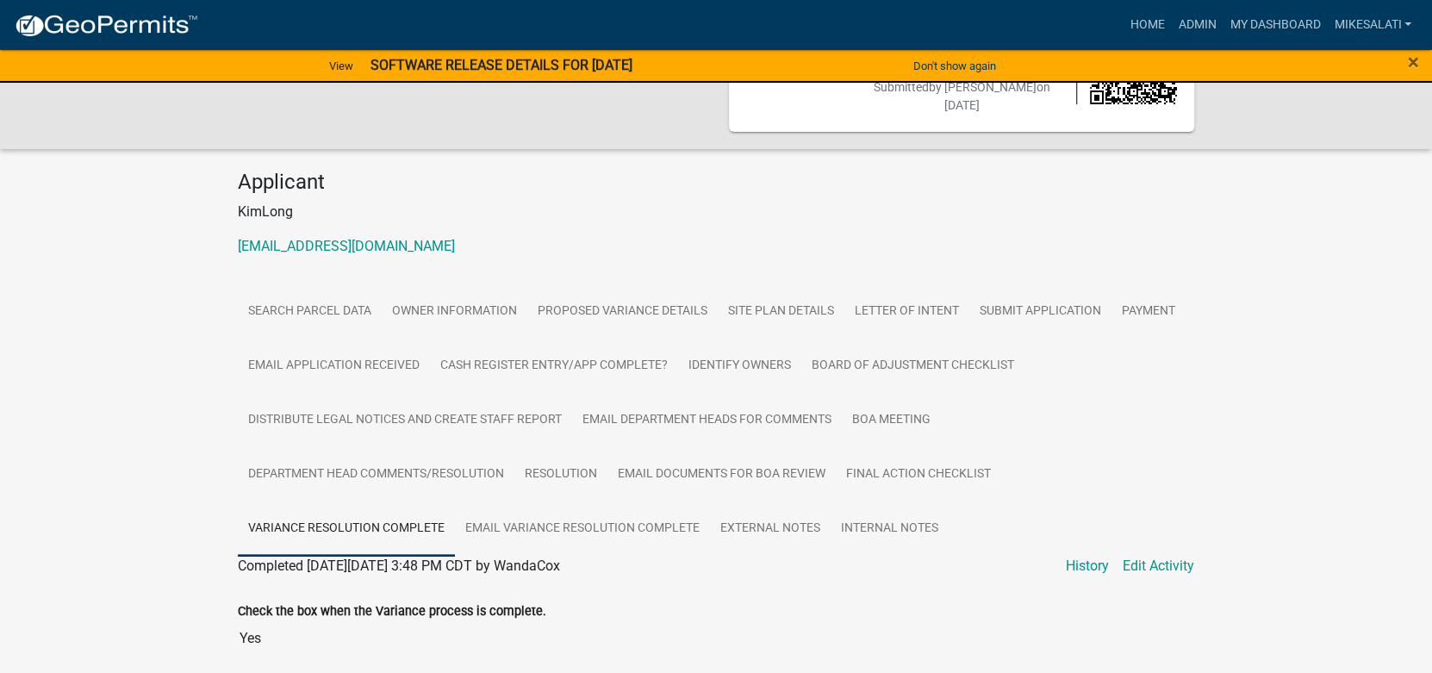
scroll to position [249, 0]
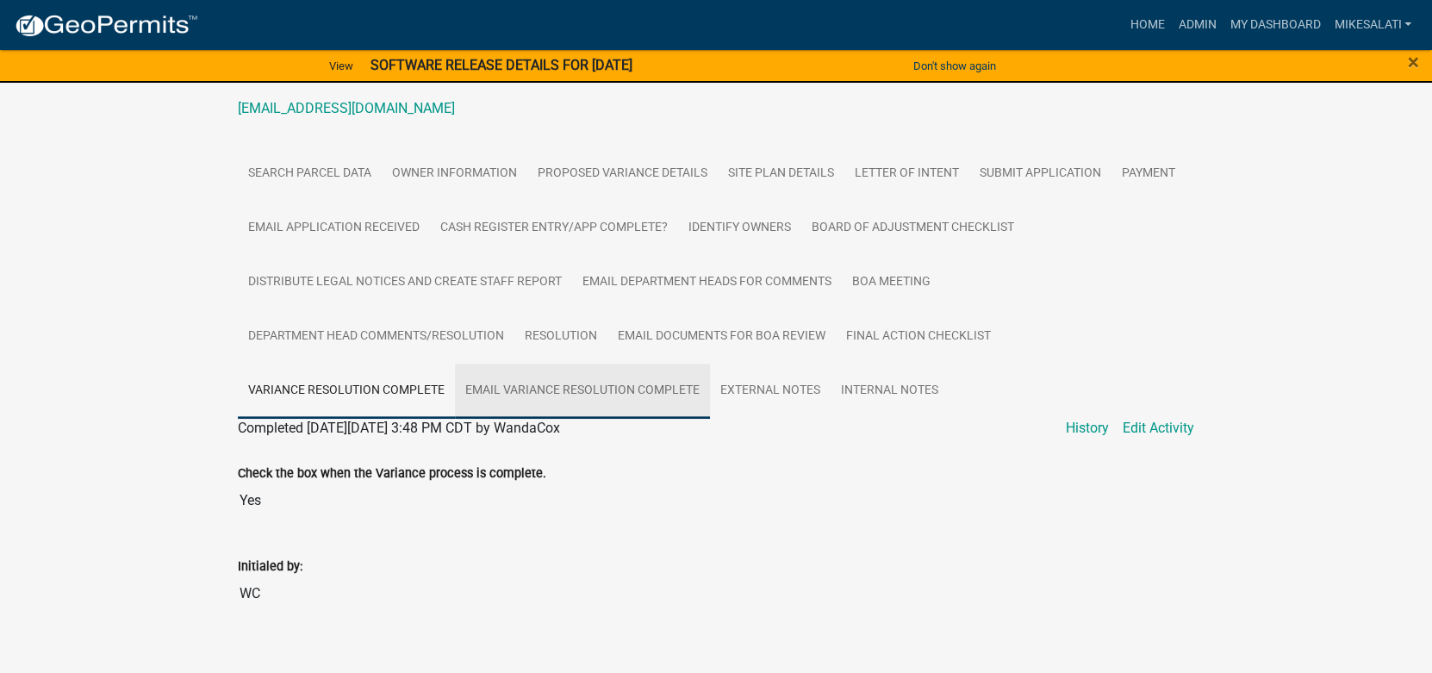
click at [644, 368] on link "Email Variance Resolution Complete" at bounding box center [582, 391] width 255 height 55
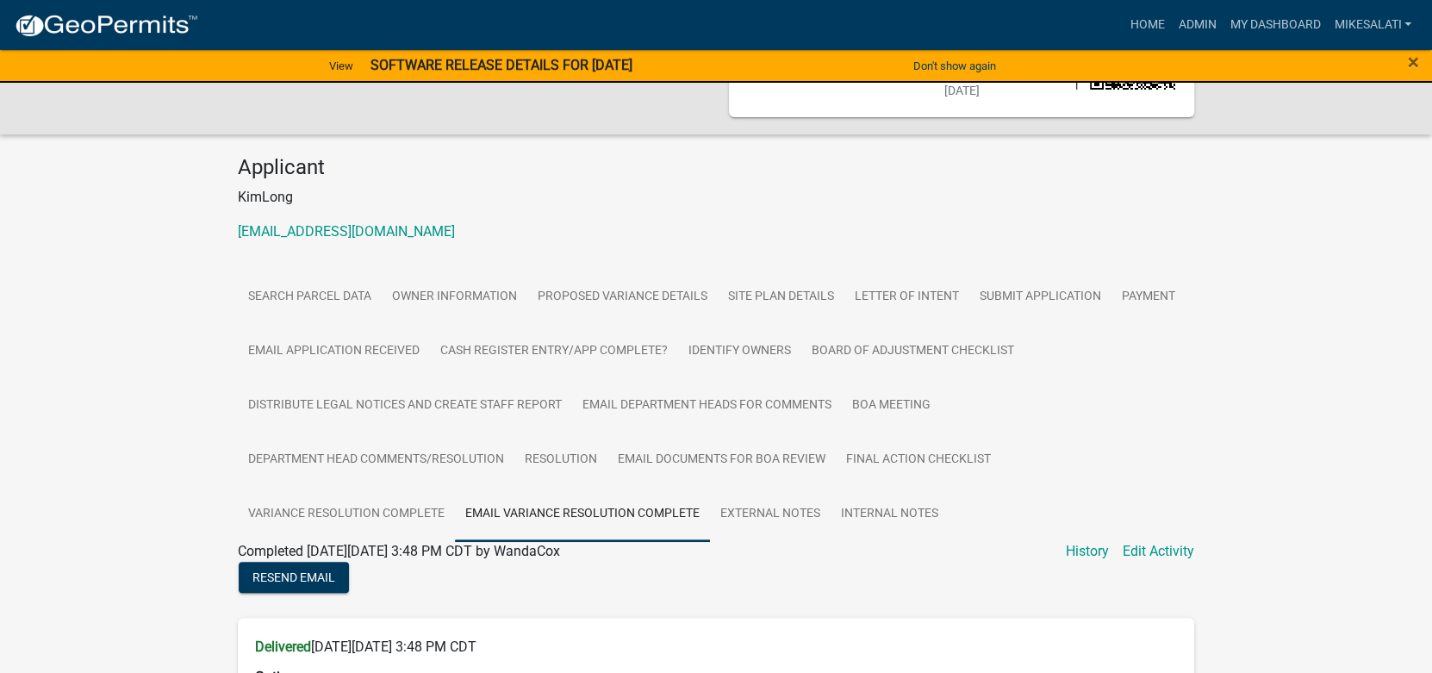
scroll to position [172, 0]
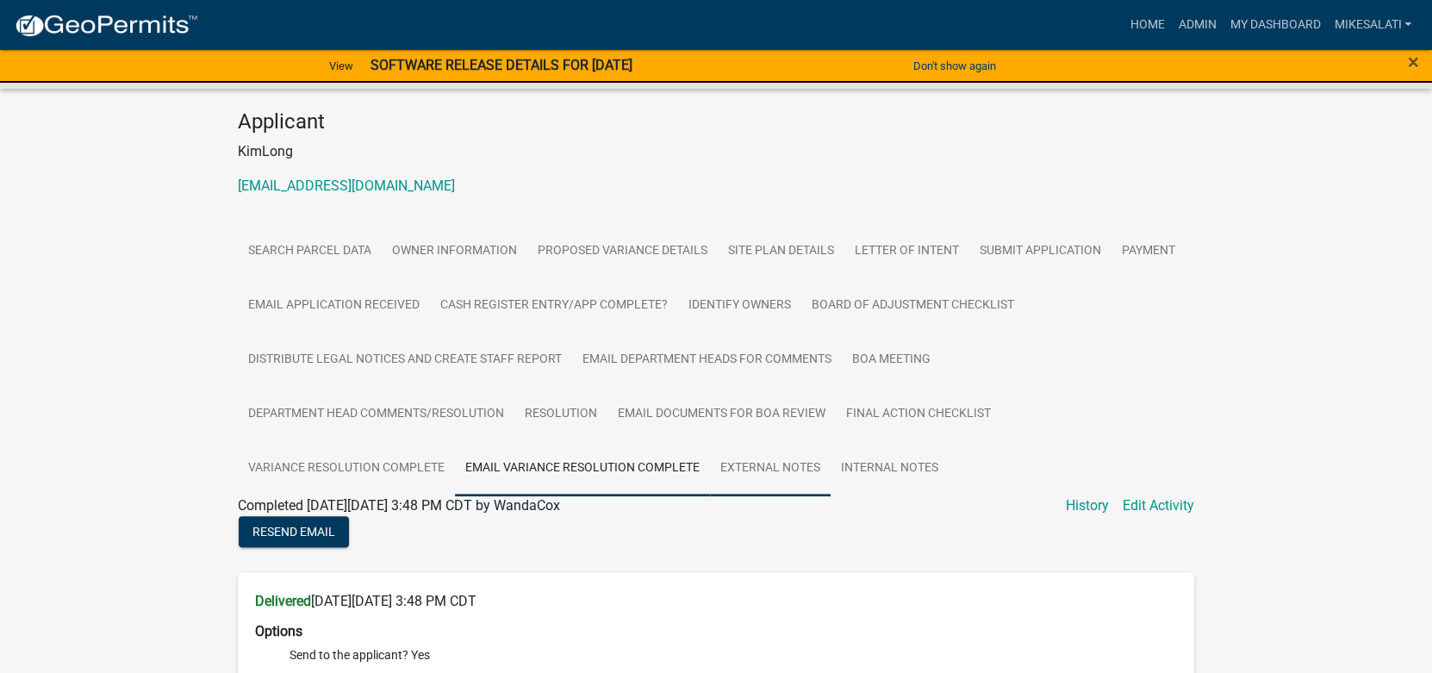
click at [803, 446] on link "External Notes" at bounding box center [770, 468] width 121 height 55
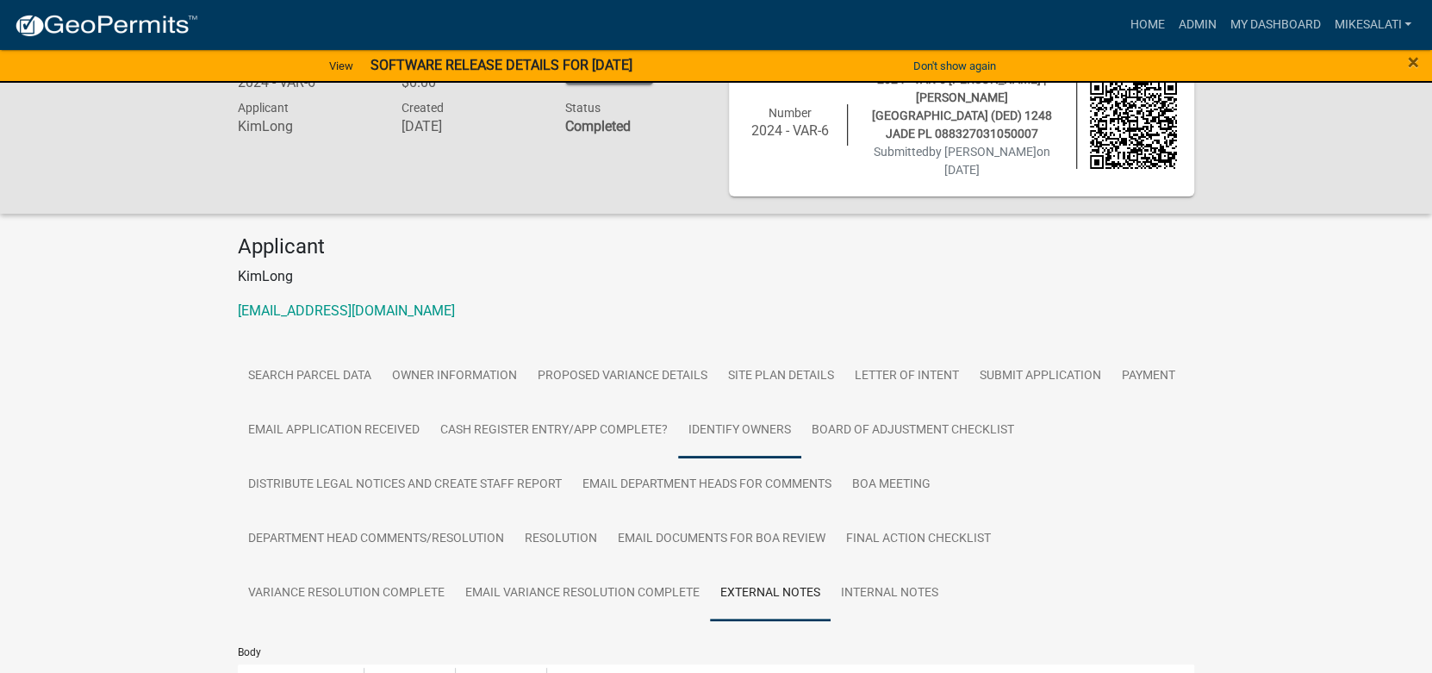
scroll to position [86, 0]
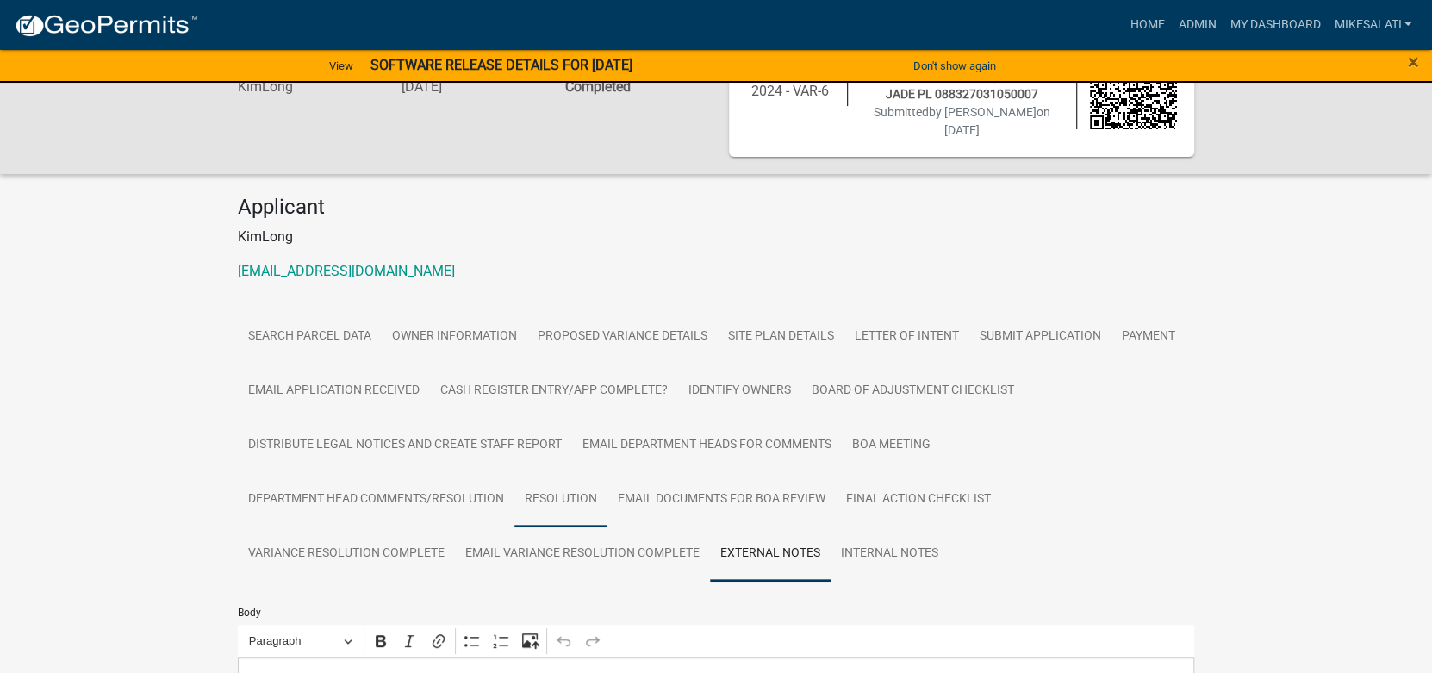
click at [567, 472] on link "Resolution" at bounding box center [561, 499] width 93 height 55
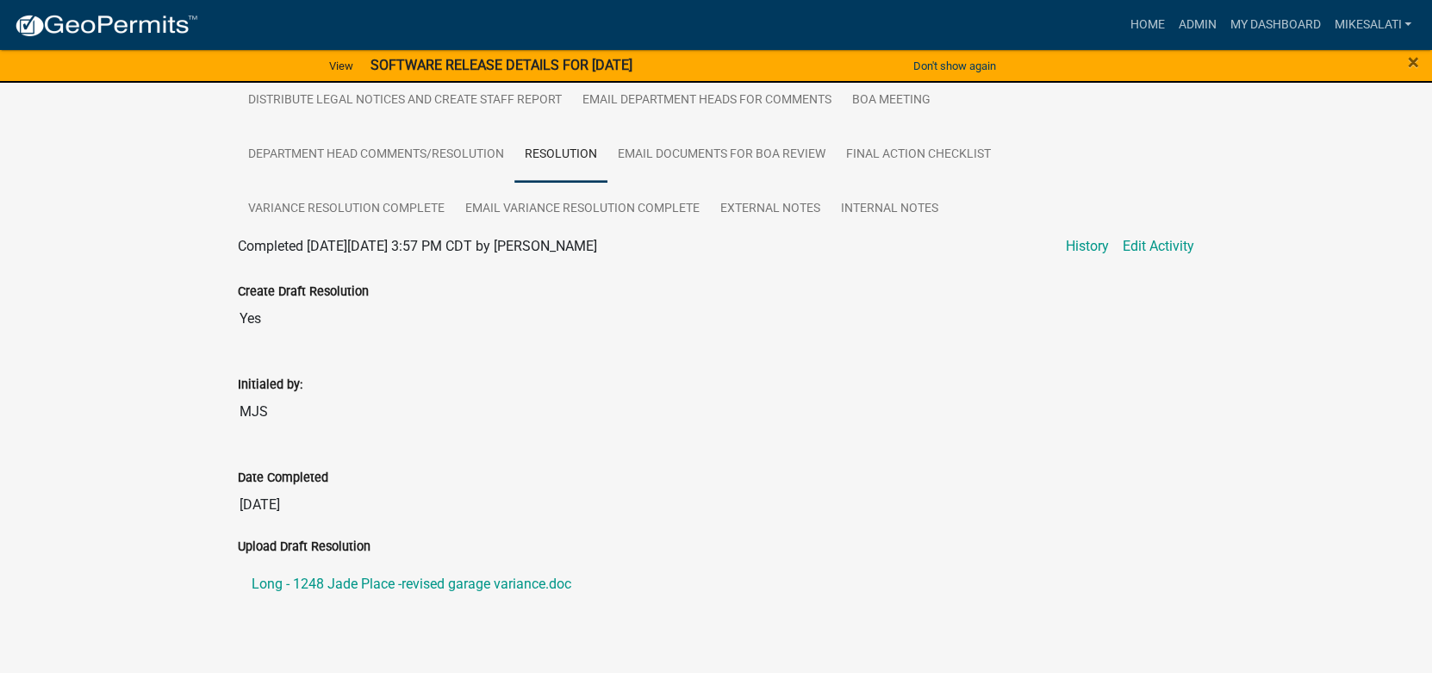
scroll to position [172, 0]
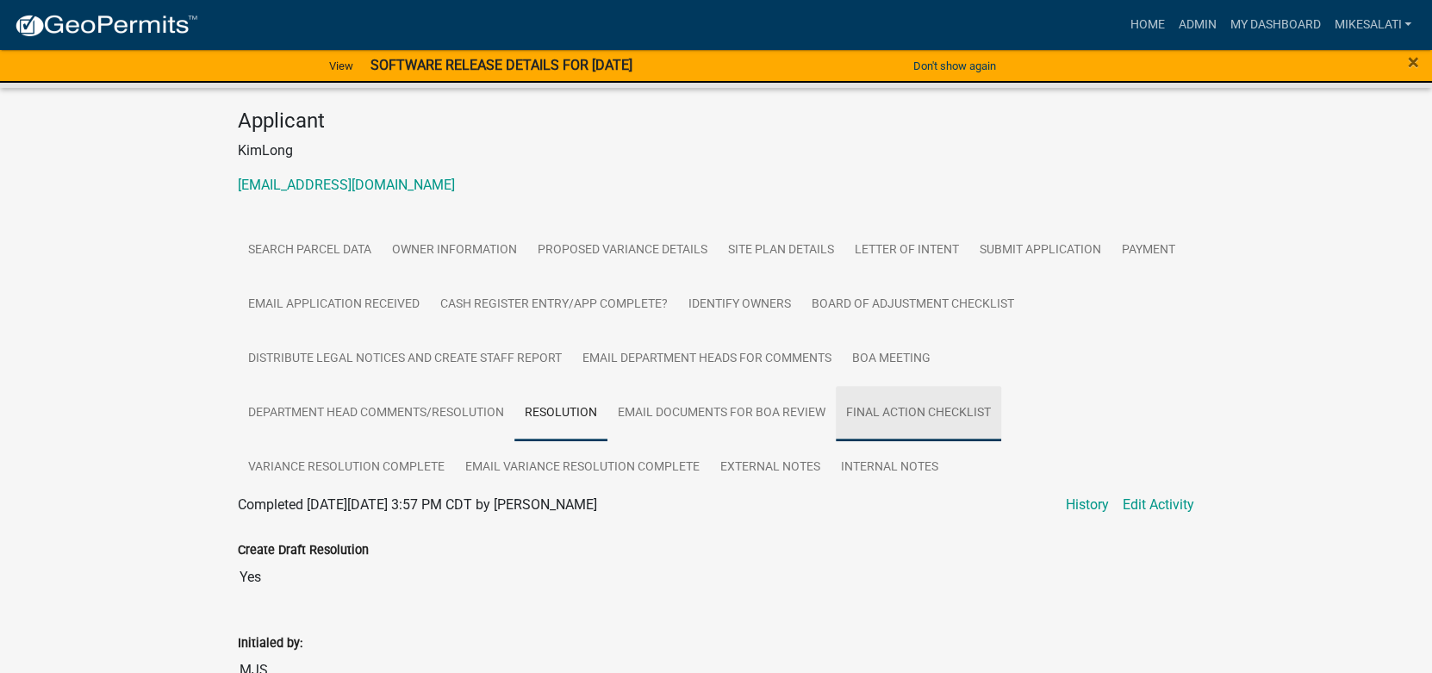
click at [868, 394] on link "Final Action Checklist" at bounding box center [918, 413] width 165 height 55
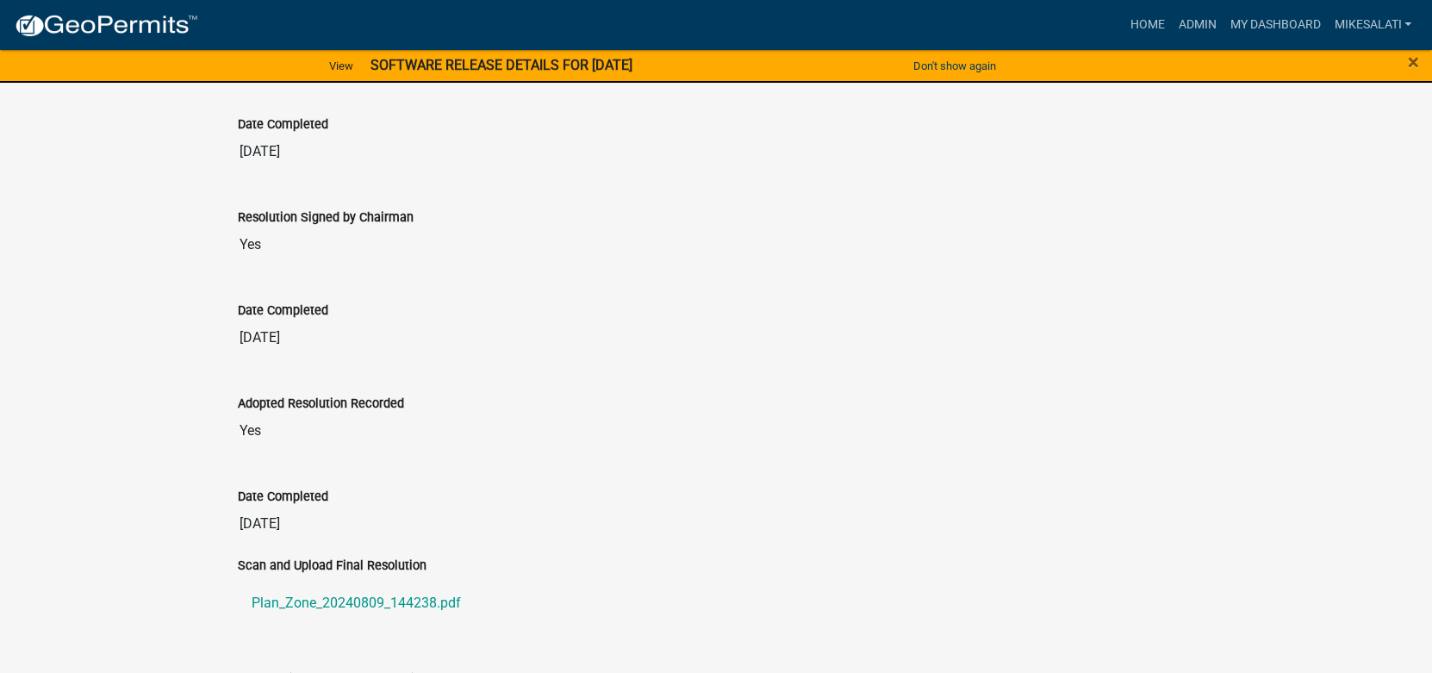
scroll to position [858, 0]
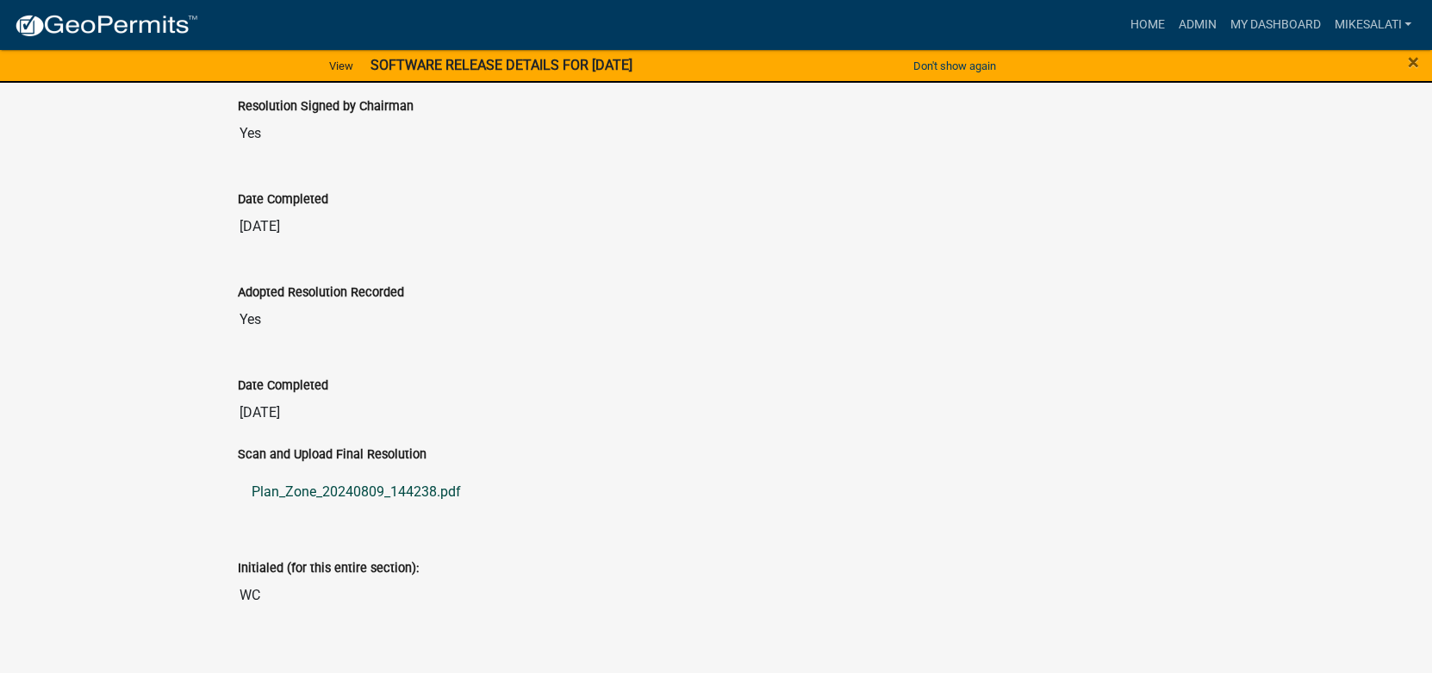
click at [331, 471] on link "Plan_Zone_20240809_144238.pdf" at bounding box center [716, 491] width 957 height 41
click at [1199, 9] on link "Admin" at bounding box center [1197, 25] width 52 height 33
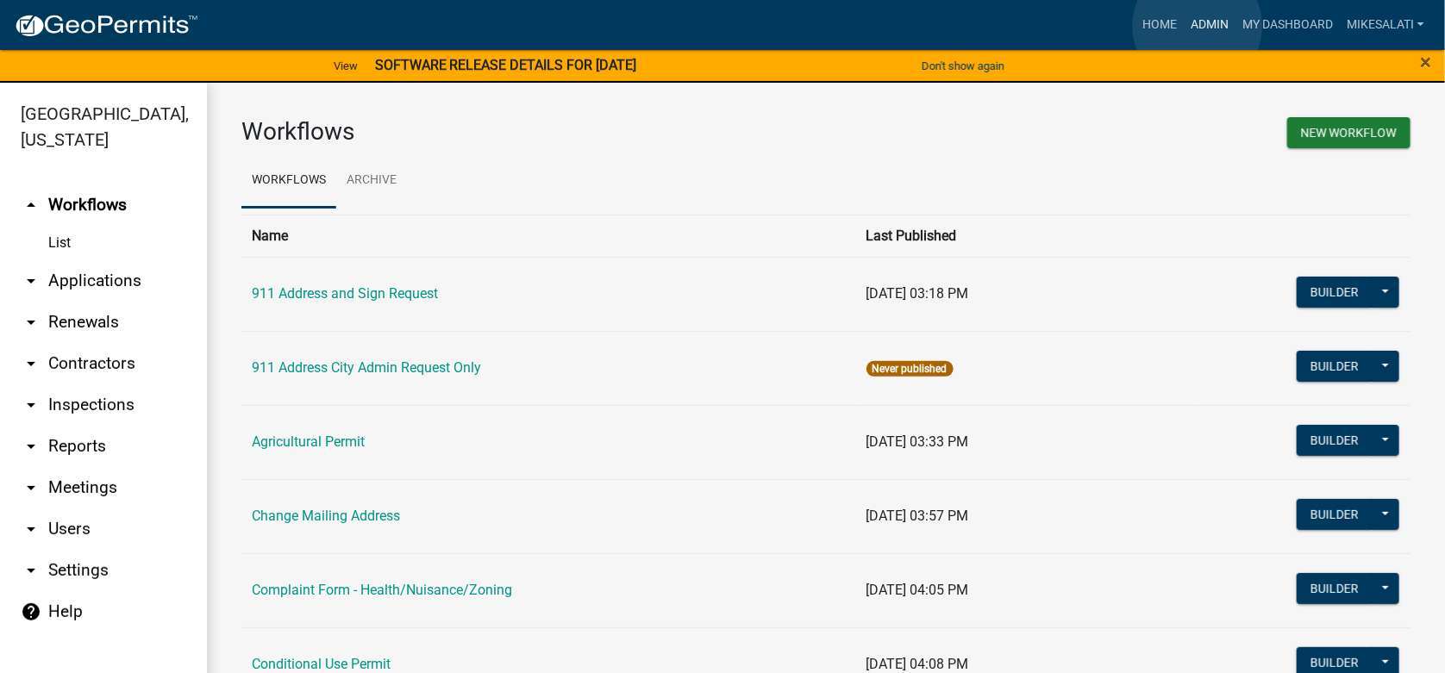
click at [1196, 26] on link "Admin" at bounding box center [1209, 25] width 52 height 33
click at [89, 260] on link "arrow_drop_down Applications" at bounding box center [103, 280] width 207 height 41
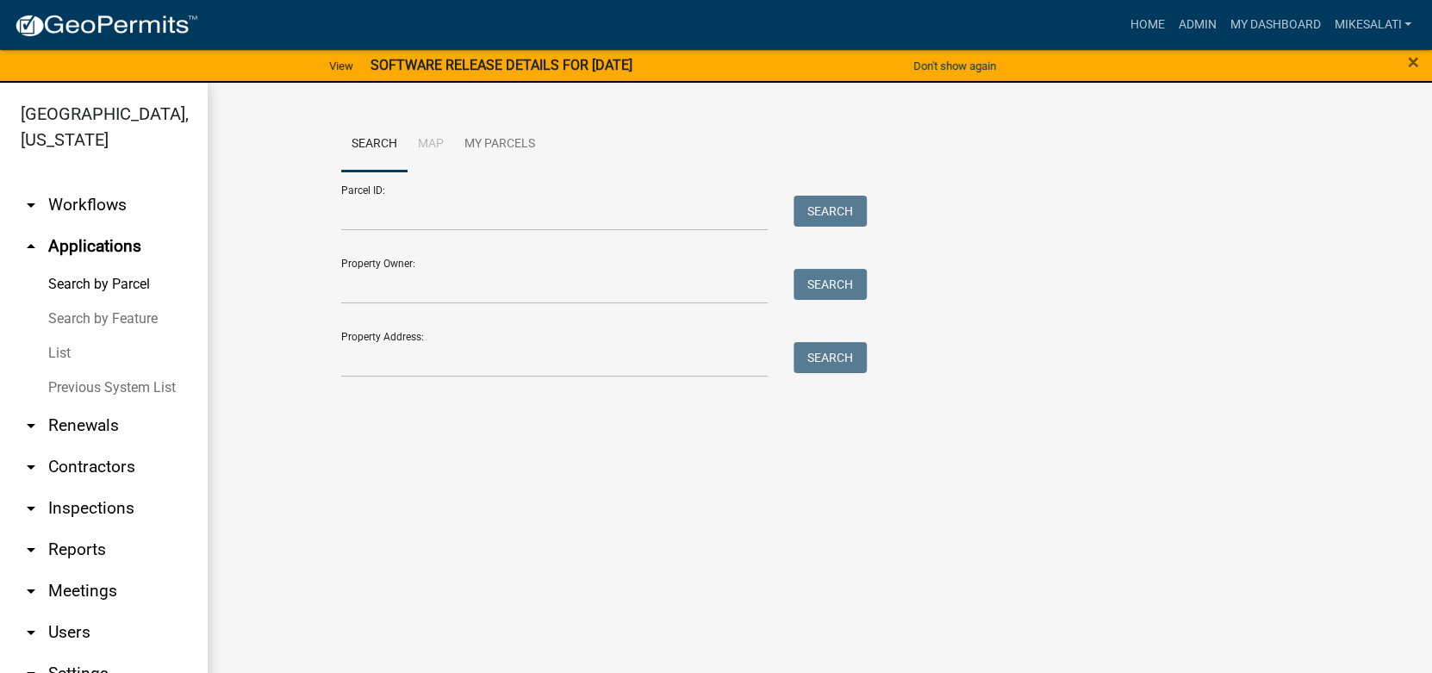
click at [50, 336] on link "List" at bounding box center [103, 353] width 207 height 34
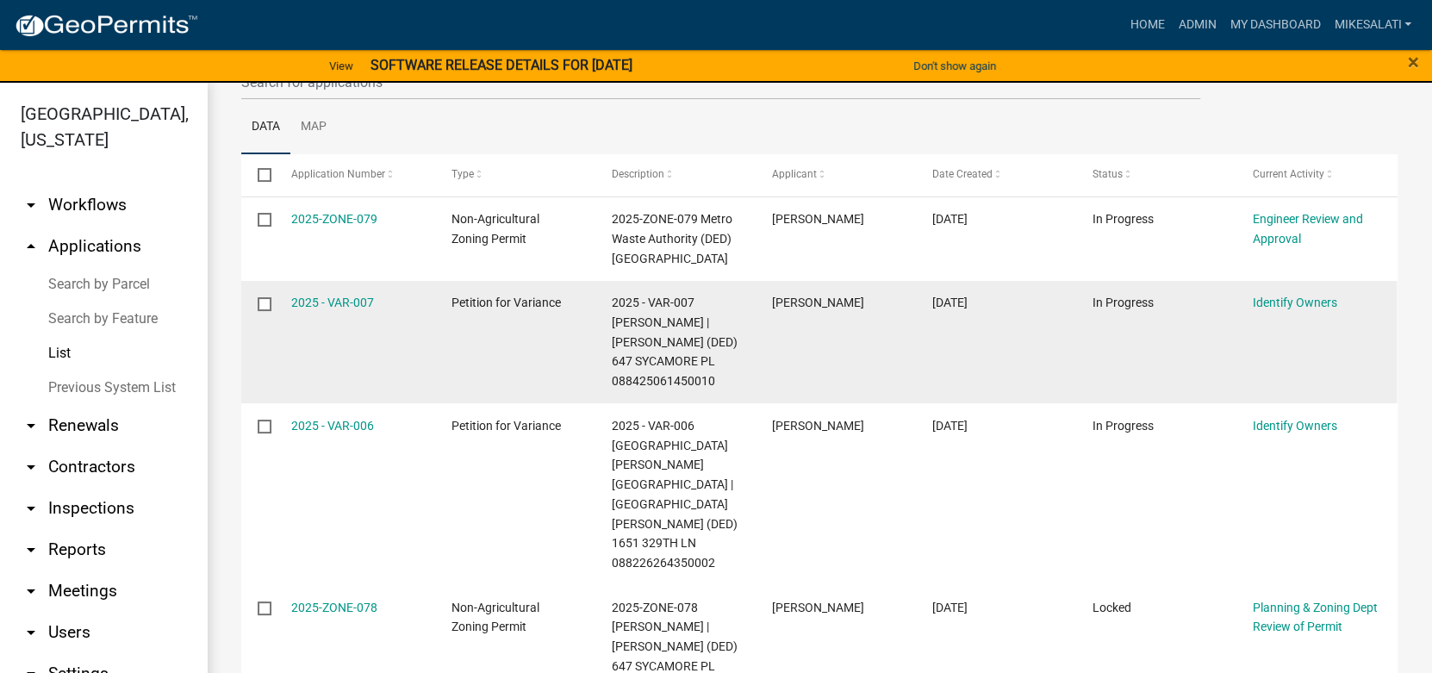
scroll to position [172, 0]
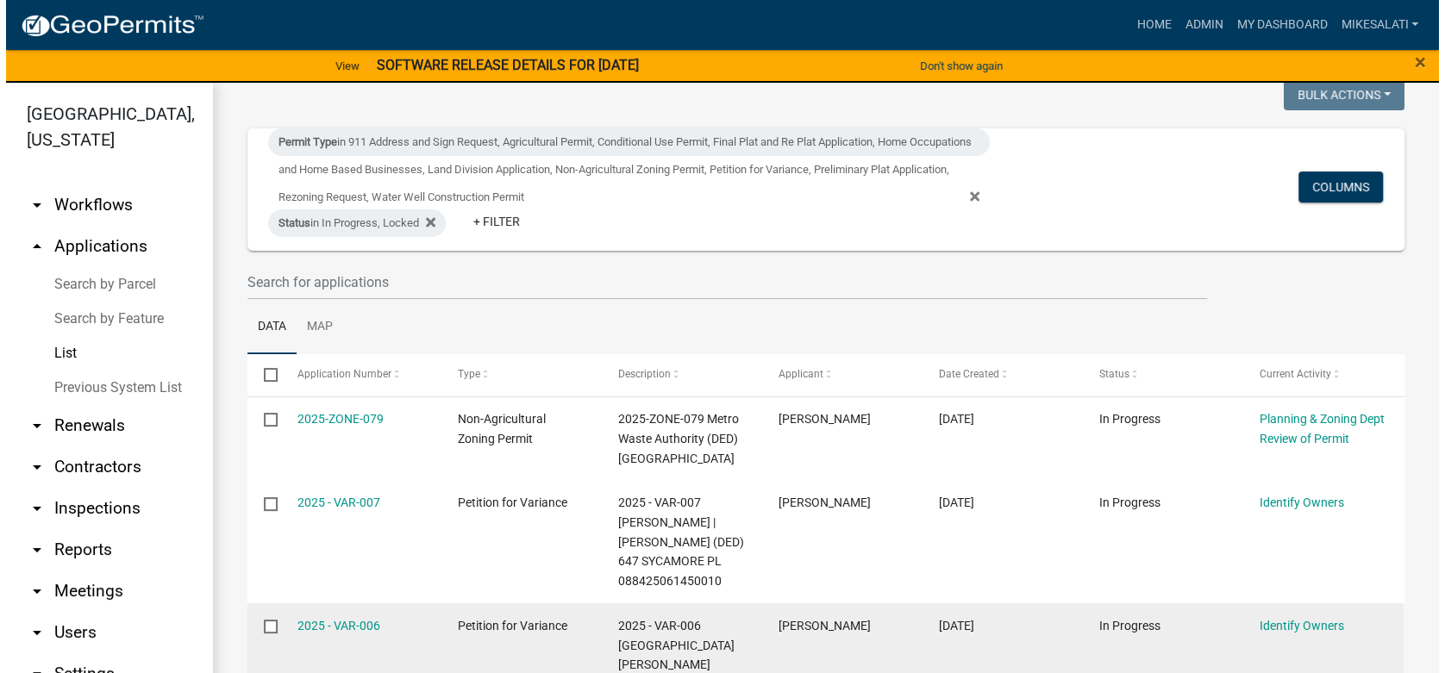
scroll to position [72, 0]
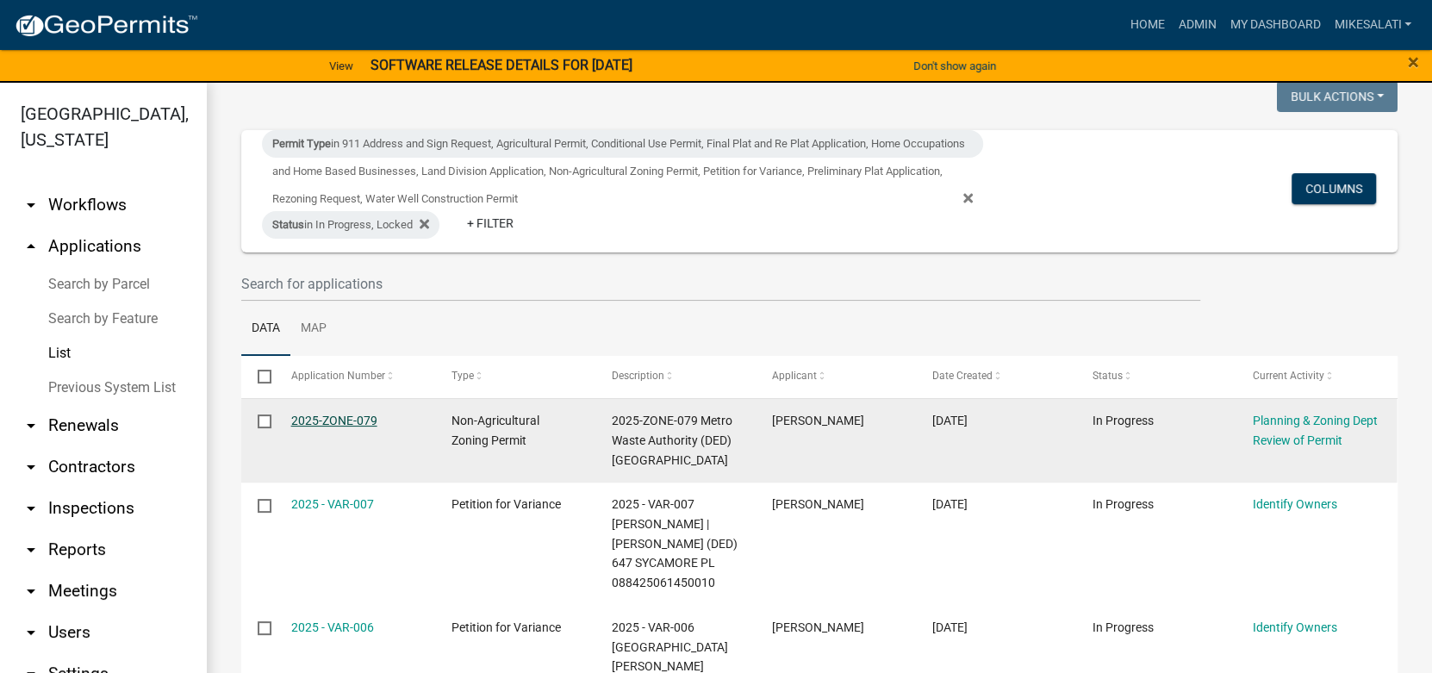
click at [319, 419] on link "2025-ZONE-079" at bounding box center [334, 421] width 86 height 14
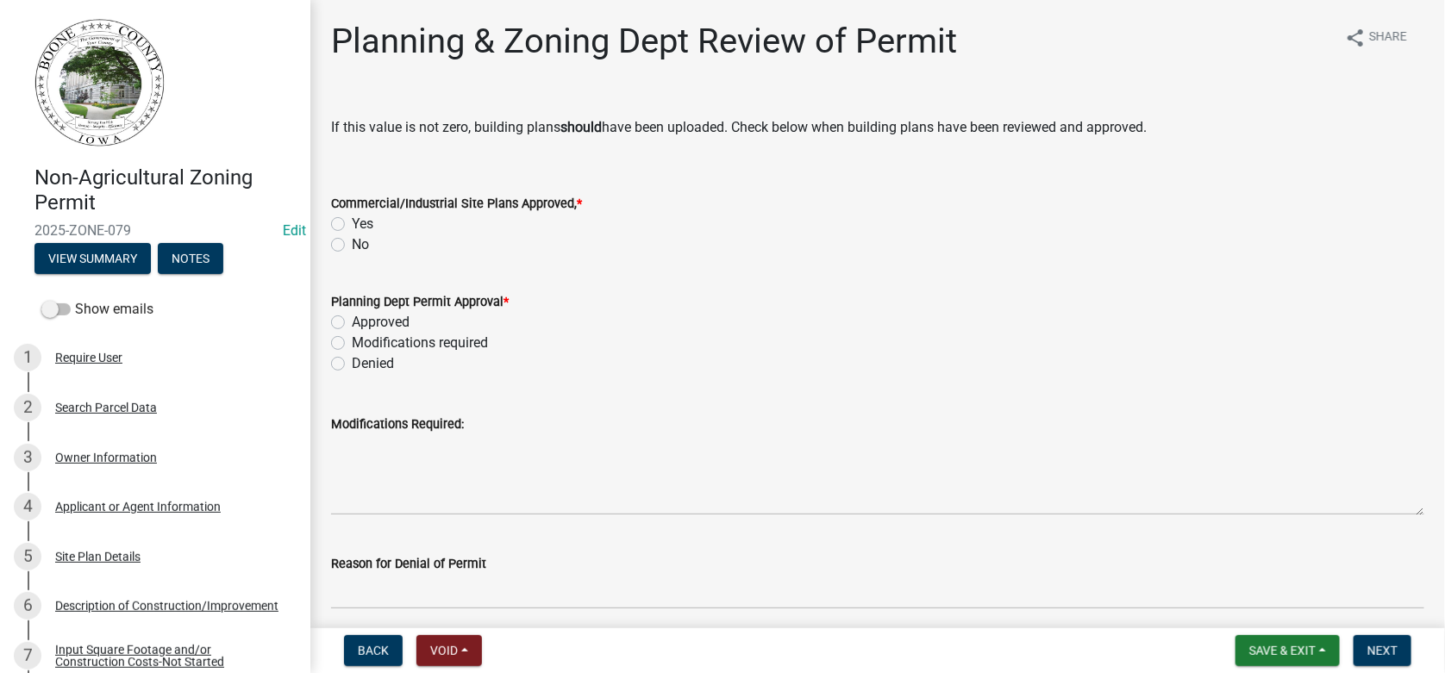
click at [352, 221] on label "Yes" at bounding box center [363, 224] width 22 height 21
click at [352, 221] on input "Yes" at bounding box center [357, 219] width 11 height 11
radio input "true"
click at [352, 321] on label "Approved" at bounding box center [381, 322] width 58 height 21
click at [352, 321] on input "Approved" at bounding box center [357, 317] width 11 height 11
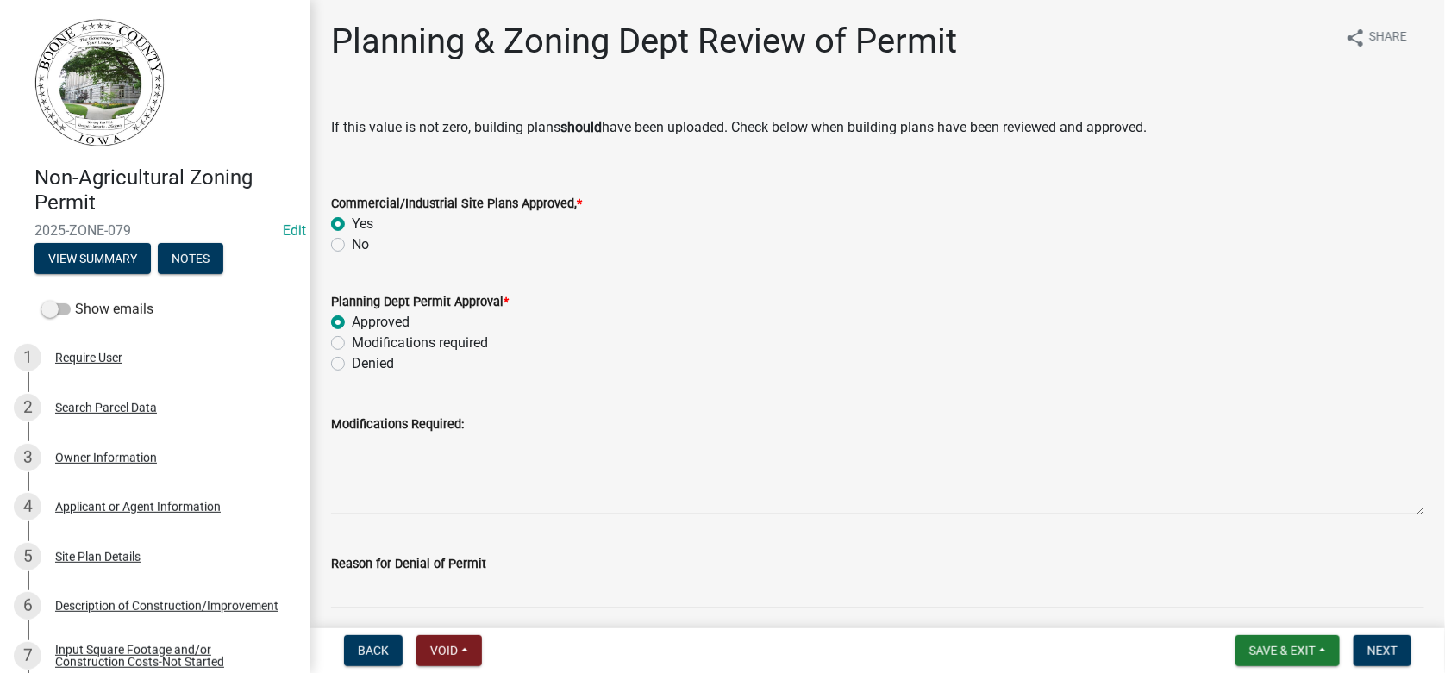
radio input "true"
click at [1388, 652] on span "Next" at bounding box center [1382, 651] width 30 height 14
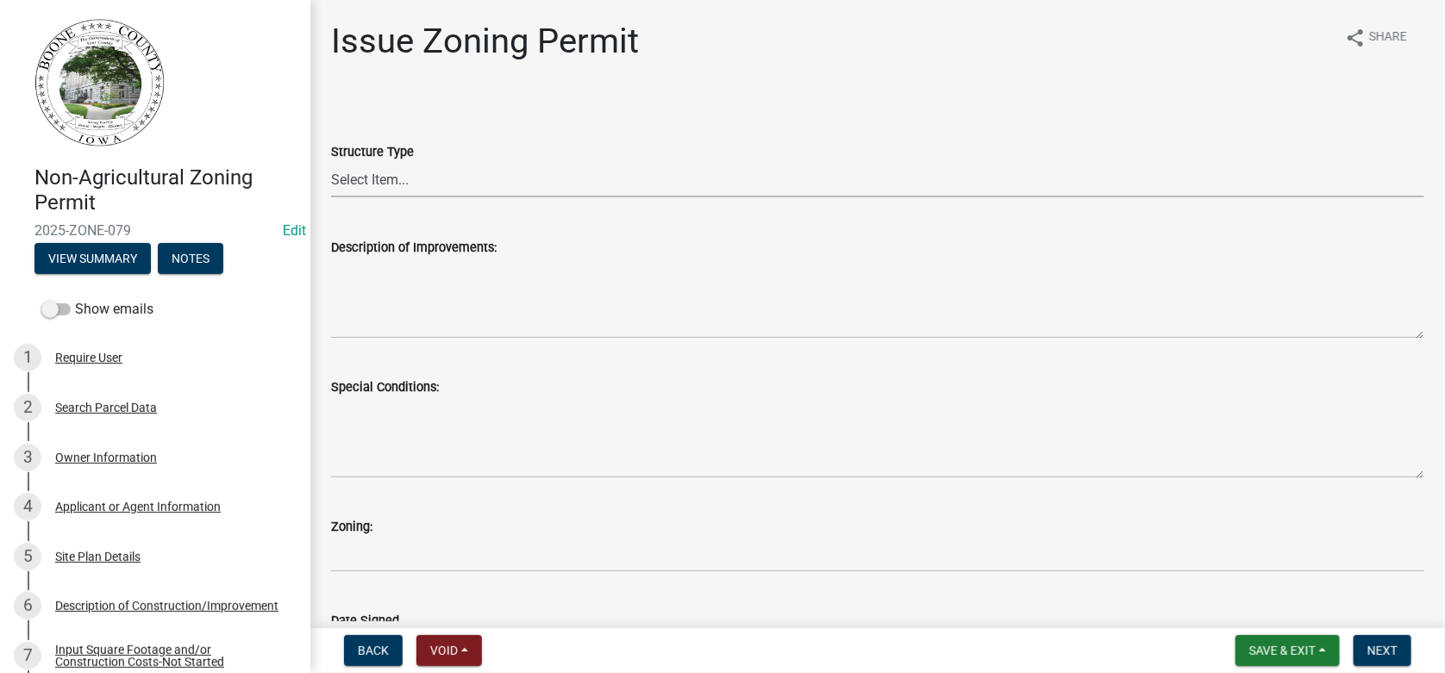
click at [359, 179] on select "Select Item... Principle Structure Accessory Structure Principle and Accessory …" at bounding box center [877, 179] width 1093 height 35
click at [331, 162] on select "Select Item... Principle Structure Accessory Structure Principle and Accessory …" at bounding box center [877, 179] width 1093 height 35
select select "b4fa5cc6-c485-45b8-8516-b90c7c2a06d2"
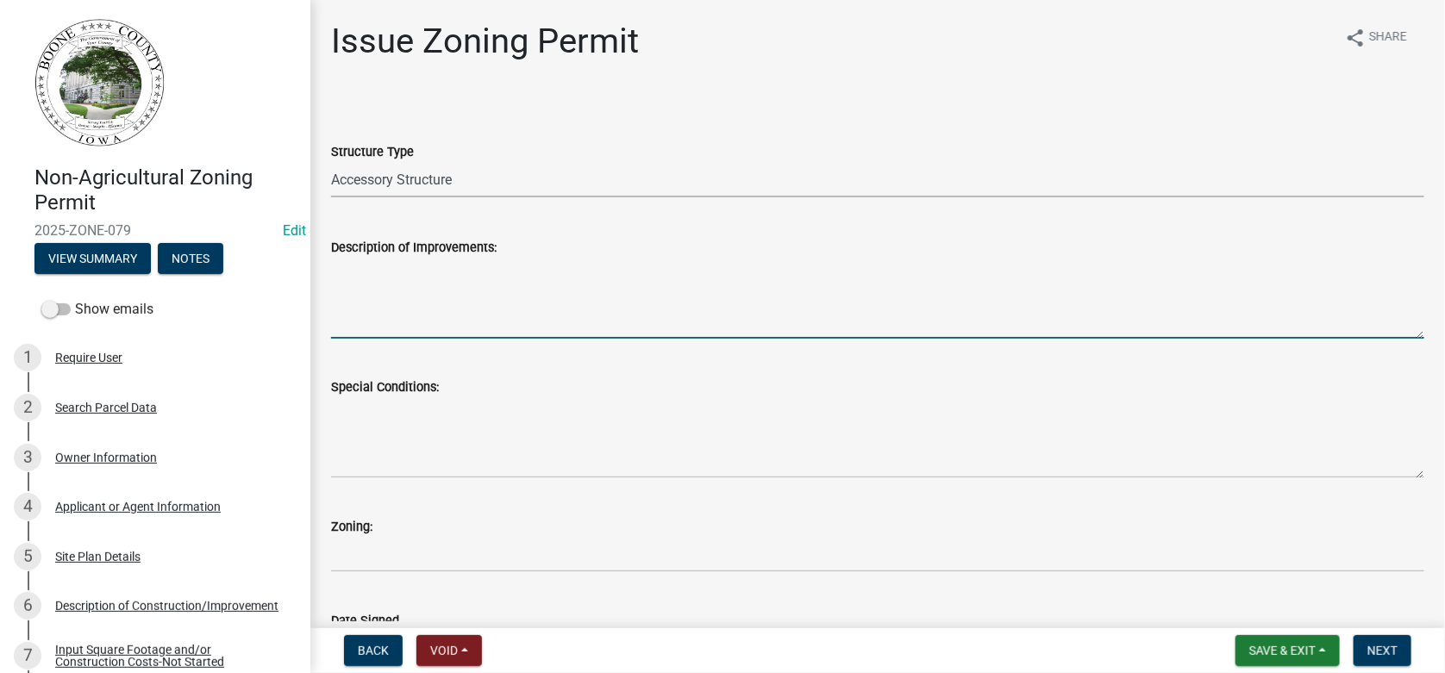
click at [358, 303] on textarea "Description of Improvements:" at bounding box center [877, 298] width 1093 height 81
type textarea "Erect a monument sign according to permit application."
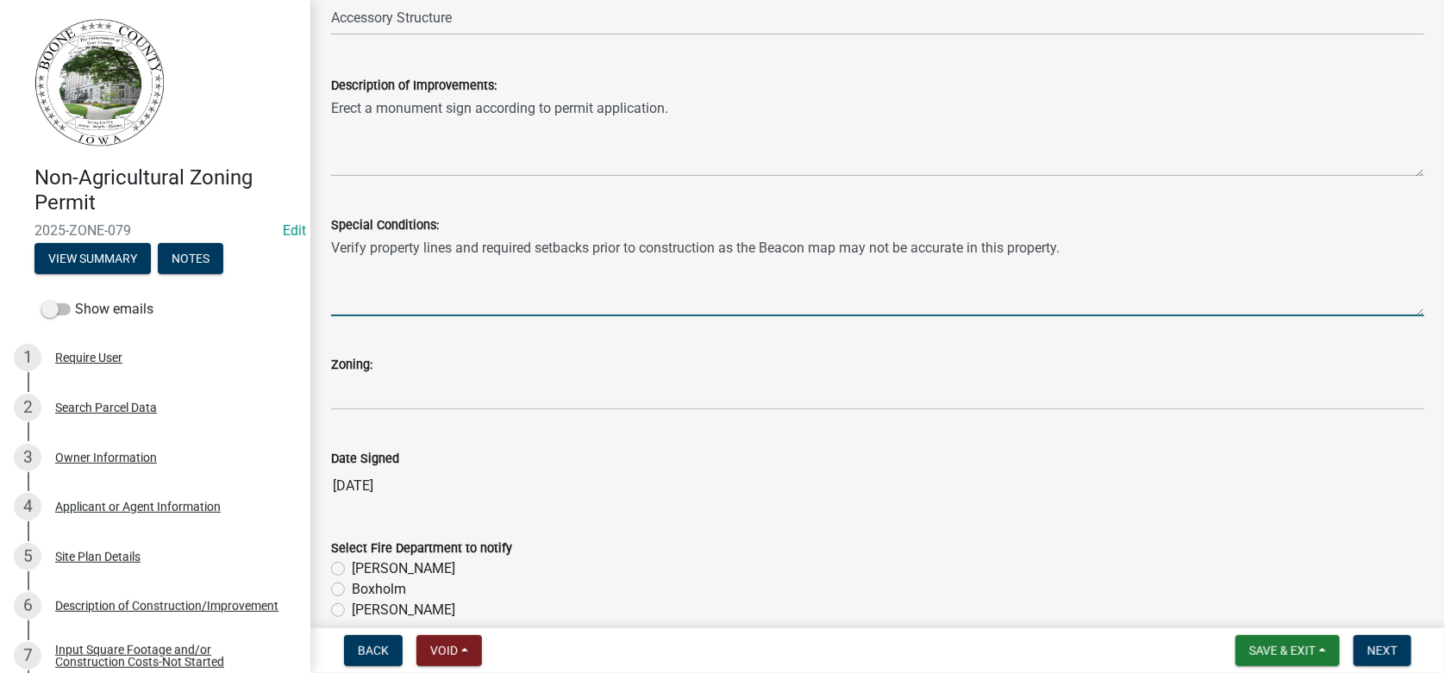
scroll to position [172, 0]
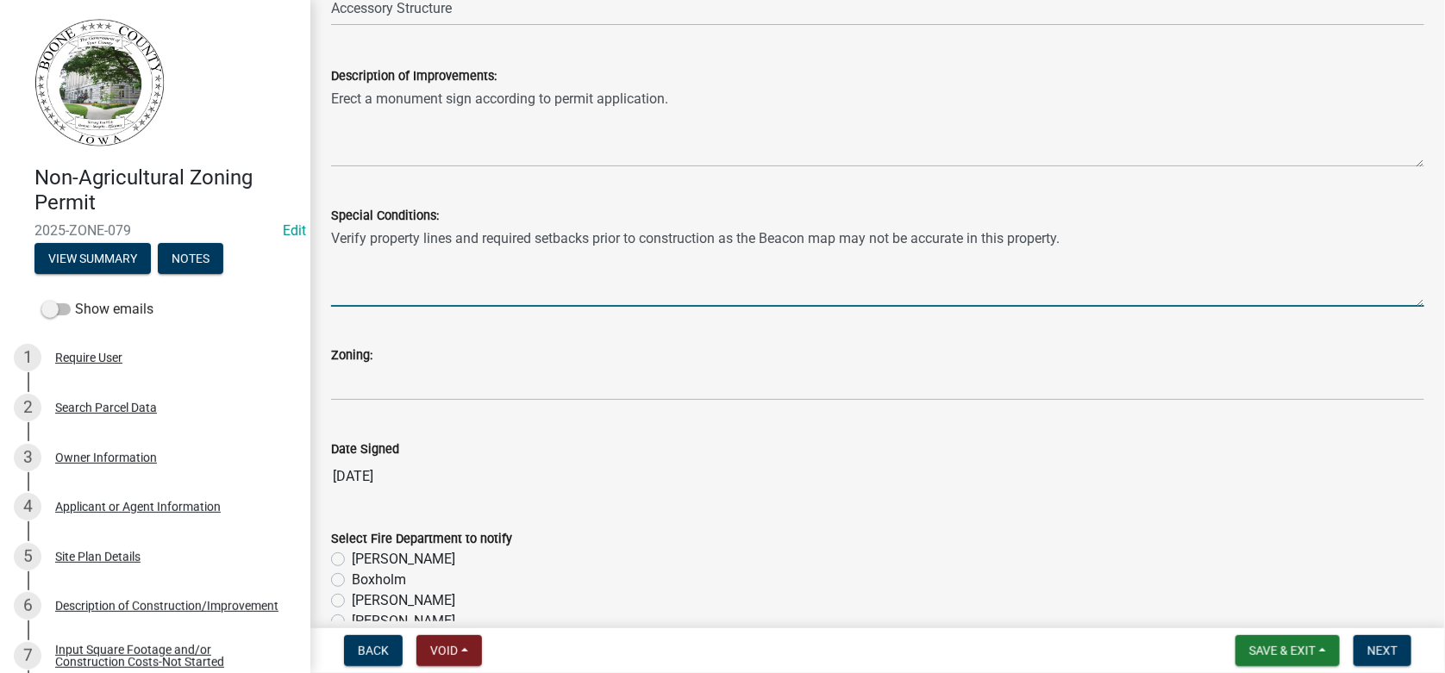
type textarea "Verify property lines and required setbacks prior to construction as the Beacon…"
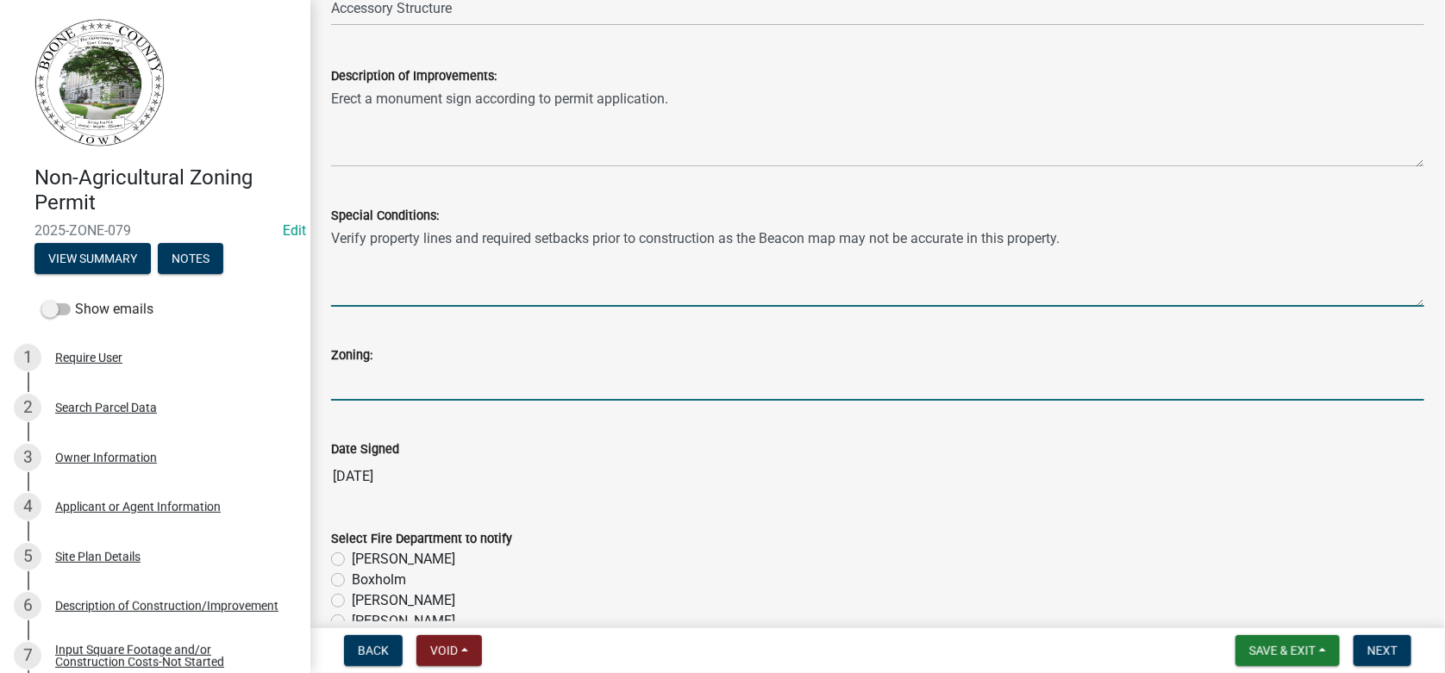
click at [346, 370] on input "Zoning:" at bounding box center [877, 382] width 1093 height 35
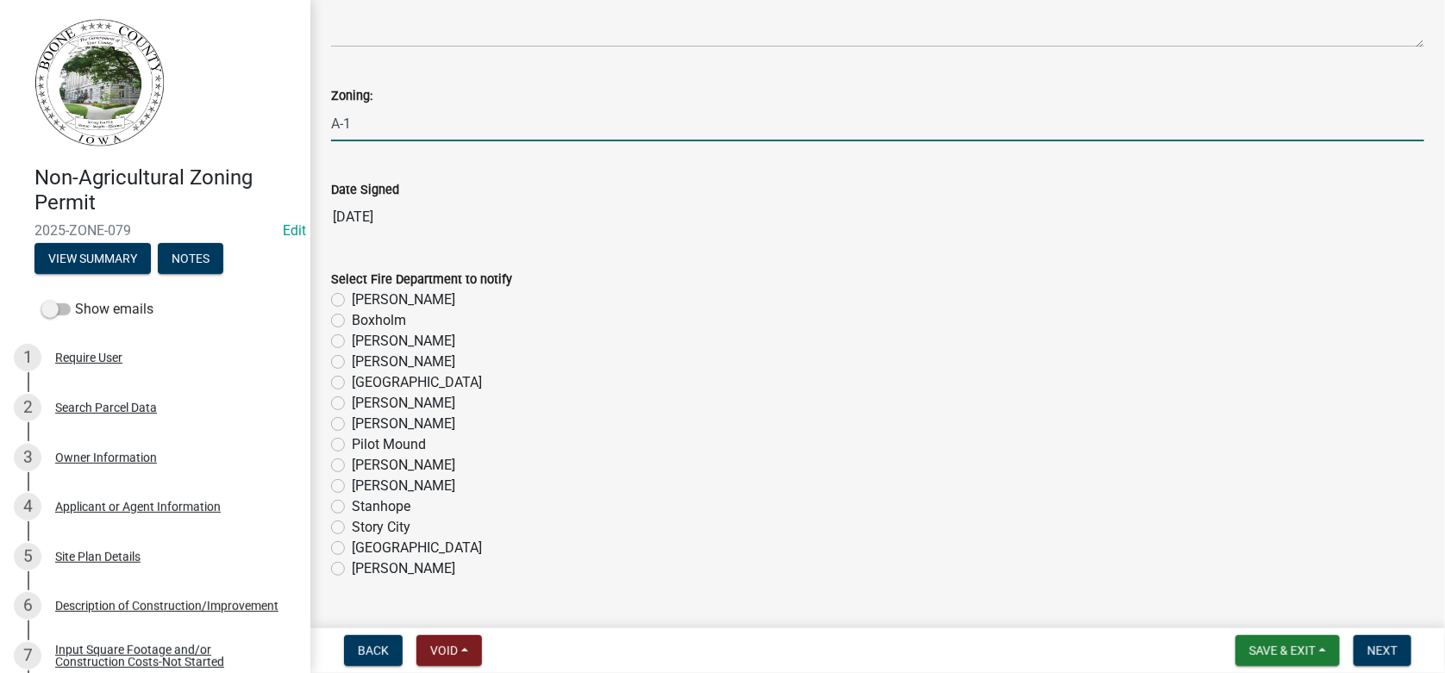
scroll to position [471, 0]
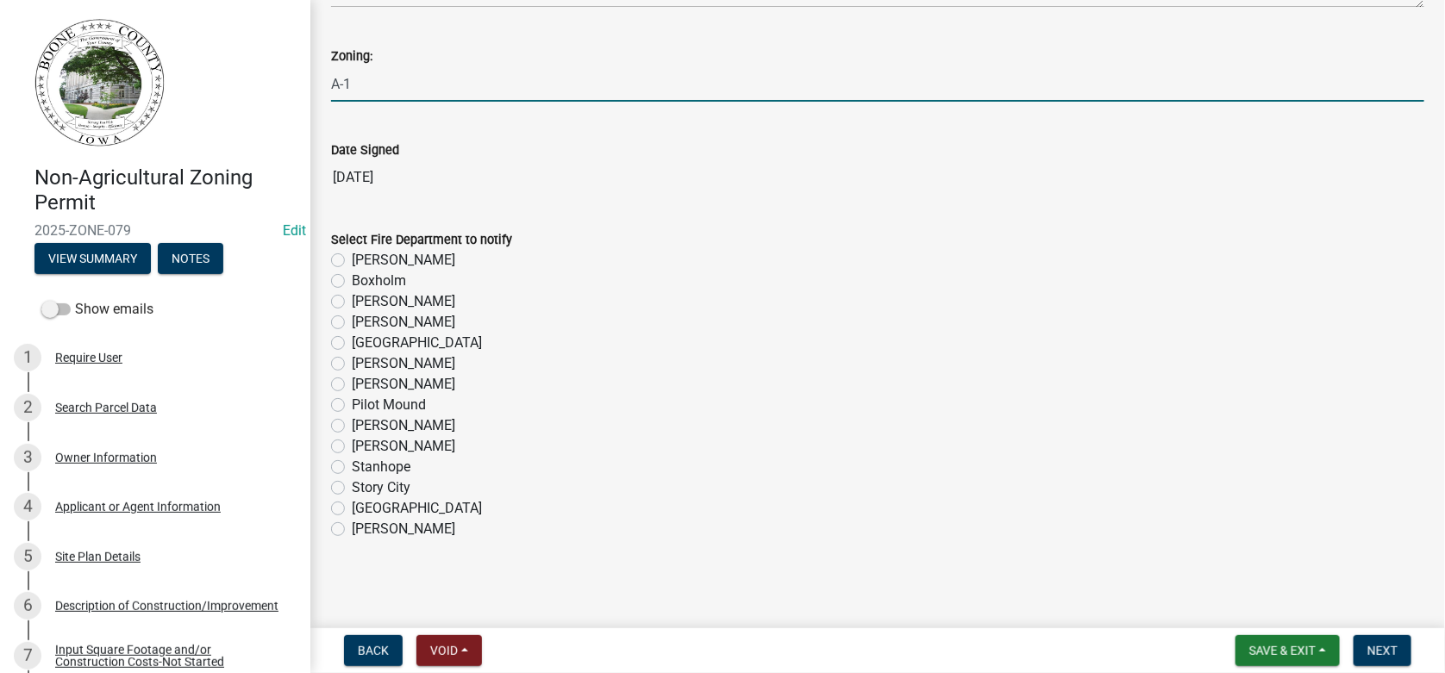
type input "A-1"
click at [352, 384] on label "Perry" at bounding box center [403, 384] width 103 height 21
click at [352, 384] on input "Perry" at bounding box center [357, 379] width 11 height 11
radio input "true"
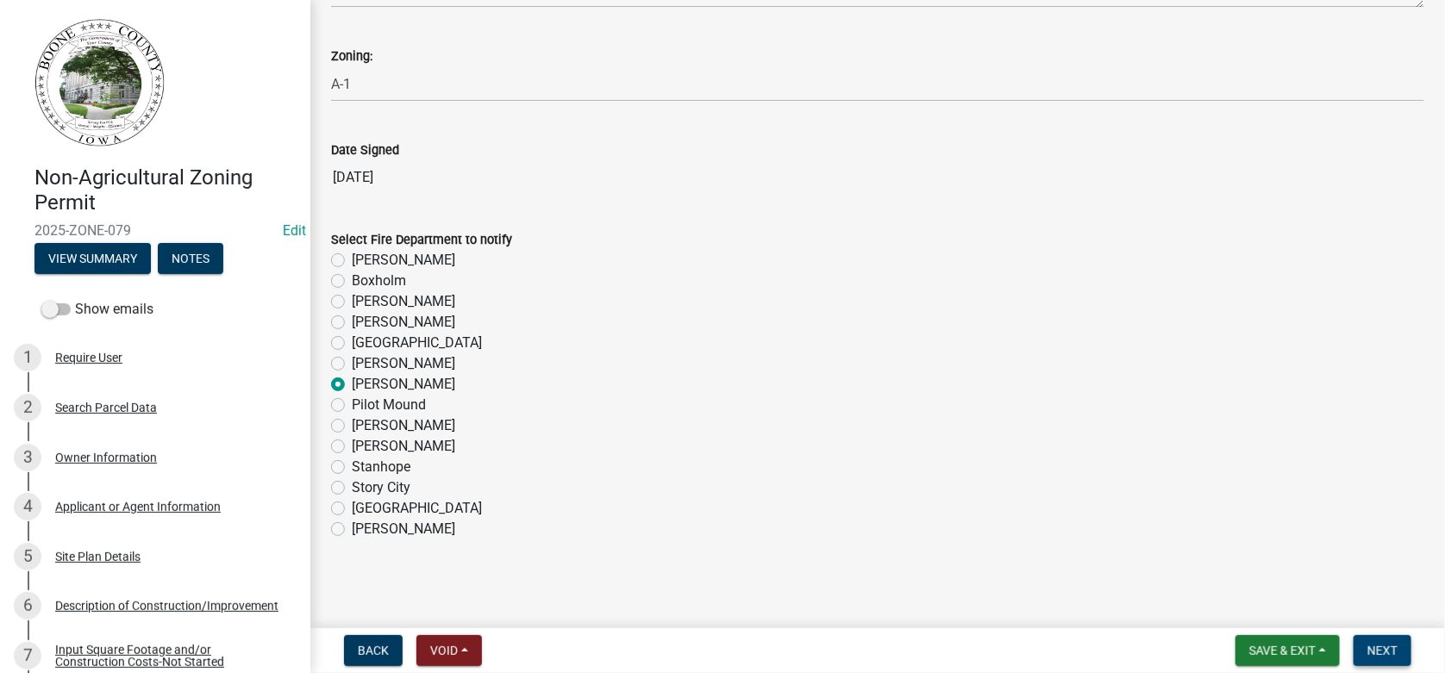
click at [1382, 646] on span "Next" at bounding box center [1382, 651] width 30 height 14
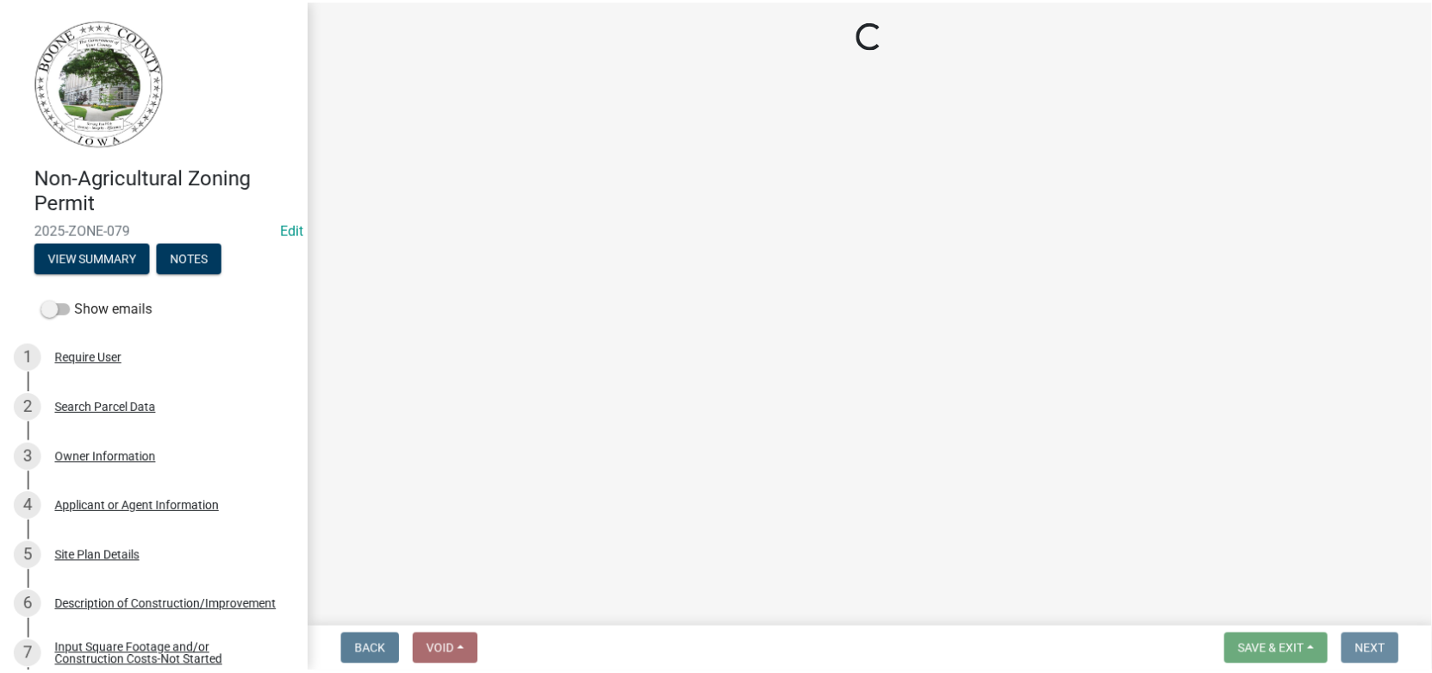
scroll to position [0, 0]
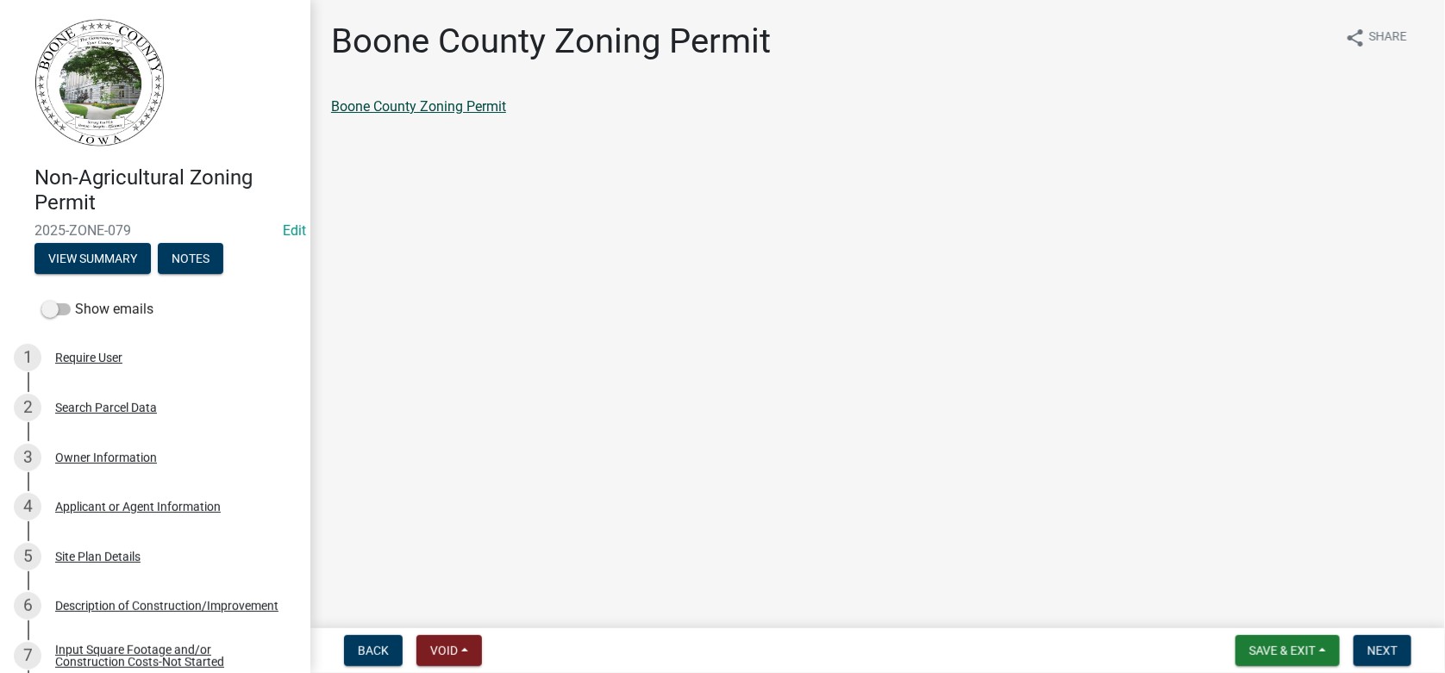
click at [391, 104] on link "Boone County Zoning Permit" at bounding box center [418, 106] width 175 height 16
click at [1379, 642] on button "Next" at bounding box center [1382, 650] width 58 height 31
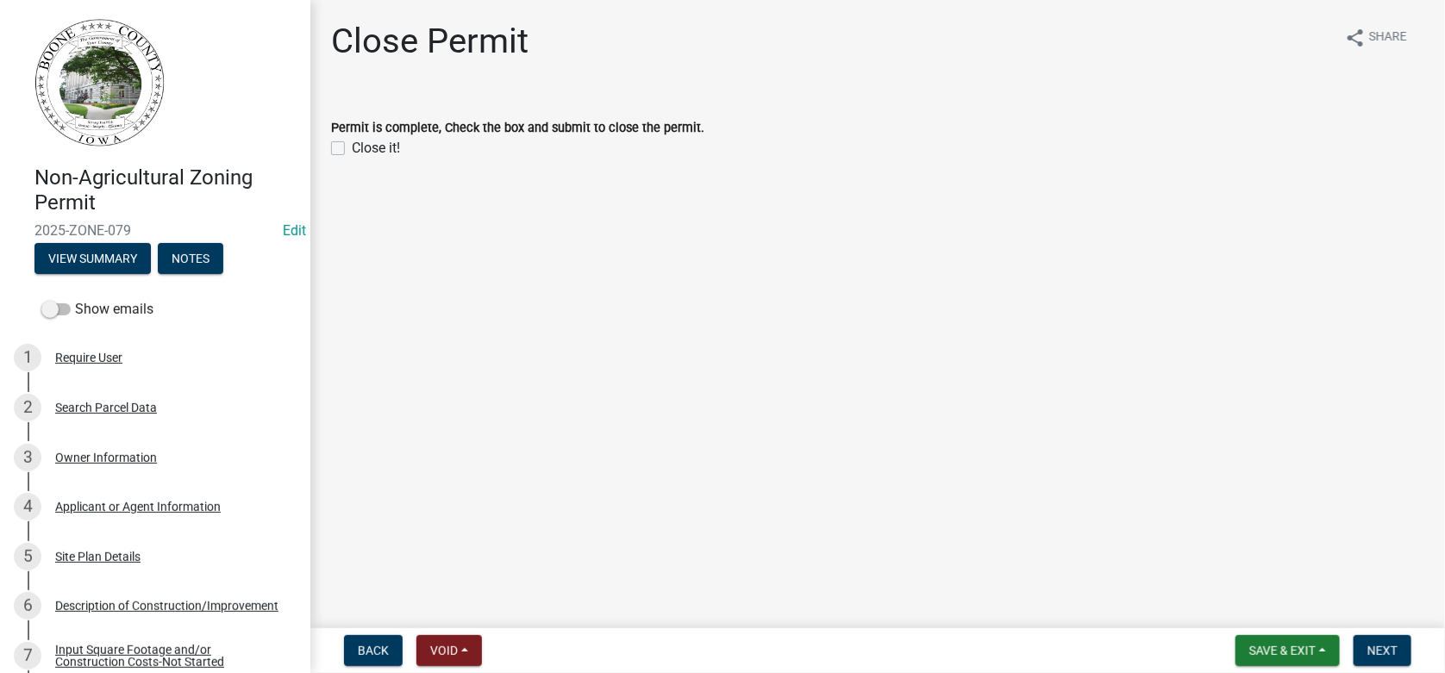
click at [352, 144] on label "Close it!" at bounding box center [376, 148] width 48 height 21
click at [352, 144] on input "Close it!" at bounding box center [357, 143] width 11 height 11
checkbox input "true"
click at [1374, 647] on span "Next" at bounding box center [1382, 651] width 30 height 14
